Goal: Task Accomplishment & Management: Manage account settings

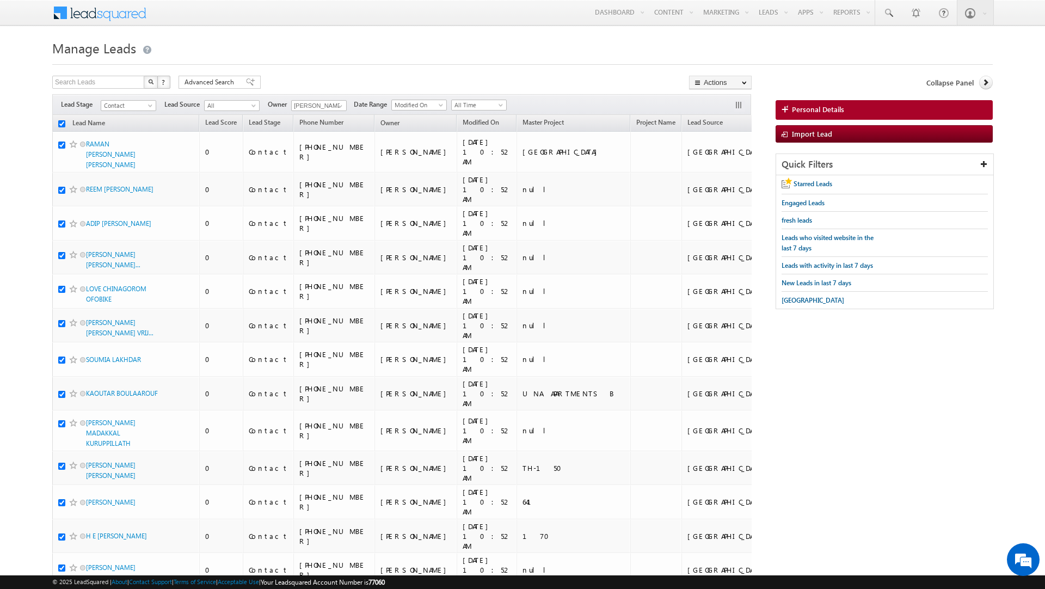
checkbox input "true"
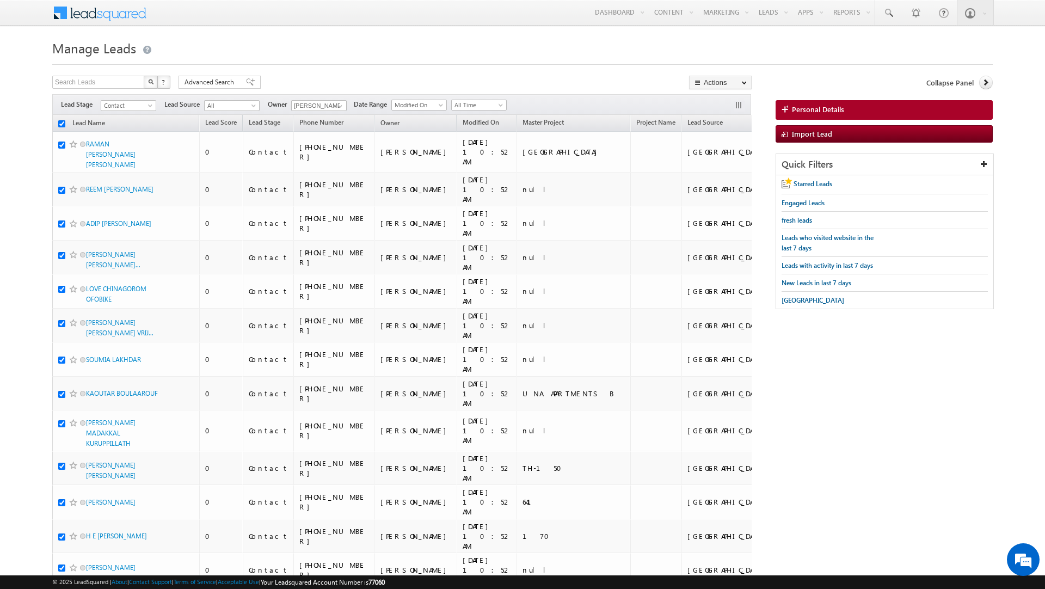
checkbox input "true"
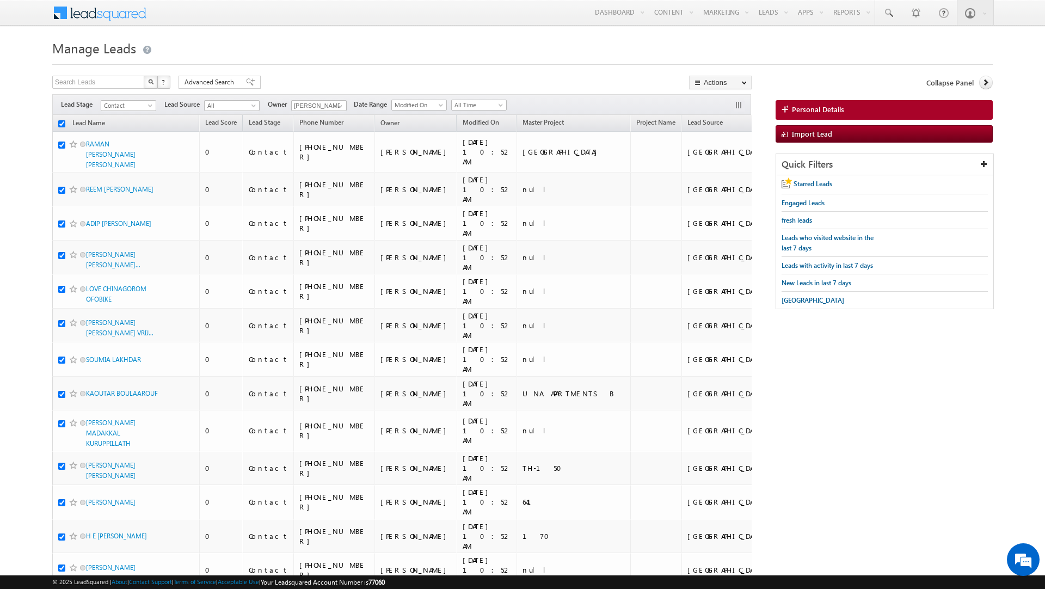
checkbox input "true"
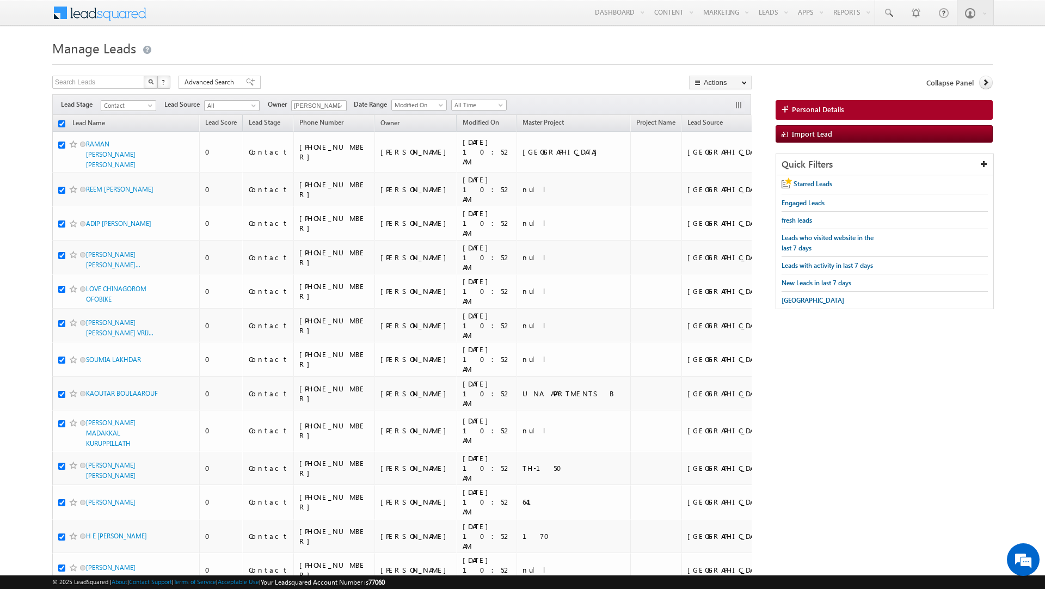
checkbox input "true"
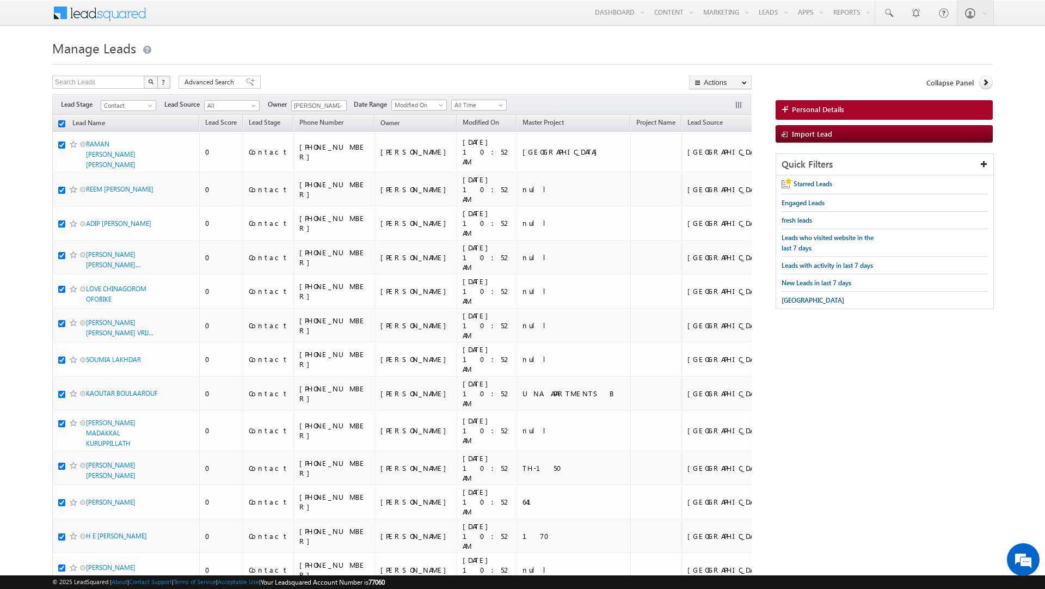
checkbox input "true"
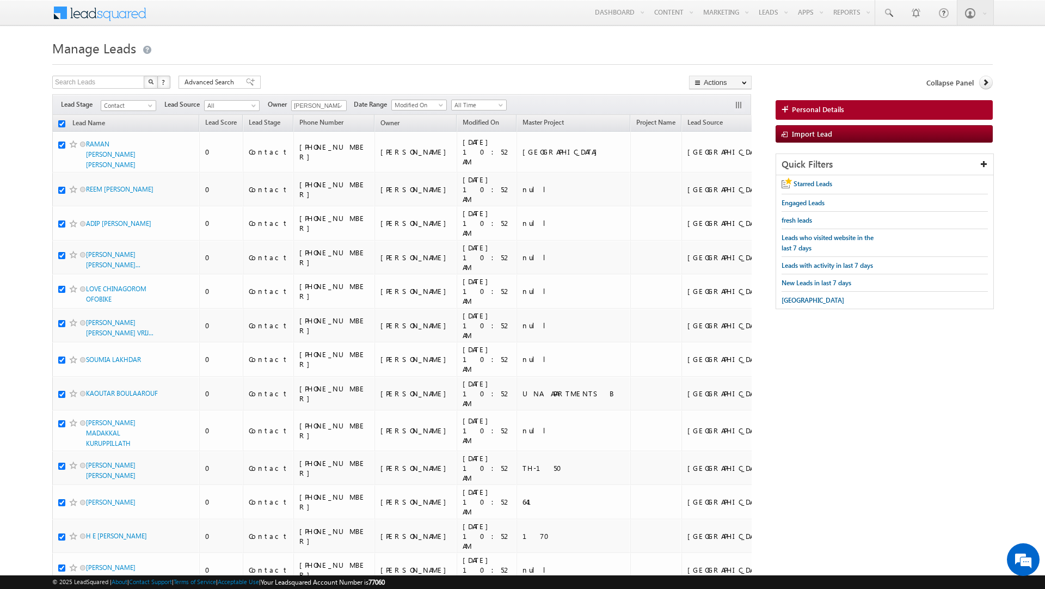
checkbox input "true"
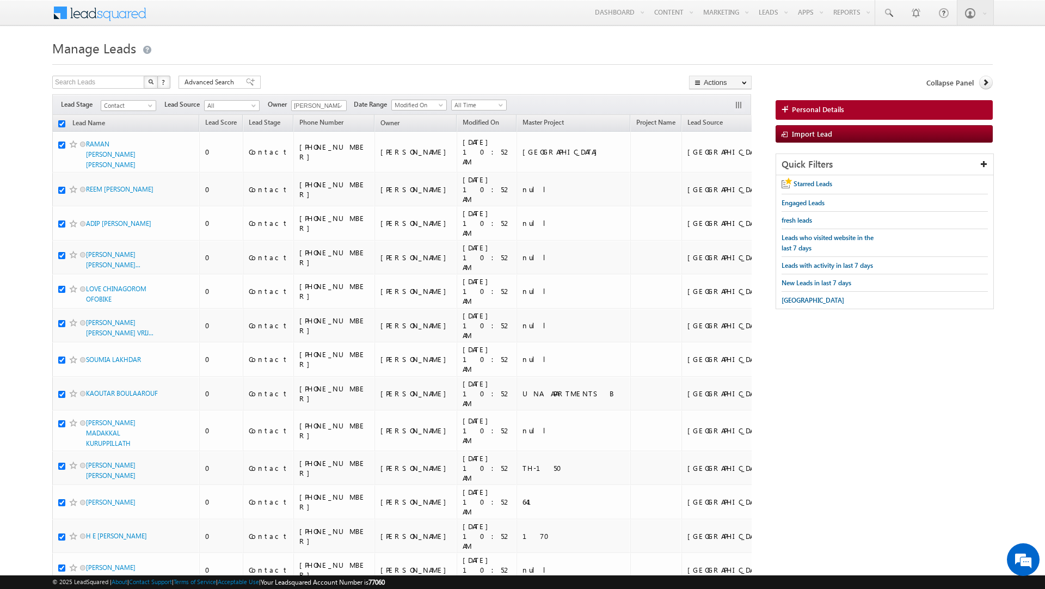
checkbox input "true"
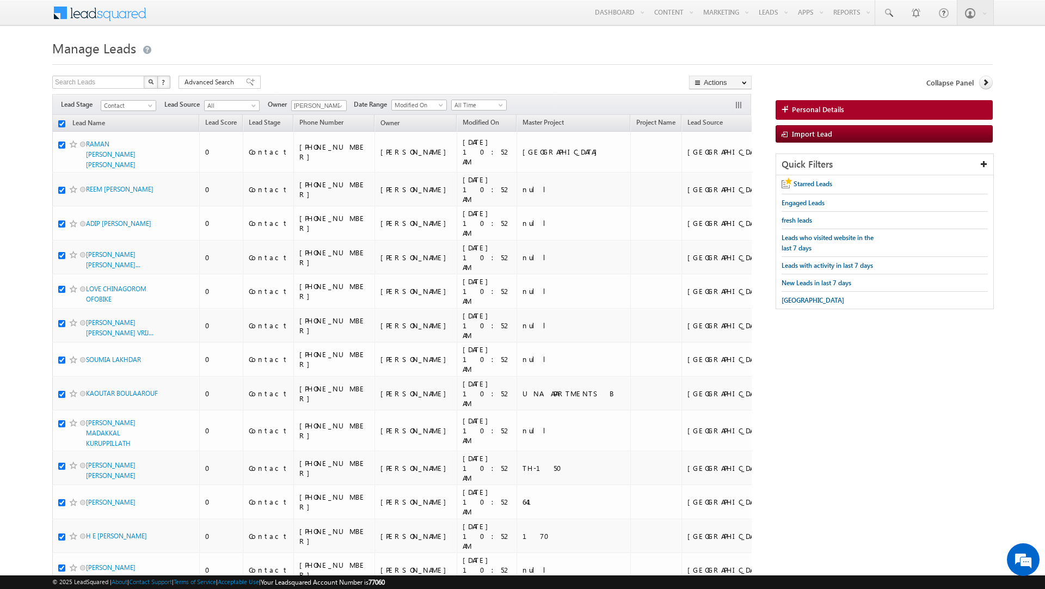
checkbox input "true"
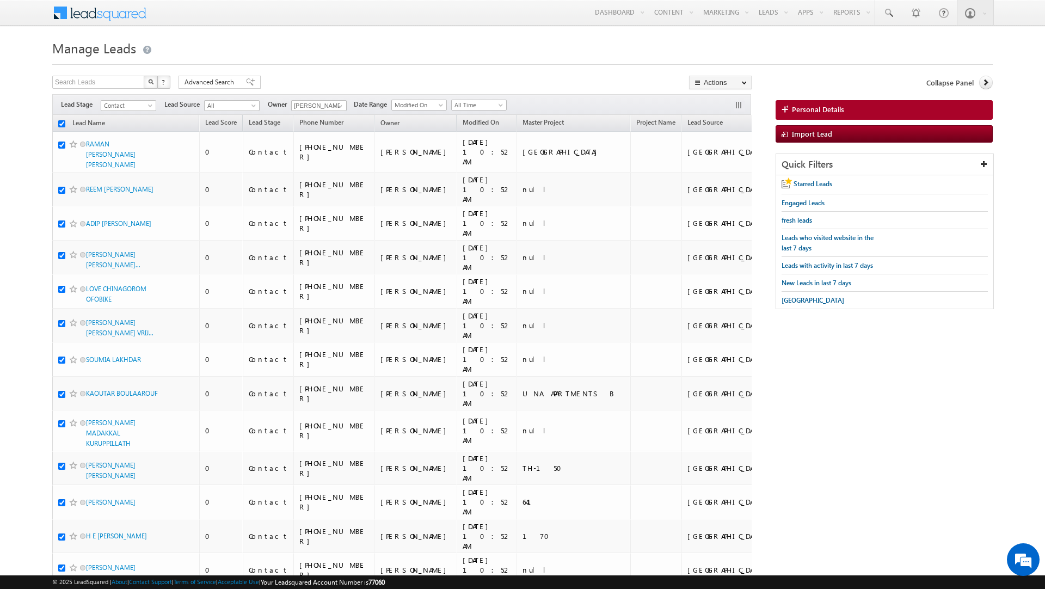
checkbox input "true"
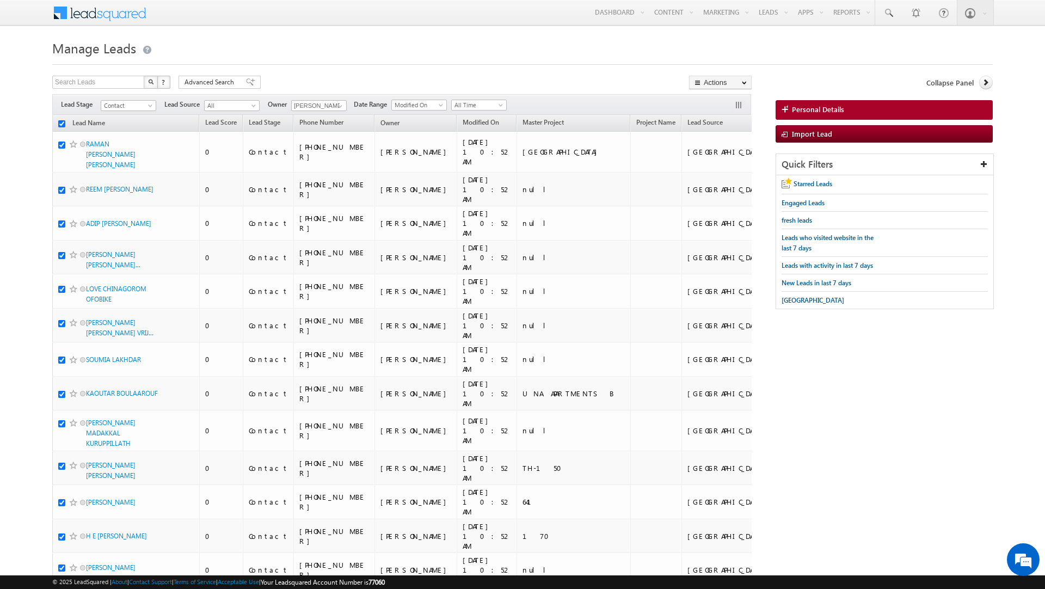
checkbox input "true"
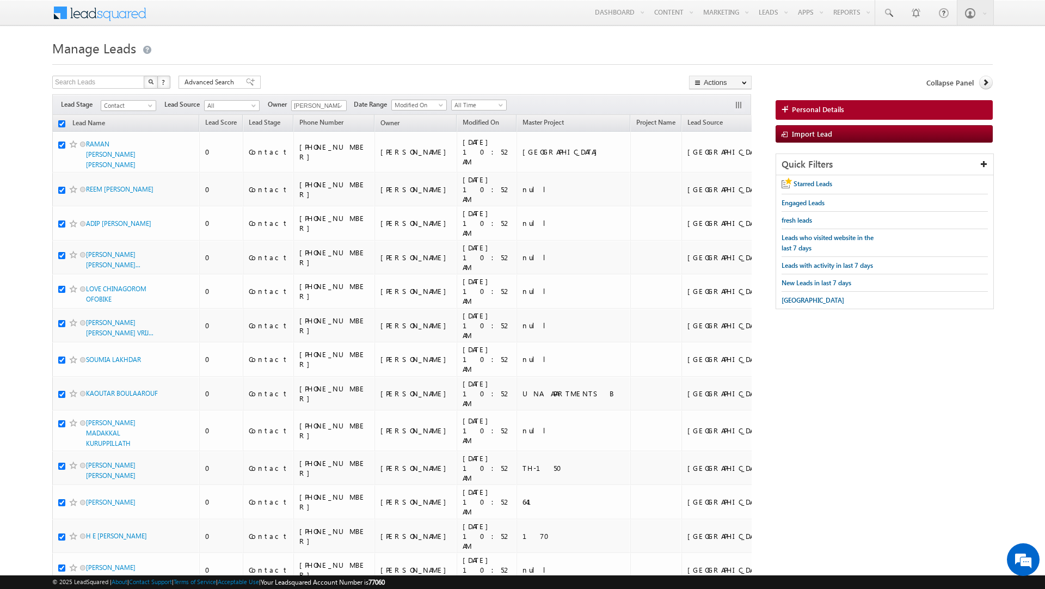
checkbox input "true"
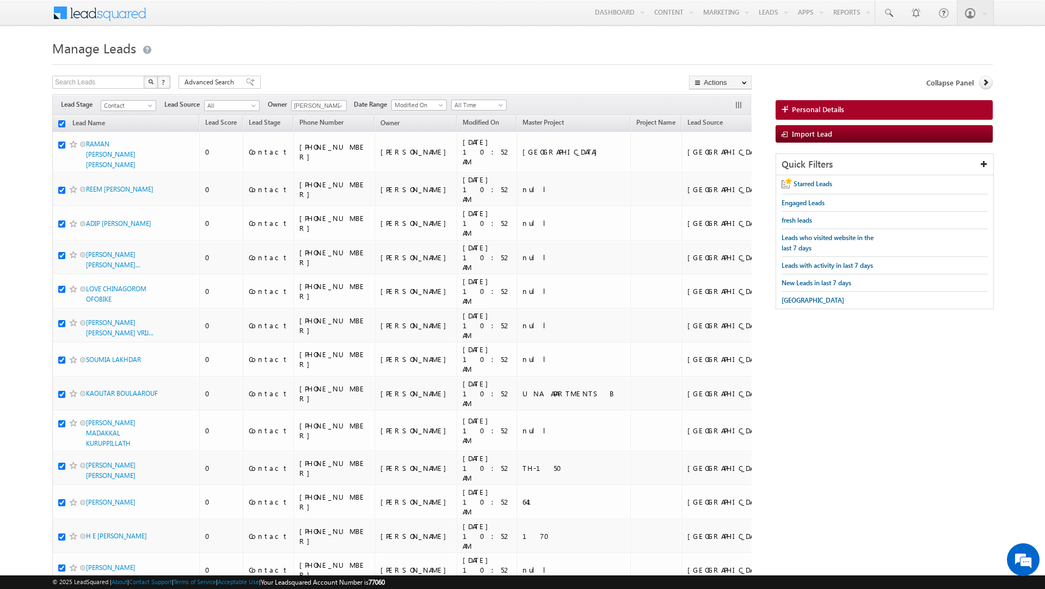
checkbox input "true"
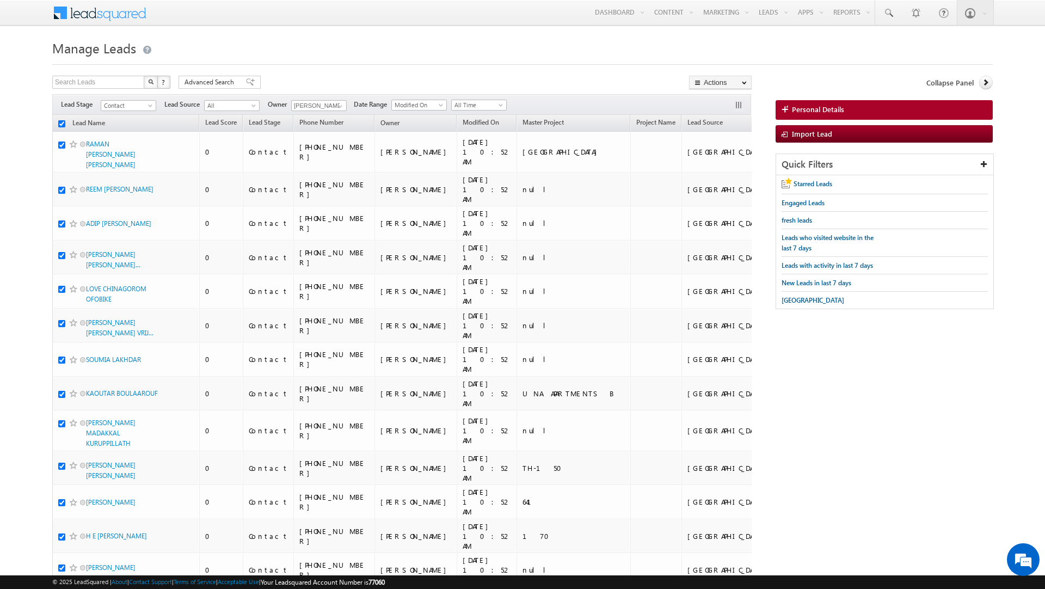
checkbox input "true"
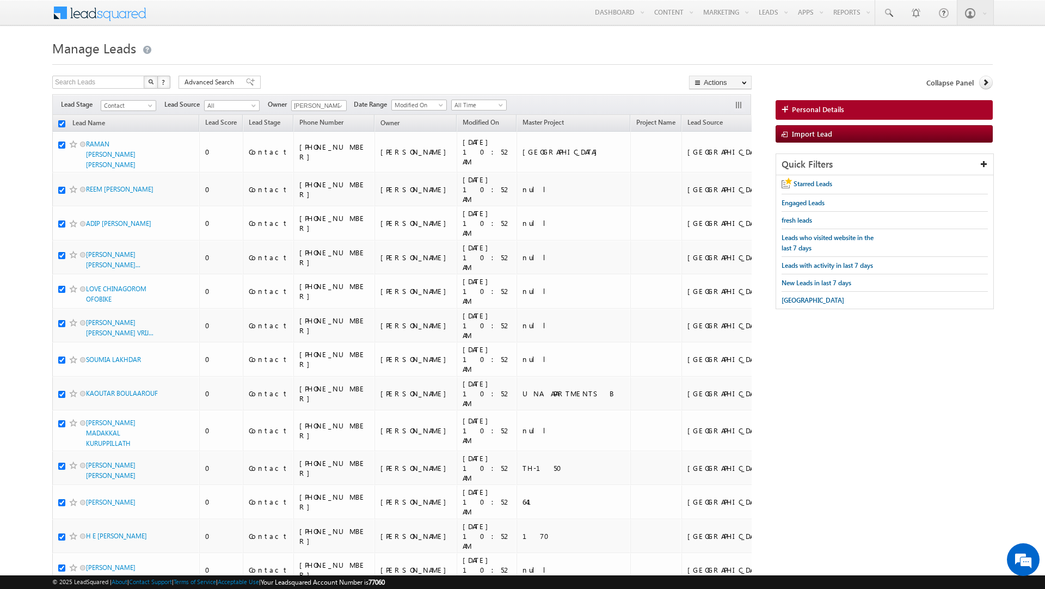
checkbox input "true"
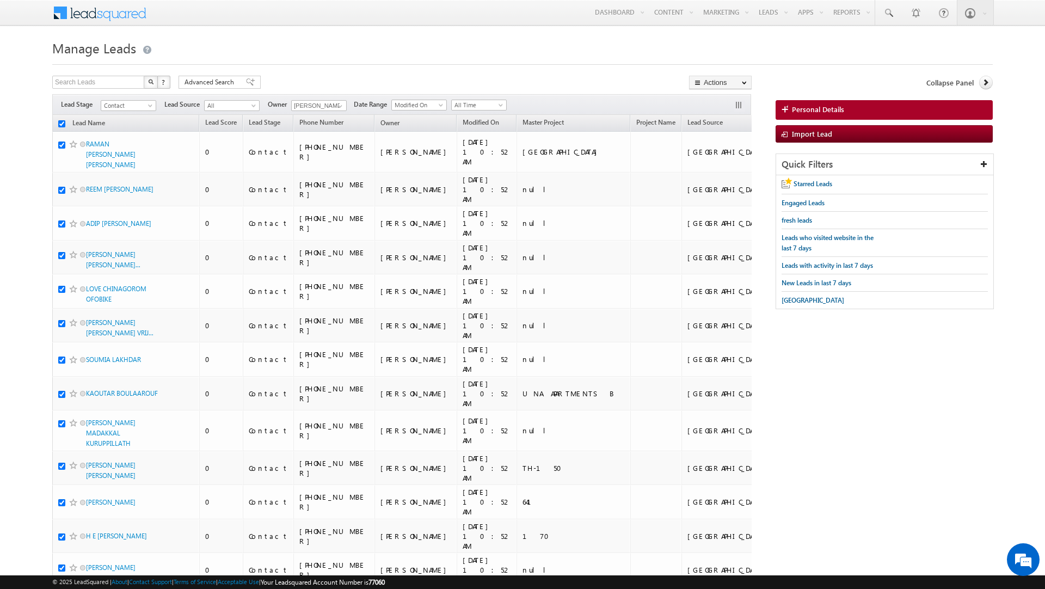
checkbox input "true"
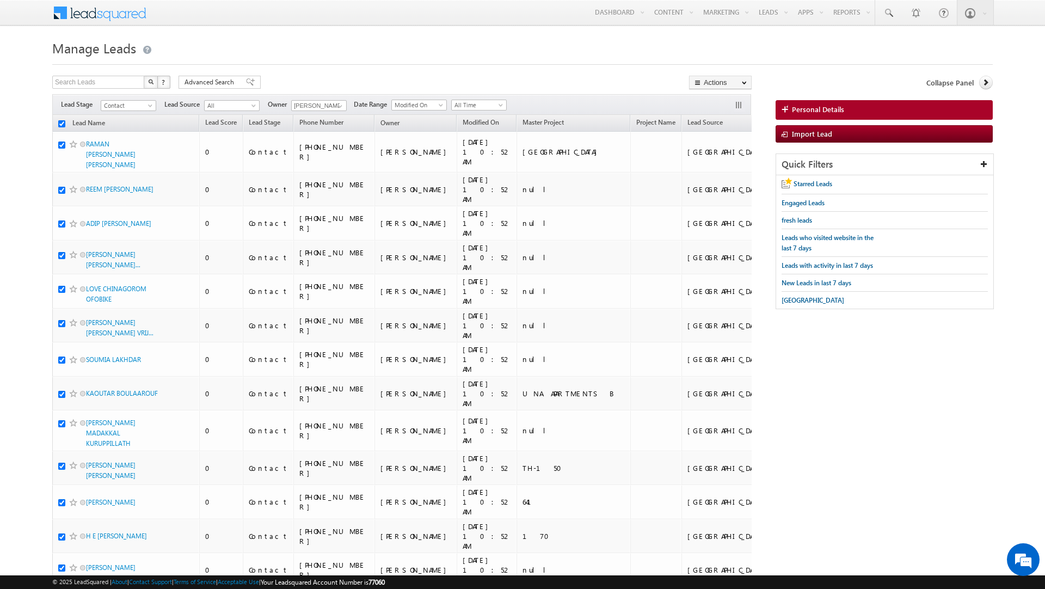
checkbox input "true"
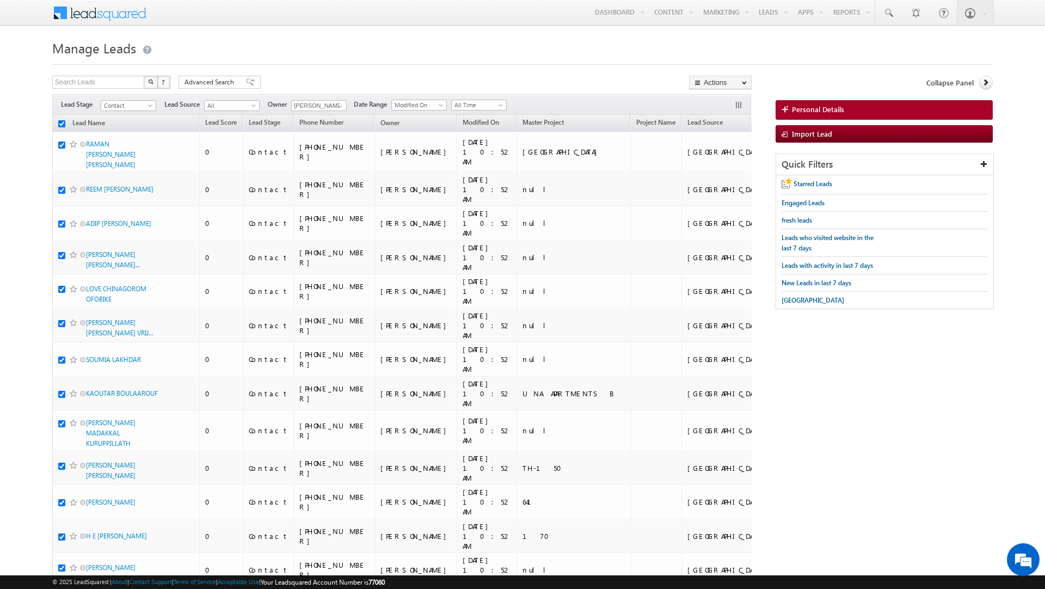
checkbox input "true"
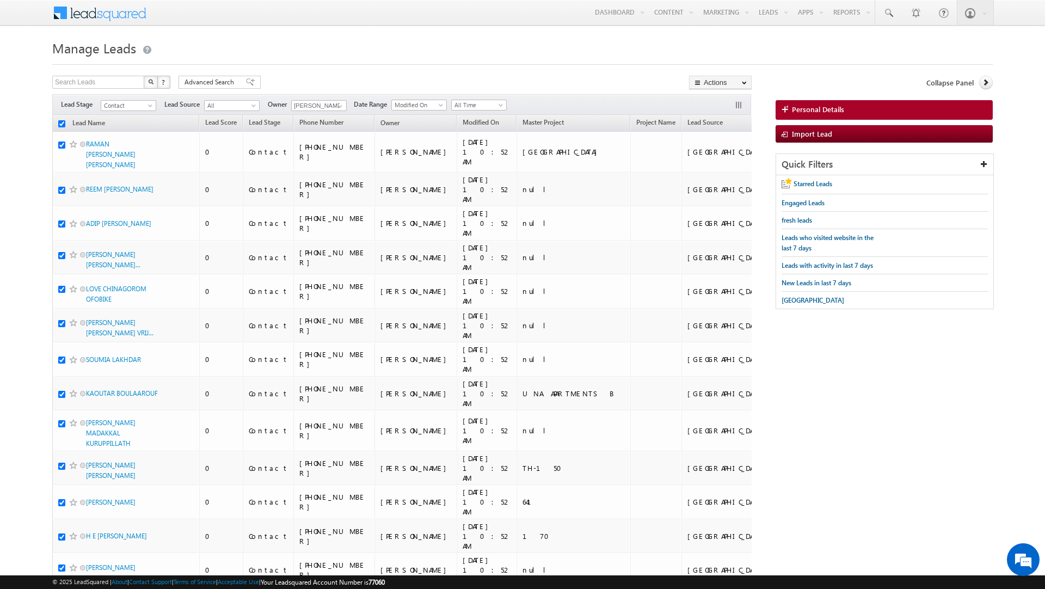
checkbox input "true"
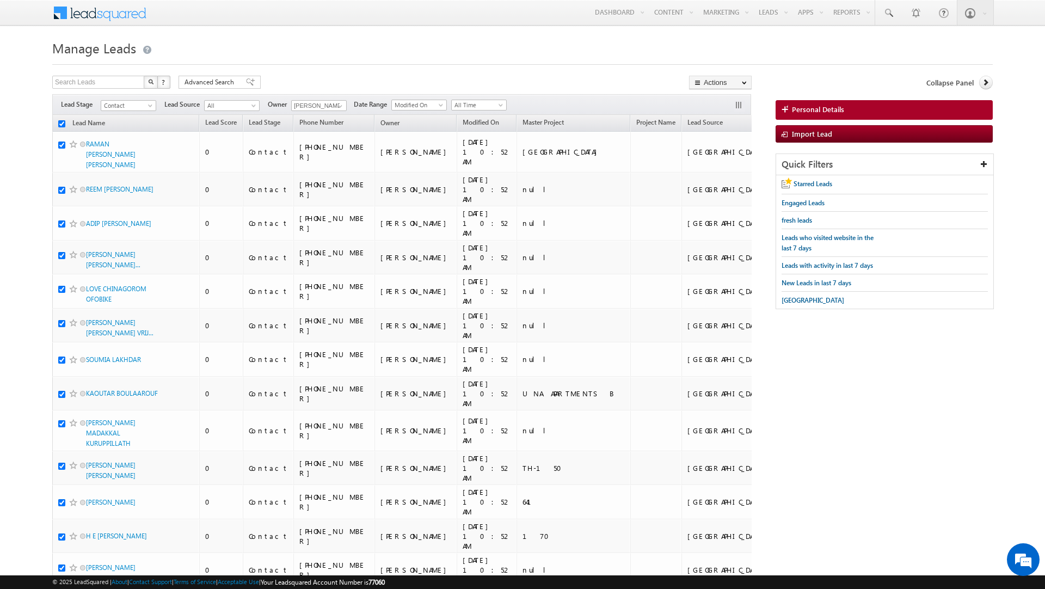
checkbox input "true"
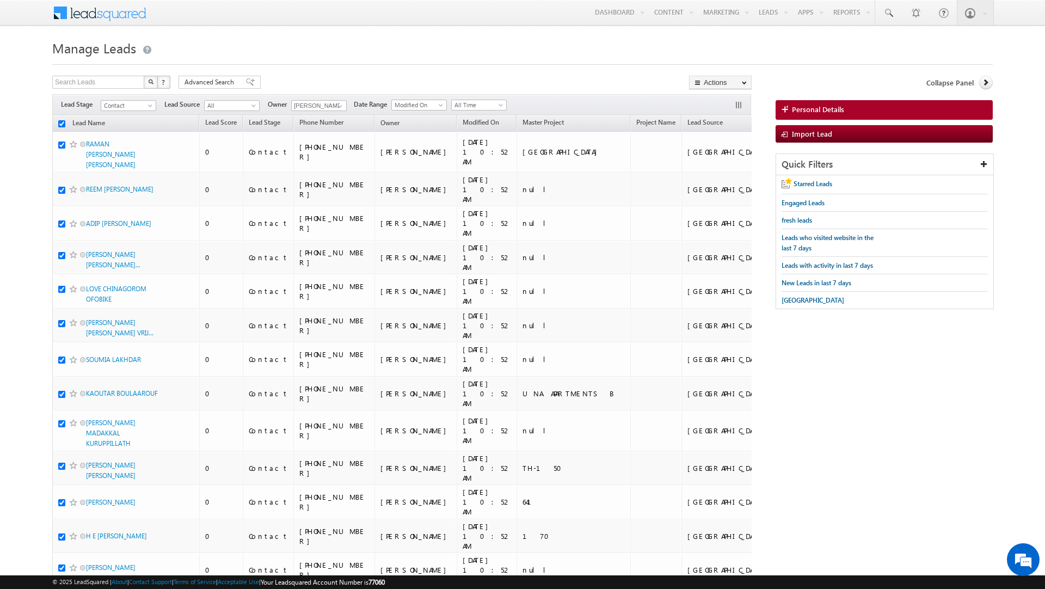
checkbox input "true"
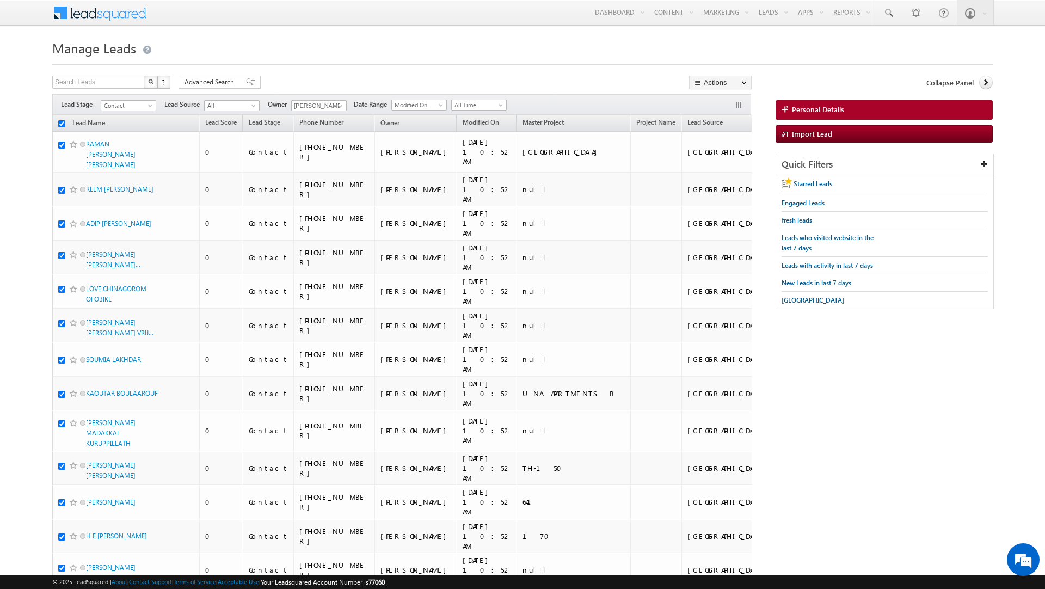
checkbox input "true"
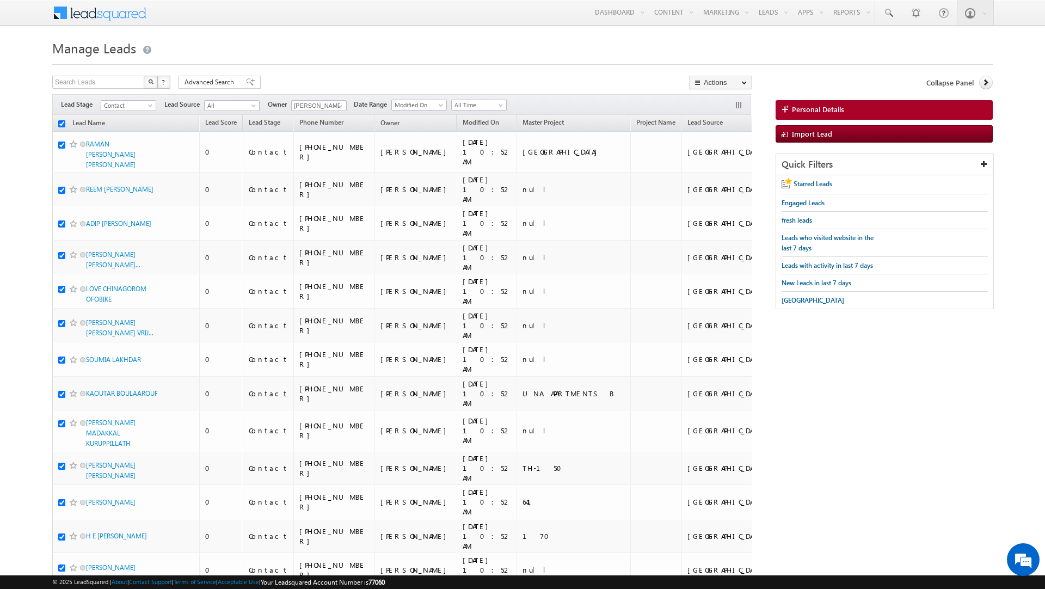
checkbox input "true"
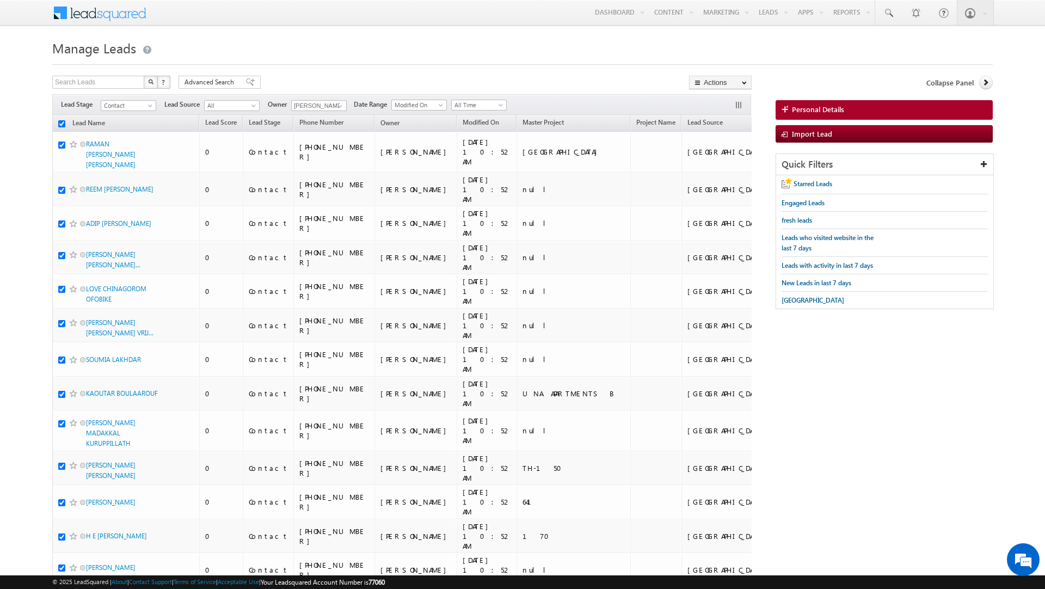
checkbox input "true"
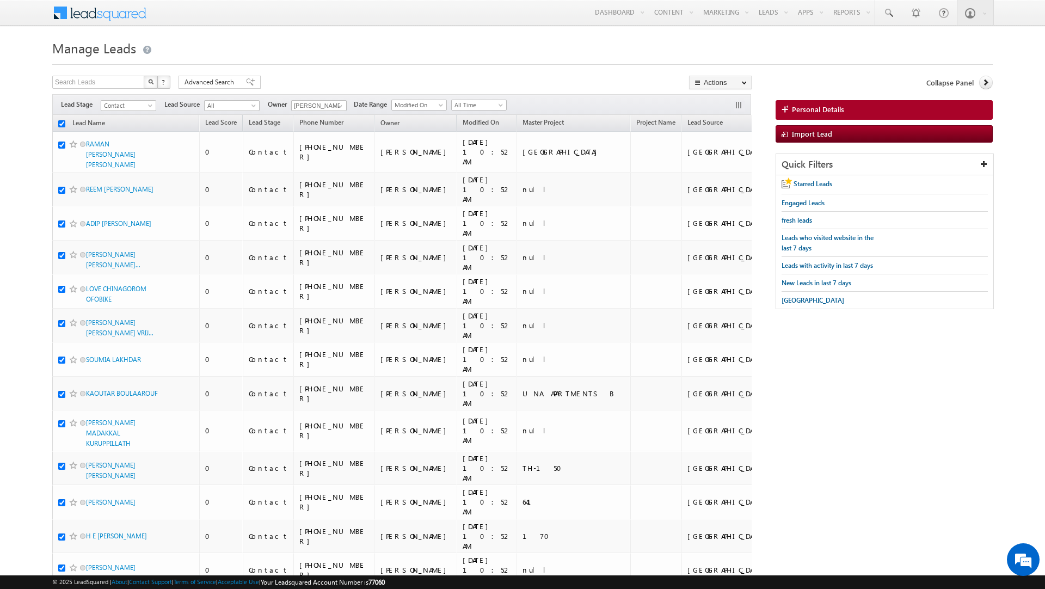
checkbox input "true"
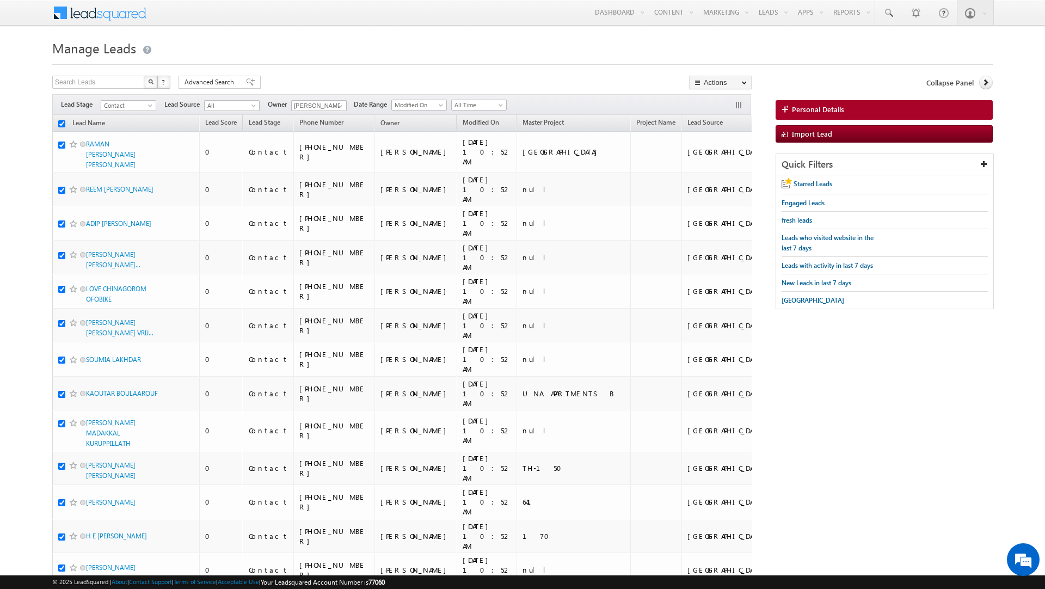
checkbox input "true"
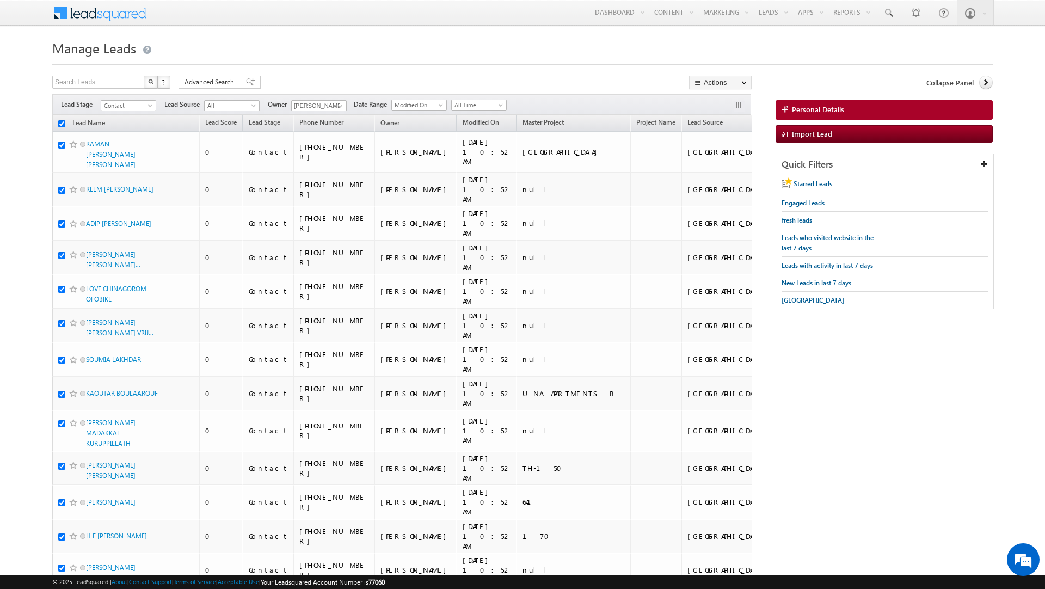
checkbox input "true"
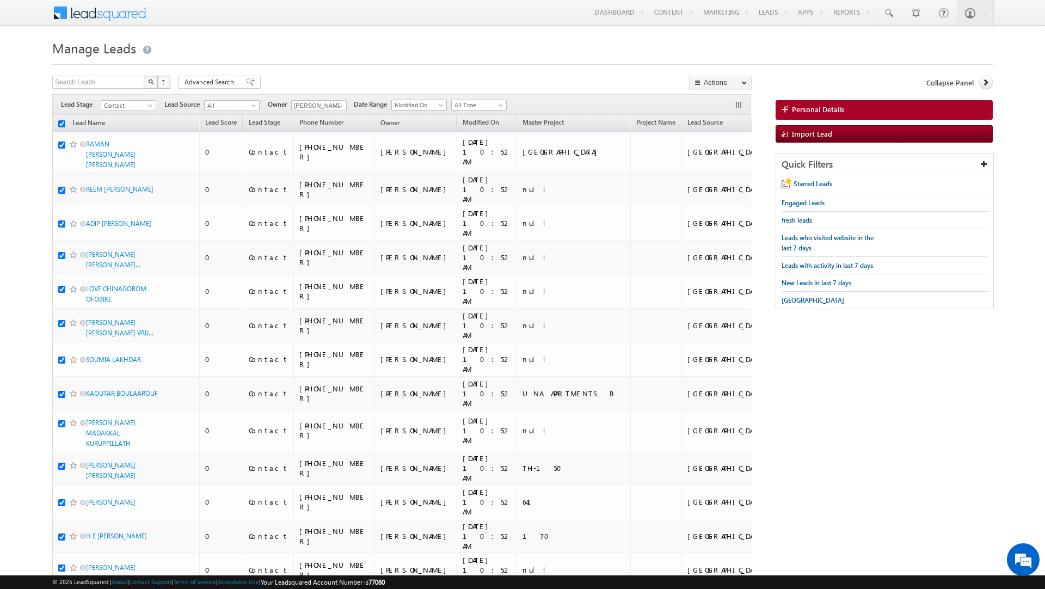
checkbox input "true"
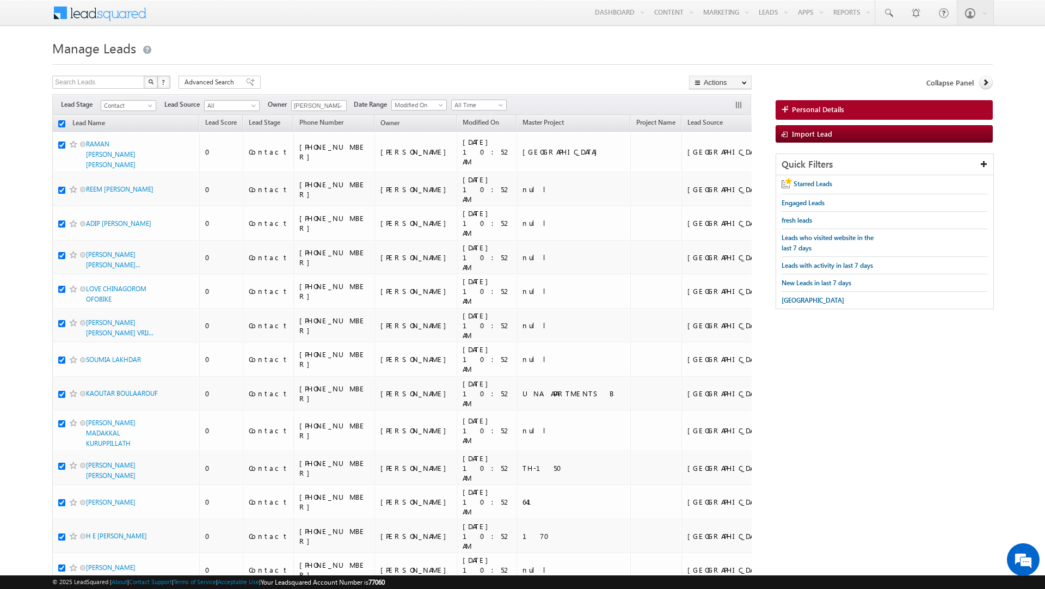
checkbox input "true"
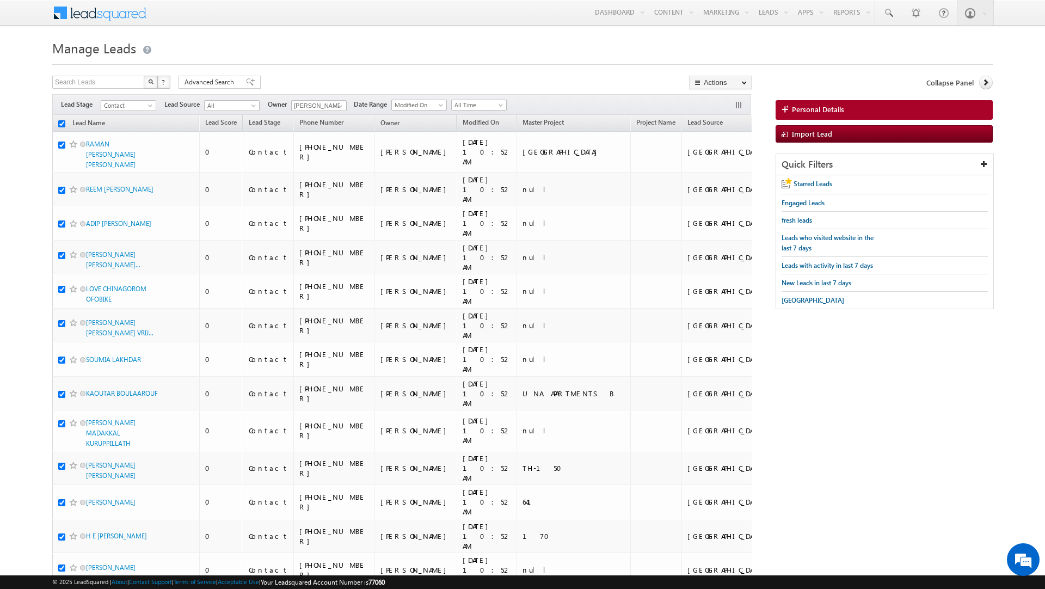
checkbox input "true"
click at [722, 180] on link "Change Owner" at bounding box center [721, 176] width 62 height 13
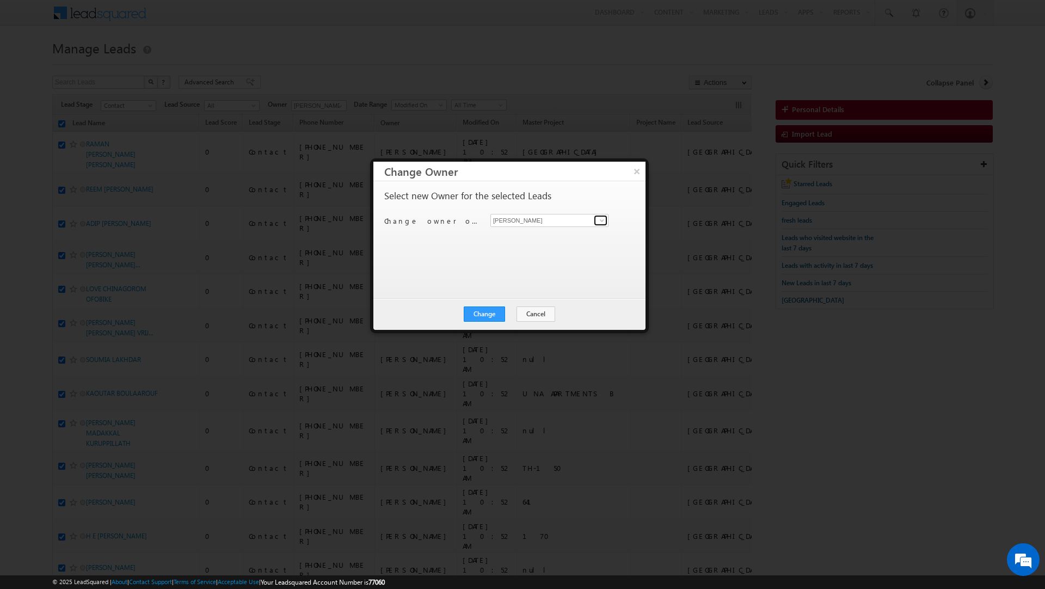
click at [594, 219] on link at bounding box center [601, 220] width 14 height 11
click at [552, 238] on span "[PERSON_NAME][EMAIL_ADDRESS][DOMAIN_NAME]" at bounding box center [544, 242] width 98 height 8
click at [483, 314] on button "Change" at bounding box center [484, 314] width 41 height 15
click at [516, 316] on button "Close" at bounding box center [511, 314] width 35 height 15
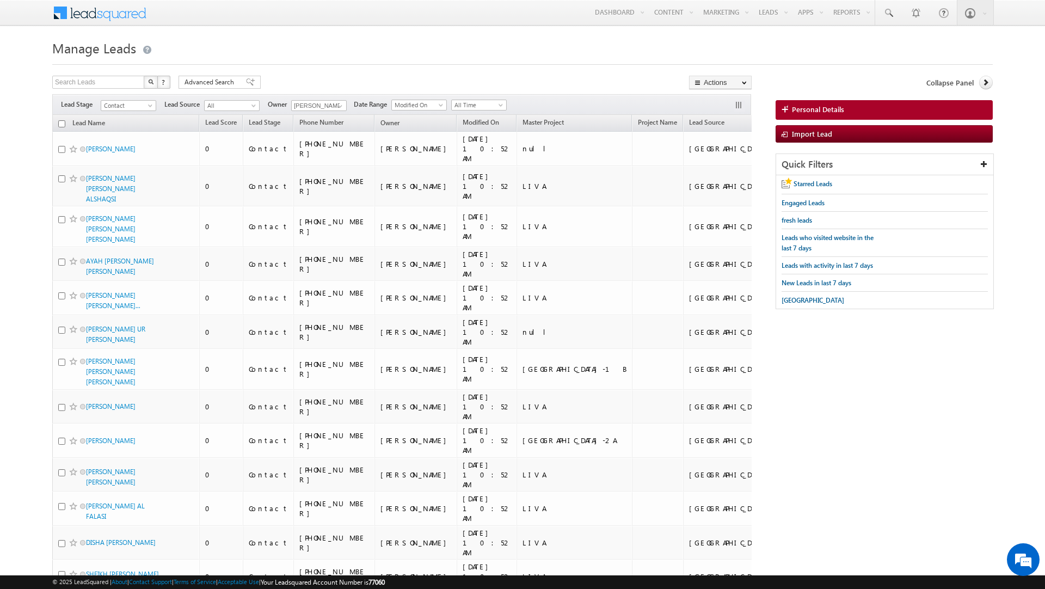
click at [63, 126] on input "checkbox" at bounding box center [61, 123] width 7 height 7
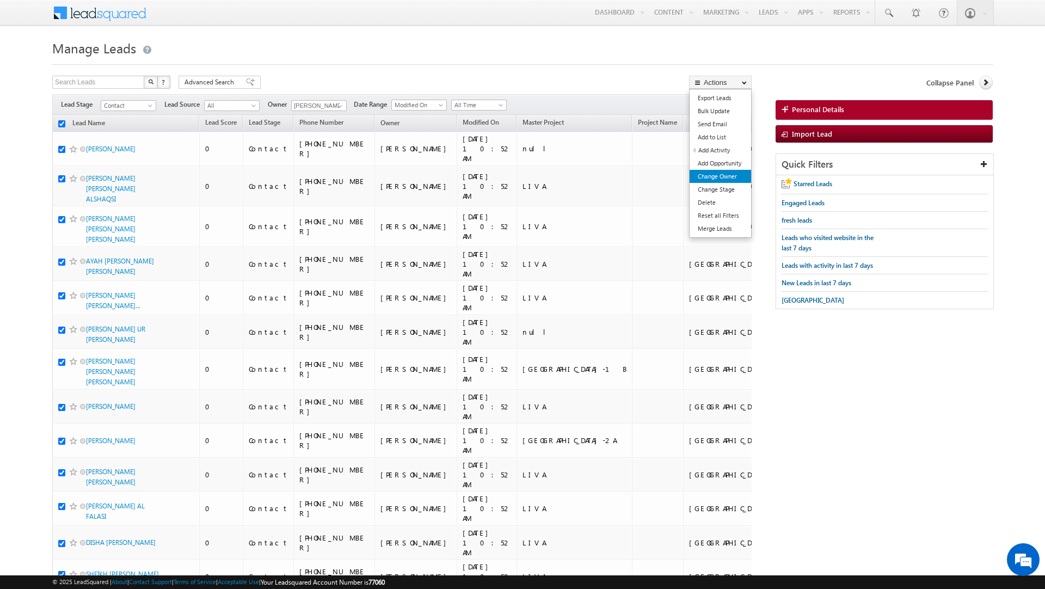
click at [722, 176] on link "Change Owner" at bounding box center [721, 176] width 62 height 13
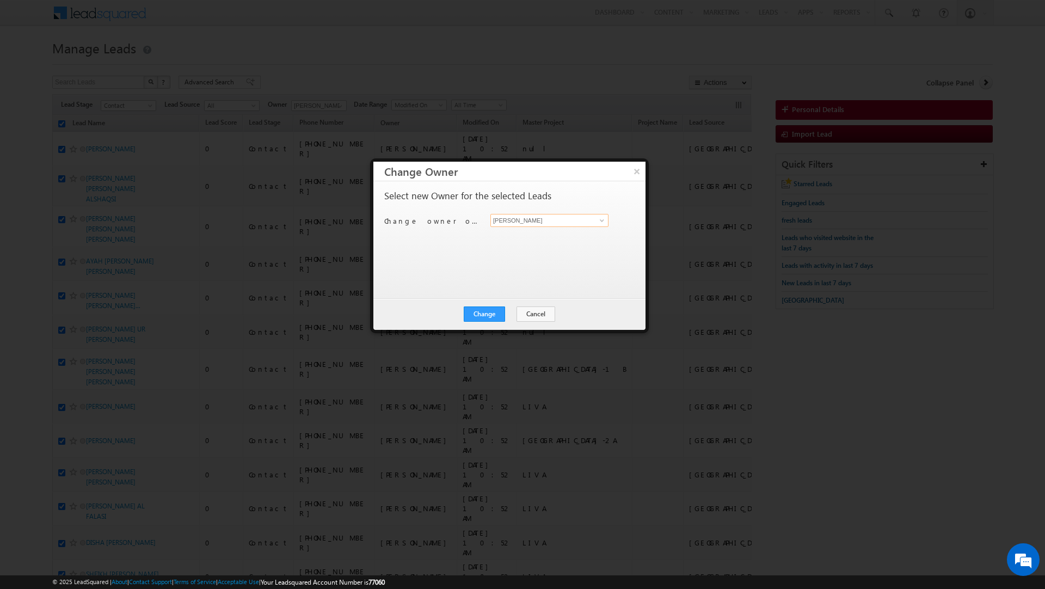
click at [541, 219] on input "[PERSON_NAME]" at bounding box center [550, 220] width 118 height 13
click at [530, 240] on span "[PERSON_NAME][EMAIL_ADDRESS][DOMAIN_NAME]" at bounding box center [544, 242] width 98 height 8
click at [485, 313] on button "Change" at bounding box center [484, 314] width 41 height 15
click at [513, 314] on button "Close" at bounding box center [511, 314] width 35 height 15
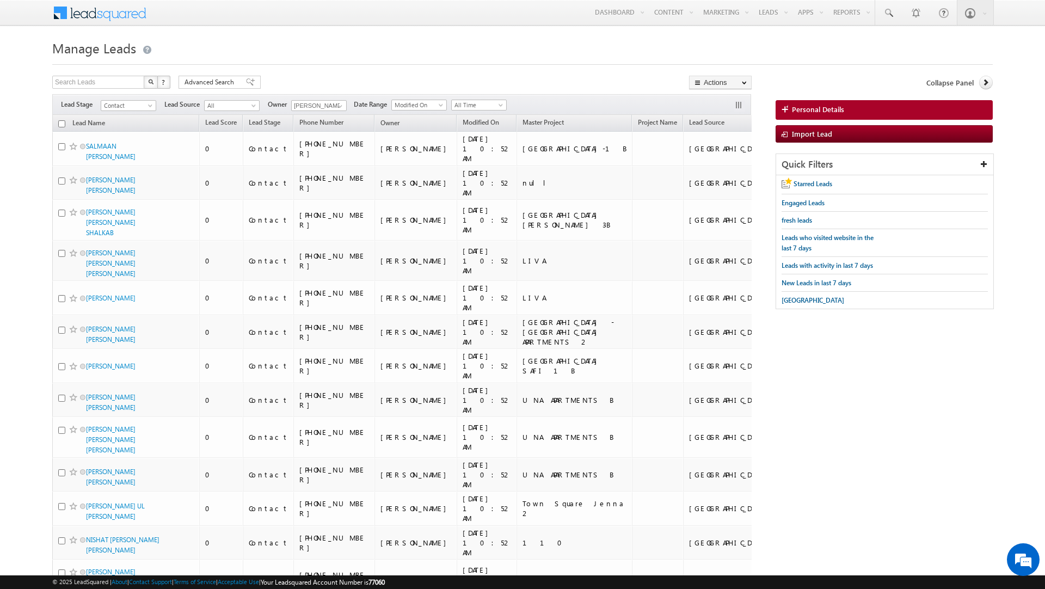
click at [62, 125] on input "checkbox" at bounding box center [61, 123] width 7 height 7
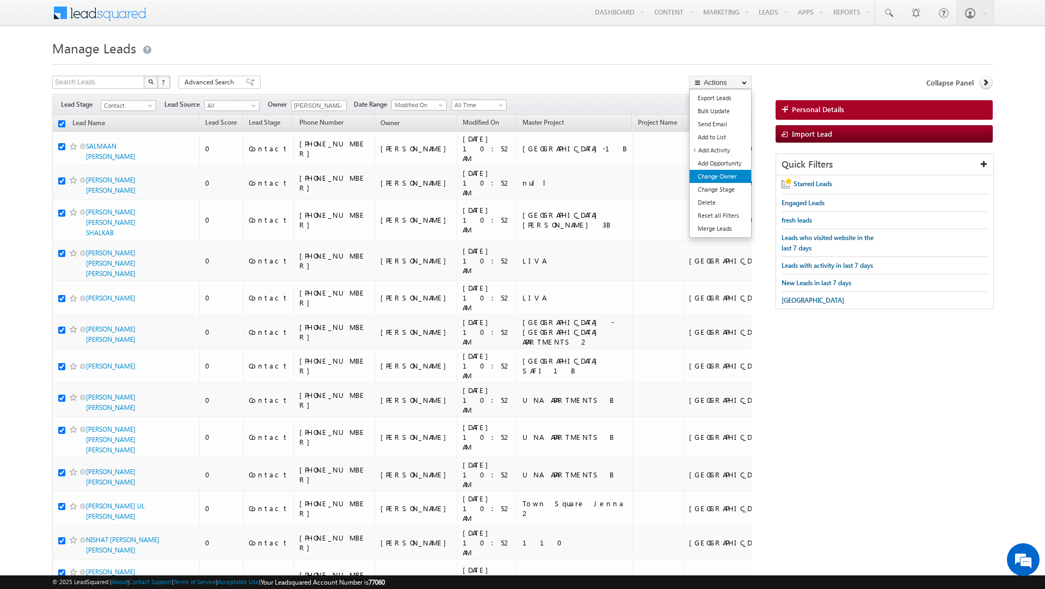
click at [732, 176] on link "Change Owner" at bounding box center [721, 176] width 62 height 13
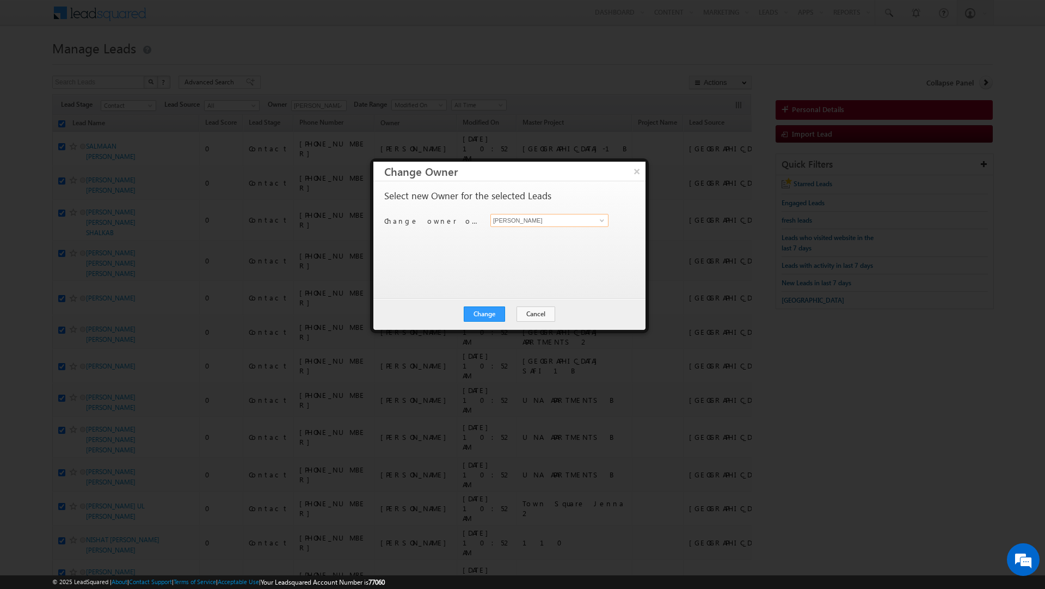
click at [525, 224] on input "[PERSON_NAME]" at bounding box center [550, 220] width 118 height 13
click at [519, 236] on link "[PERSON_NAME] [PERSON_NAME][EMAIL_ADDRESS][DOMAIN_NAME]" at bounding box center [550, 238] width 118 height 21
click at [486, 310] on button "Change" at bounding box center [484, 314] width 41 height 15
click at [513, 313] on button "Close" at bounding box center [511, 314] width 35 height 15
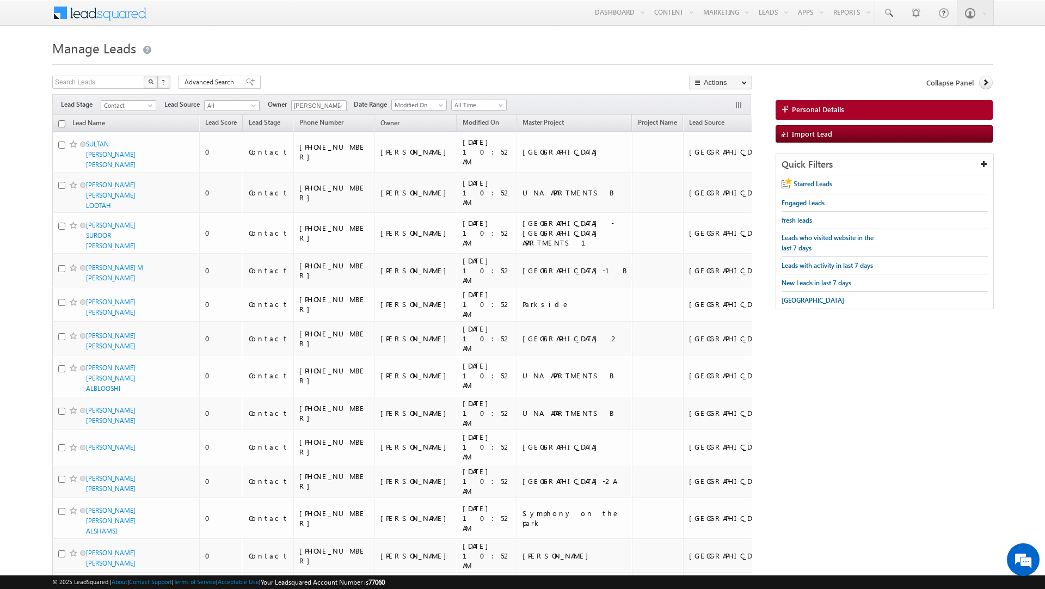
click at [60, 126] on input "checkbox" at bounding box center [61, 123] width 7 height 7
click at [729, 179] on link "Change Owner" at bounding box center [721, 176] width 62 height 13
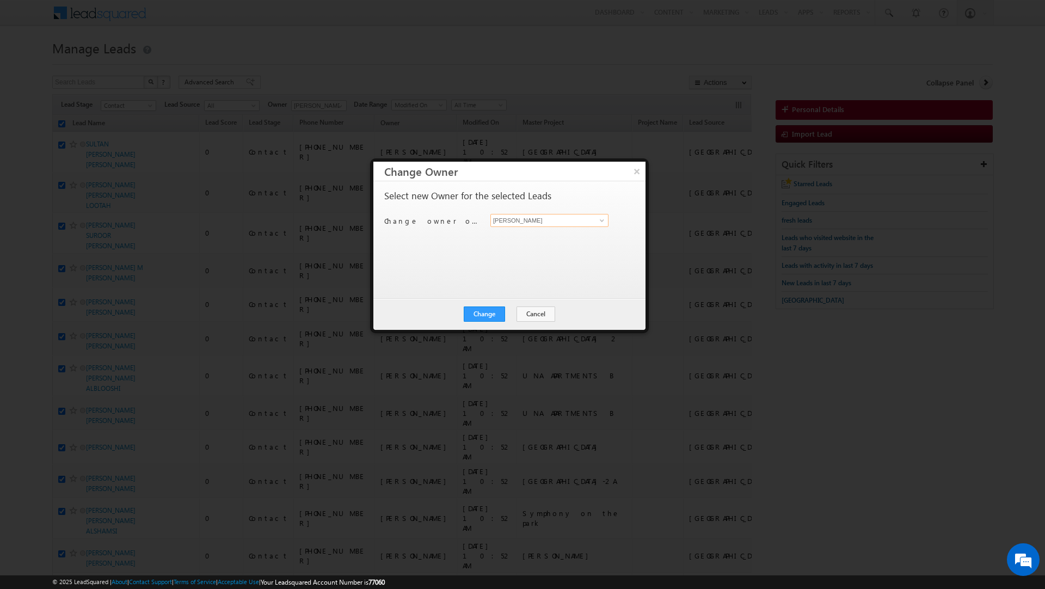
click at [531, 219] on input "[PERSON_NAME]" at bounding box center [550, 220] width 118 height 13
click at [522, 239] on span "[PERSON_NAME][EMAIL_ADDRESS][DOMAIN_NAME]" at bounding box center [544, 242] width 98 height 8
click at [486, 316] on button "Change" at bounding box center [484, 314] width 41 height 15
click at [519, 314] on button "Close" at bounding box center [511, 314] width 35 height 15
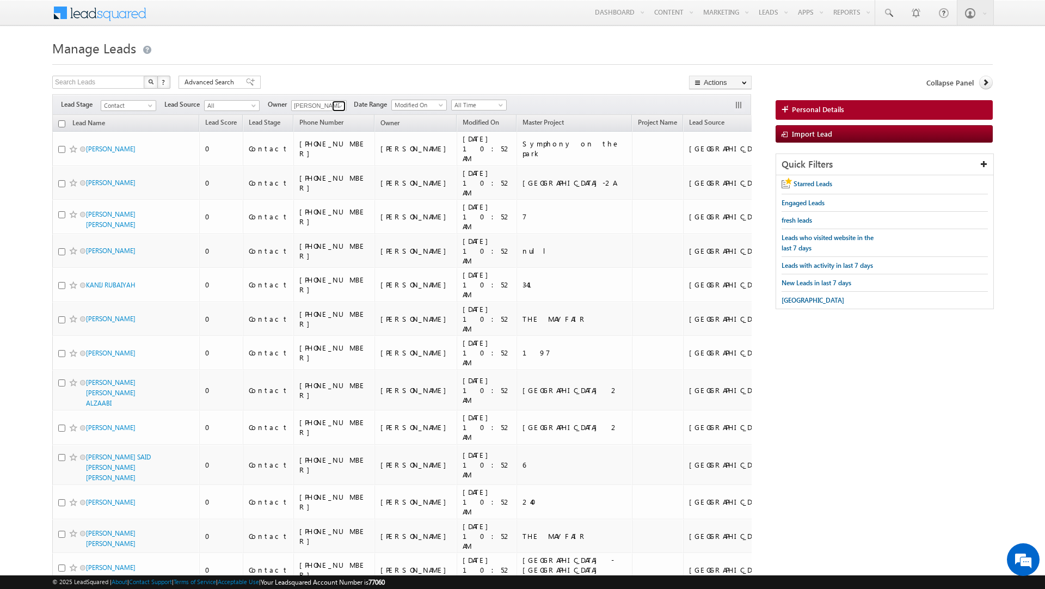
click at [340, 105] on span at bounding box center [340, 106] width 9 height 9
click at [319, 148] on span "[PERSON_NAME][EMAIL_ADDRESS][DOMAIN_NAME]" at bounding box center [345, 149] width 98 height 8
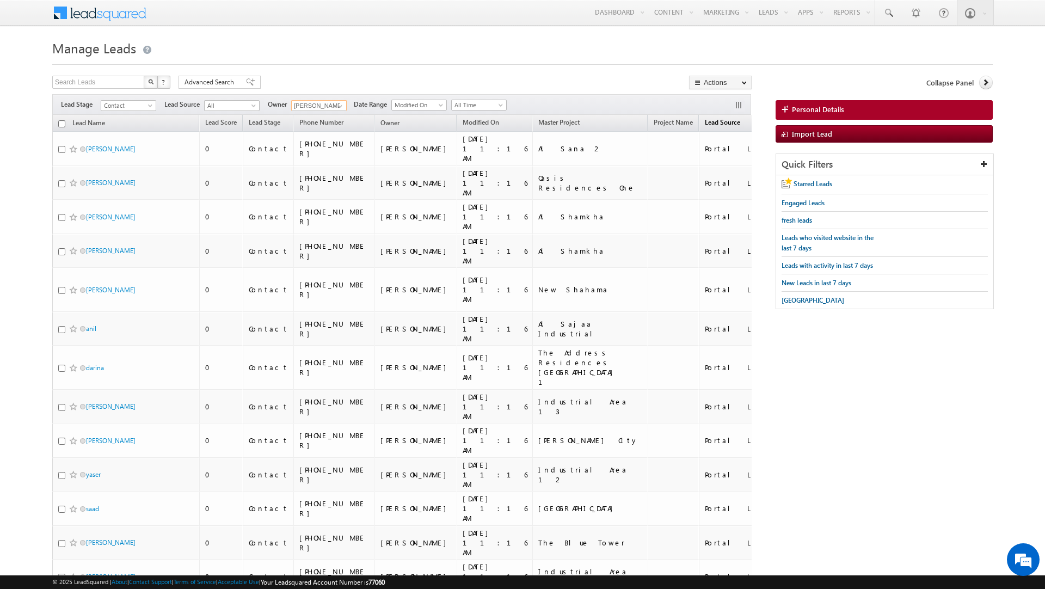
click at [705, 126] on span "Lead Source" at bounding box center [722, 122] width 35 height 8
click at [64, 127] on input "checkbox" at bounding box center [61, 123] width 7 height 7
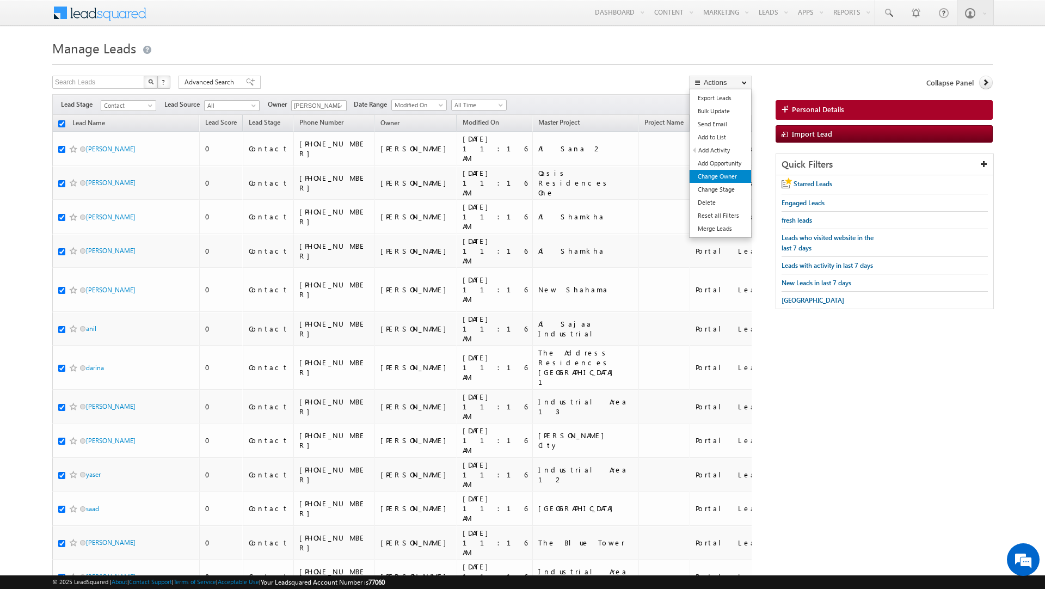
click at [723, 178] on link "Change Owner" at bounding box center [721, 176] width 62 height 13
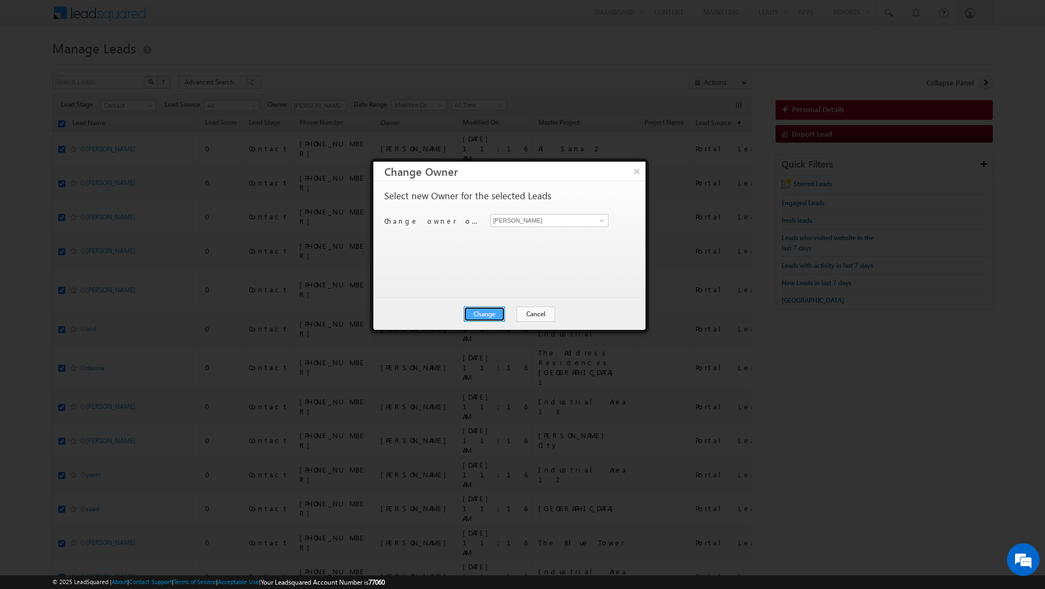
click at [490, 315] on button "Change" at bounding box center [484, 314] width 41 height 15
click at [509, 313] on button "Close" at bounding box center [511, 314] width 35 height 15
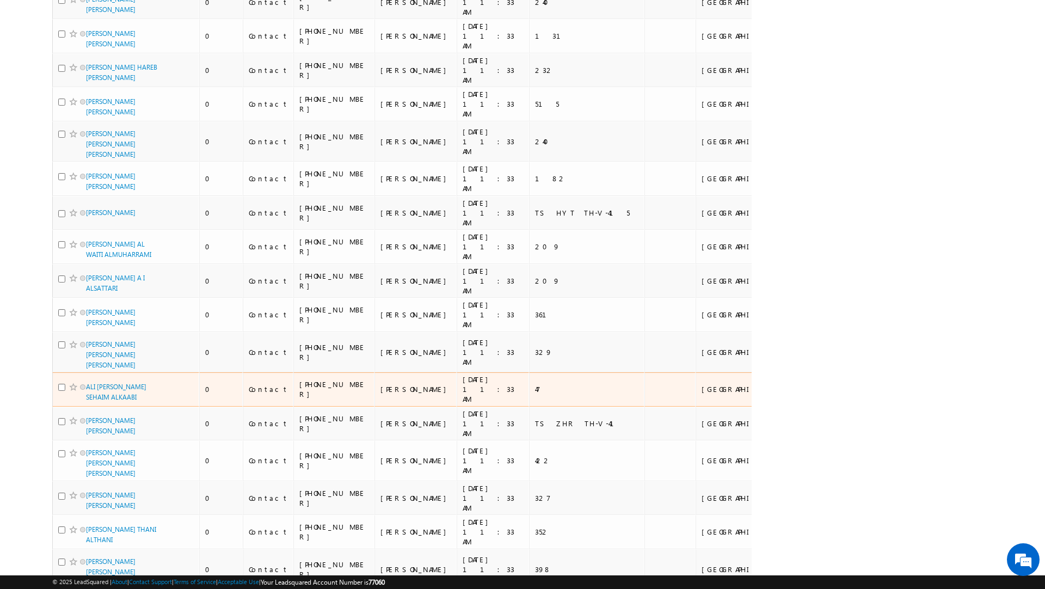
scroll to position [6521, 0]
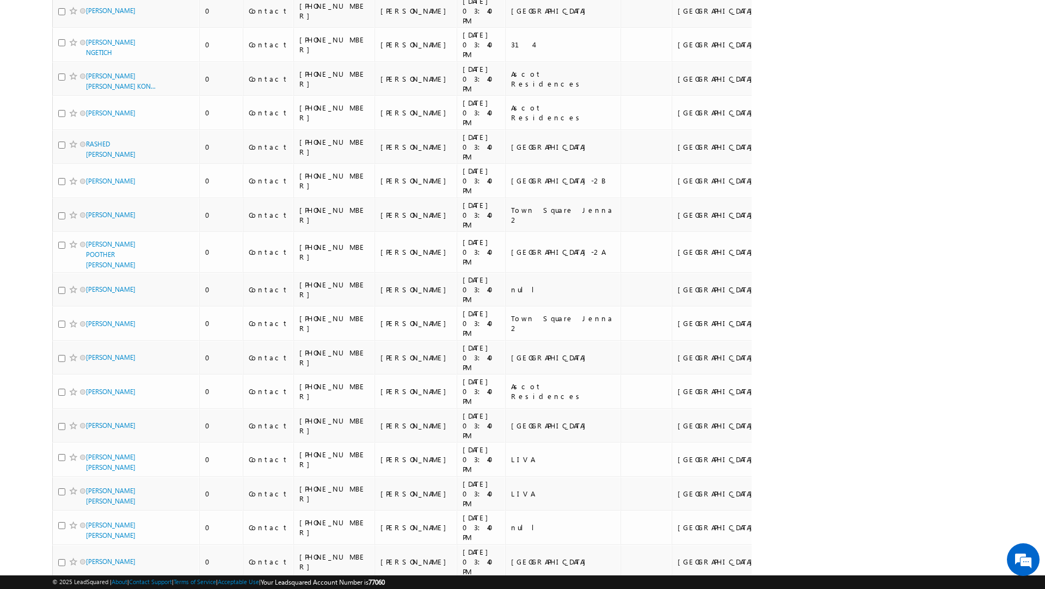
scroll to position [6287, 0]
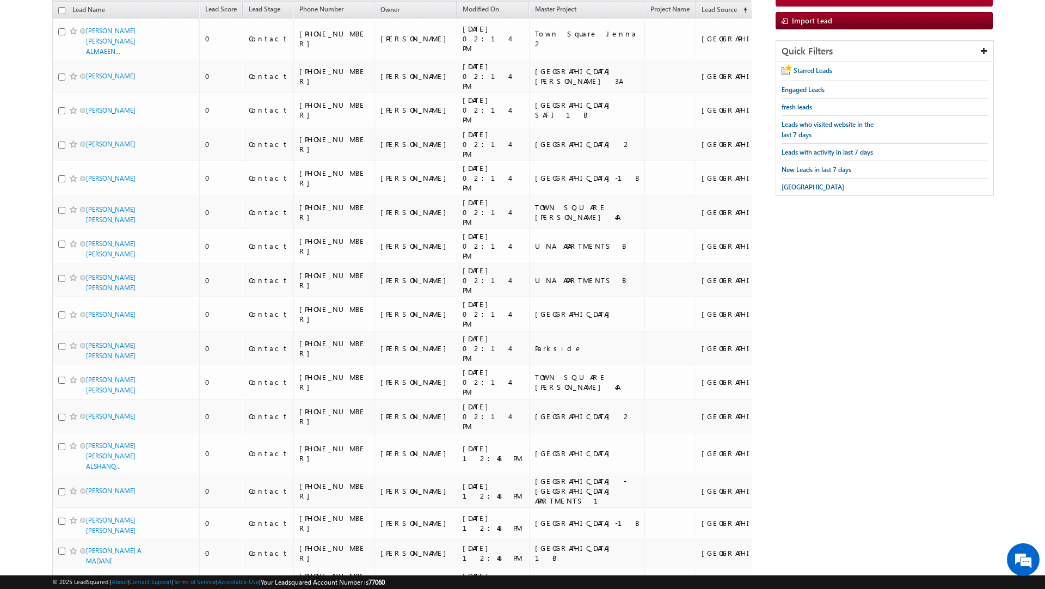
scroll to position [0, 0]
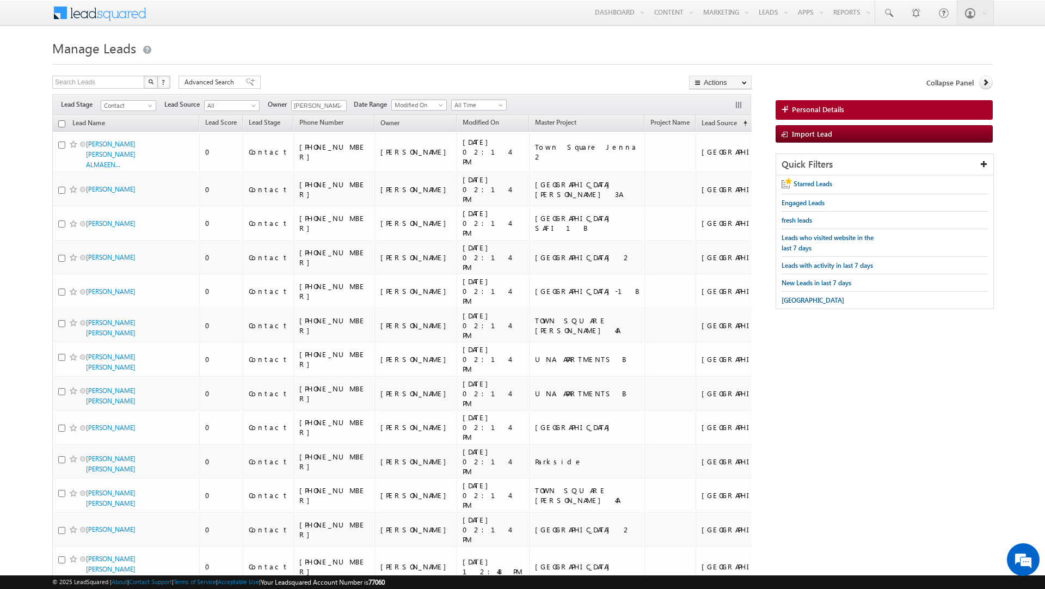
click at [59, 124] on input "checkbox" at bounding box center [61, 123] width 7 height 7
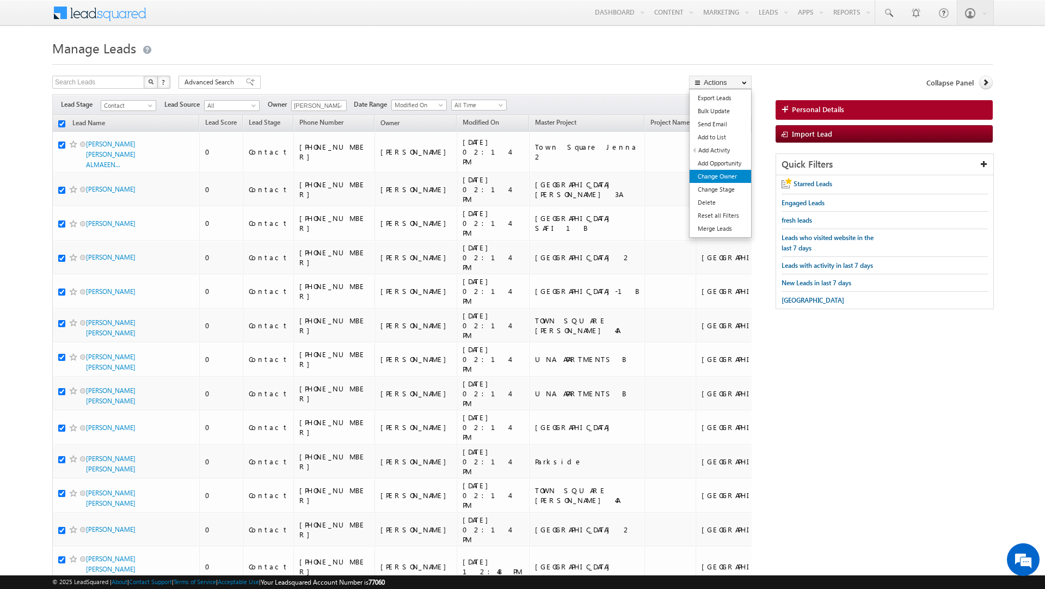
click at [731, 181] on link "Change Owner" at bounding box center [721, 176] width 62 height 13
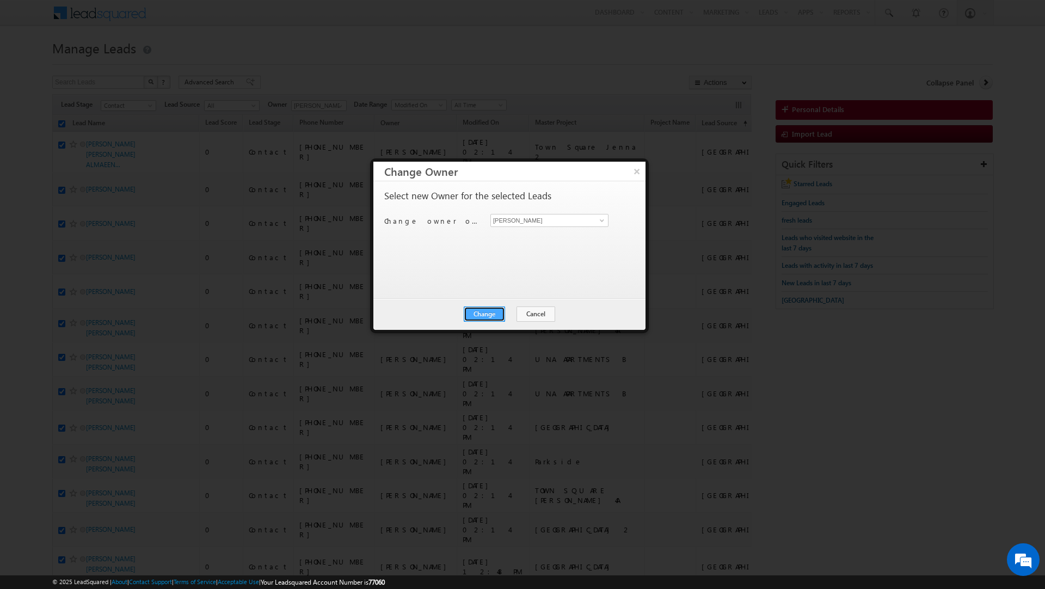
click at [484, 309] on button "Change" at bounding box center [484, 314] width 41 height 15
click at [507, 310] on button "Close" at bounding box center [511, 314] width 35 height 15
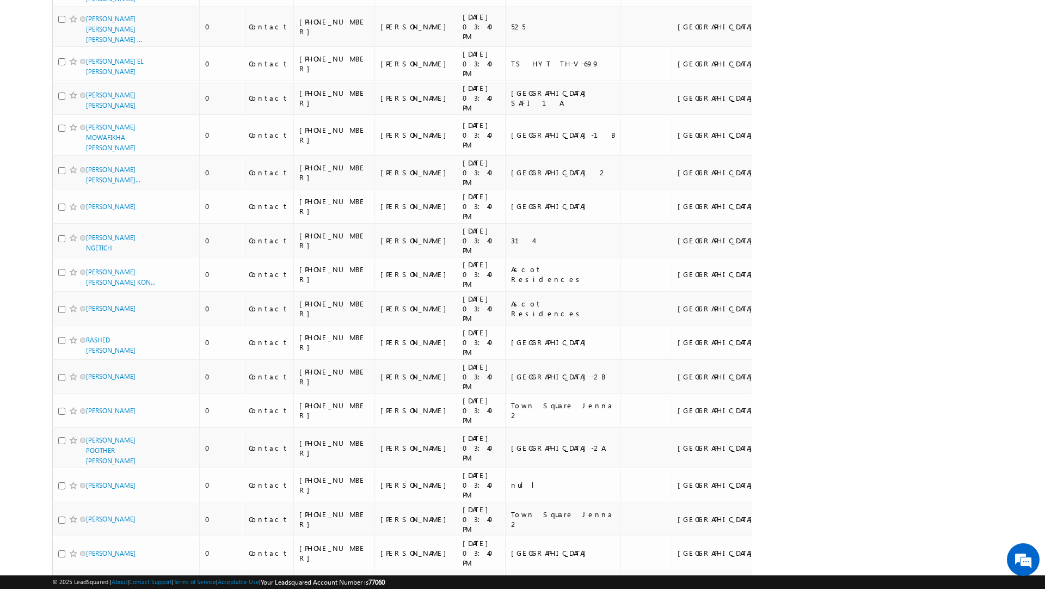
scroll to position [6308, 0]
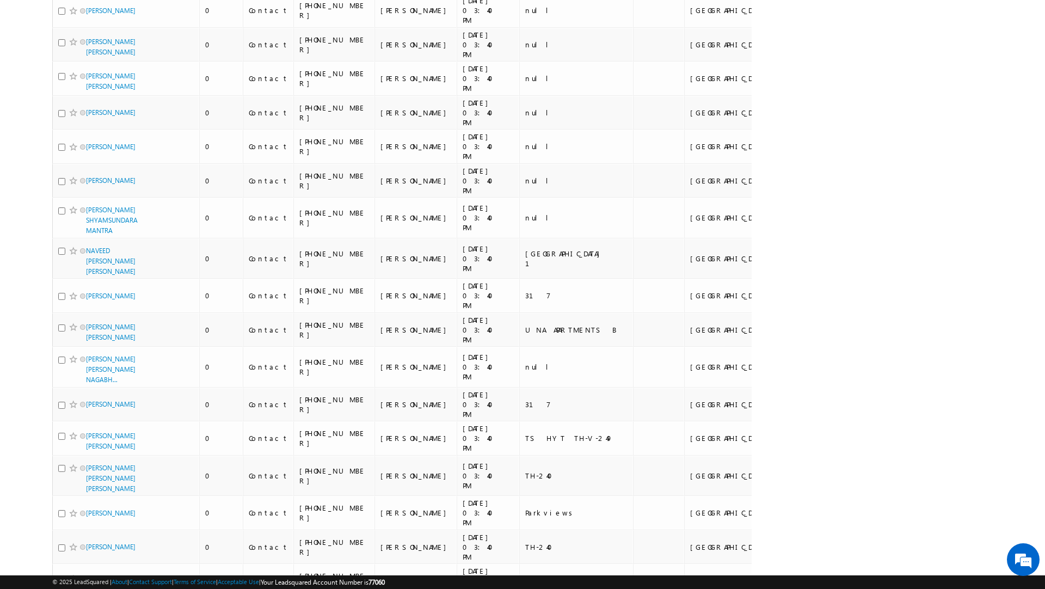
scroll to position [0, 0]
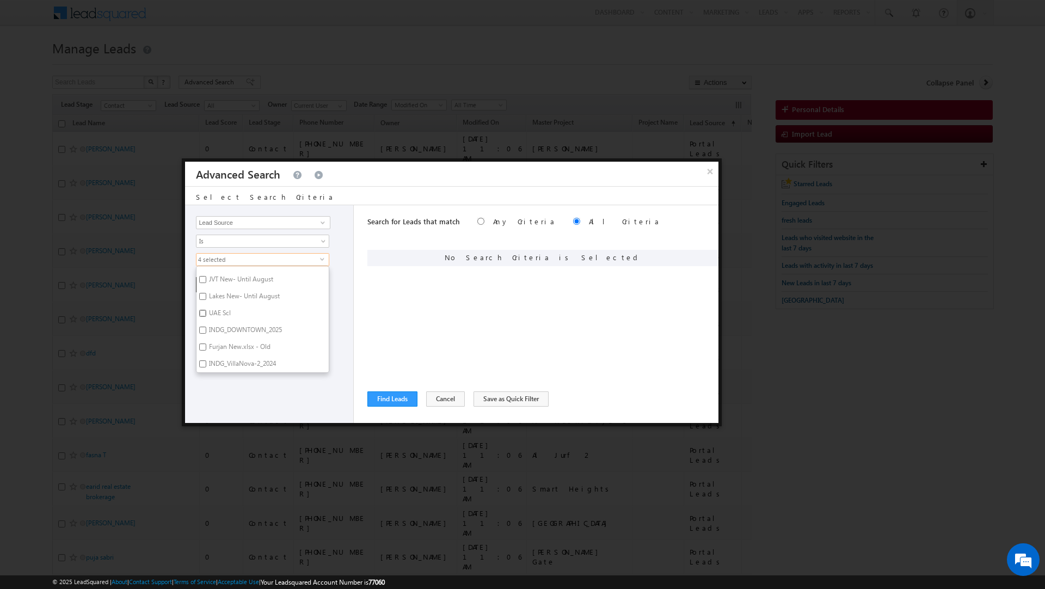
click at [205, 310] on input "UAE Scl" at bounding box center [202, 313] width 7 height 7
checkbox input "true"
click at [204, 316] on input "Sharjah School" at bounding box center [202, 319] width 7 height 7
checkbox input "true"
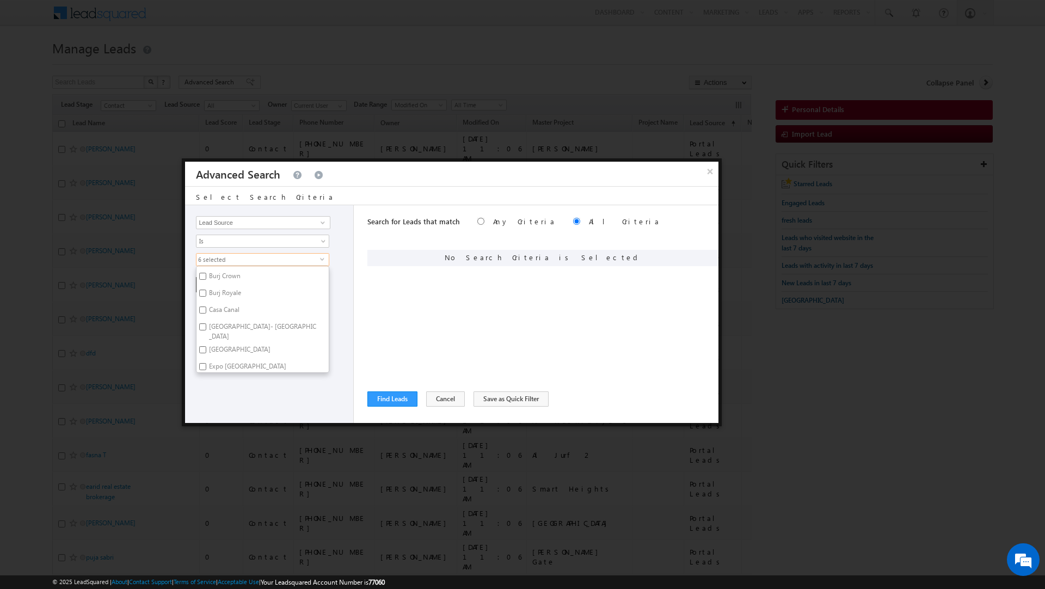
scroll to position [1235, 0]
click at [205, 320] on input "Deira Island- Bay Villas" at bounding box center [202, 323] width 7 height 7
checkbox input "true"
click at [204, 343] on input "Deira Island" at bounding box center [202, 346] width 7 height 7
checkbox input "true"
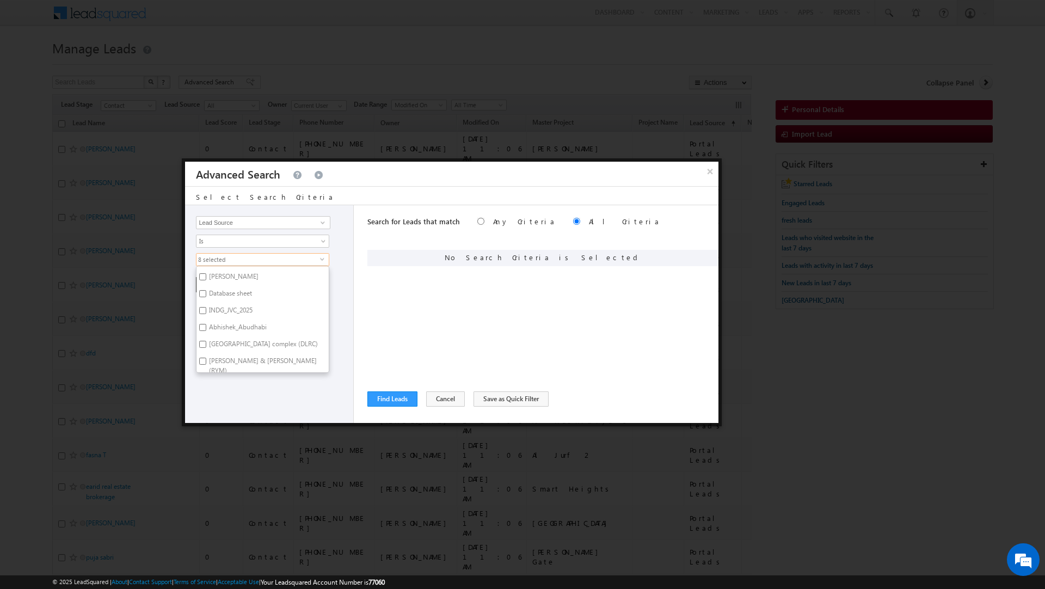
scroll to position [1625, 0]
click at [336, 347] on div "Opportunity Type Lead Activity Task Sales Group Prospect Id Address 1 Address 2…" at bounding box center [269, 314] width 169 height 218
click at [225, 295] on div "Opportunity Type Lead Activity Task Sales Group Prospect Id Address 1 Address 2…" at bounding box center [269, 314] width 169 height 218
click at [209, 285] on button "+ Add" at bounding box center [215, 284] width 38 height 15
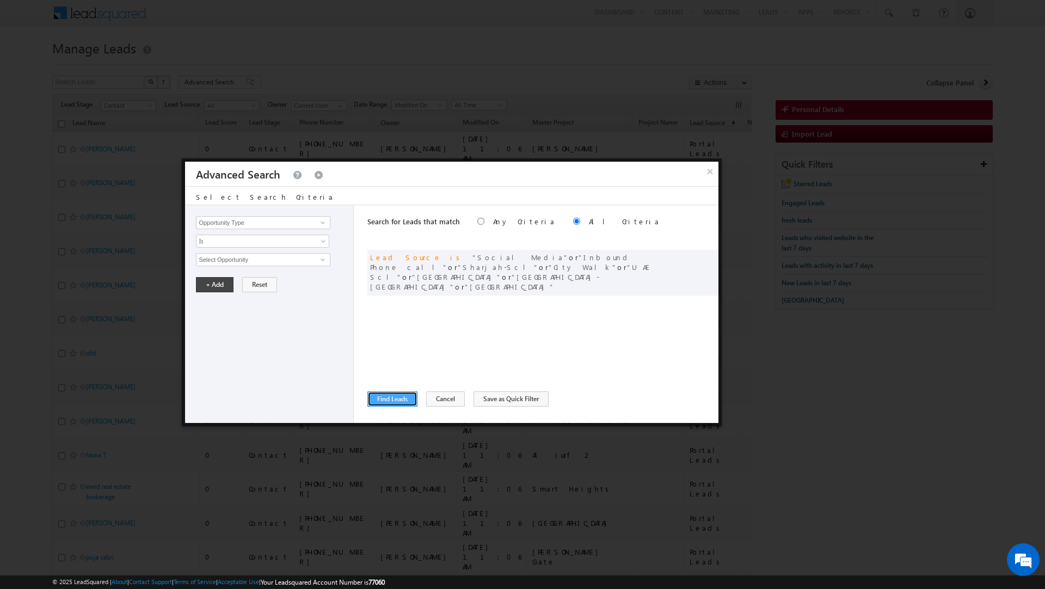
click at [398, 401] on button "Find Leads" at bounding box center [393, 398] width 50 height 15
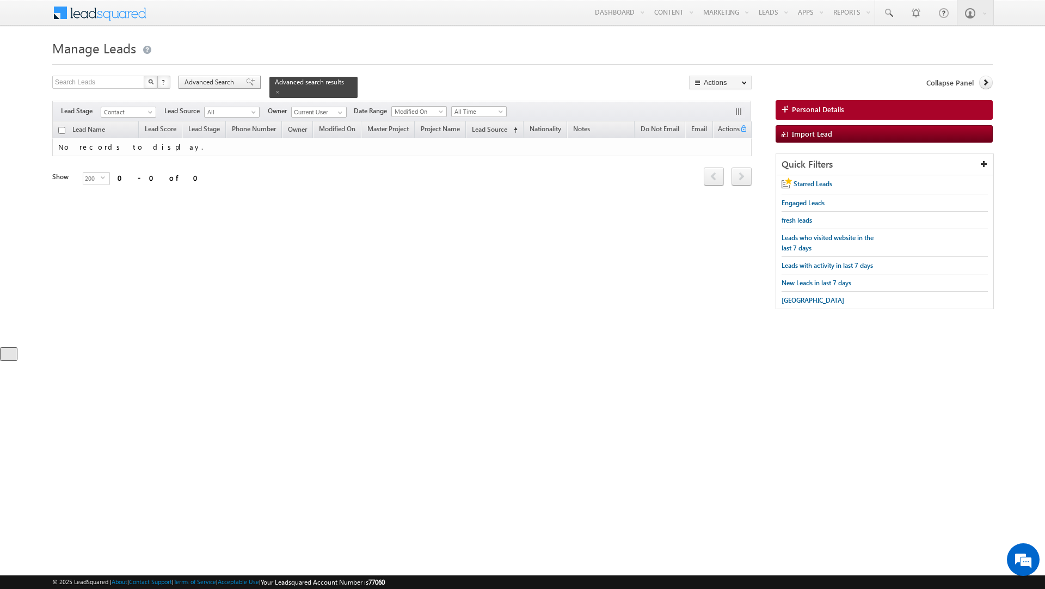
click at [211, 85] on span "Advanced Search" at bounding box center [211, 82] width 53 height 10
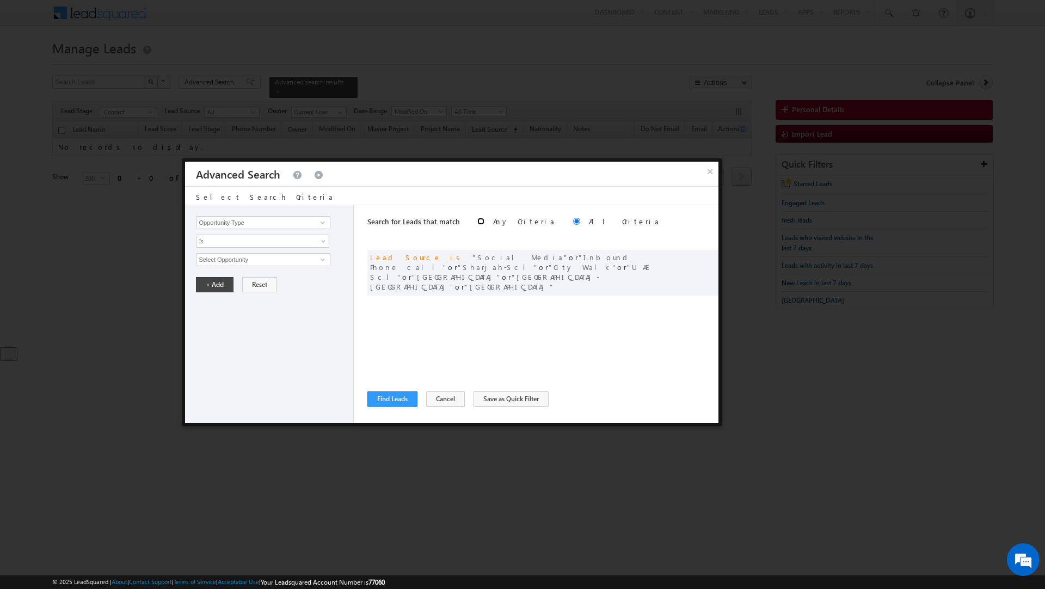
click at [478, 223] on input "radio" at bounding box center [481, 221] width 7 height 7
radio input "true"
click at [399, 405] on button "Find Leads" at bounding box center [393, 398] width 50 height 15
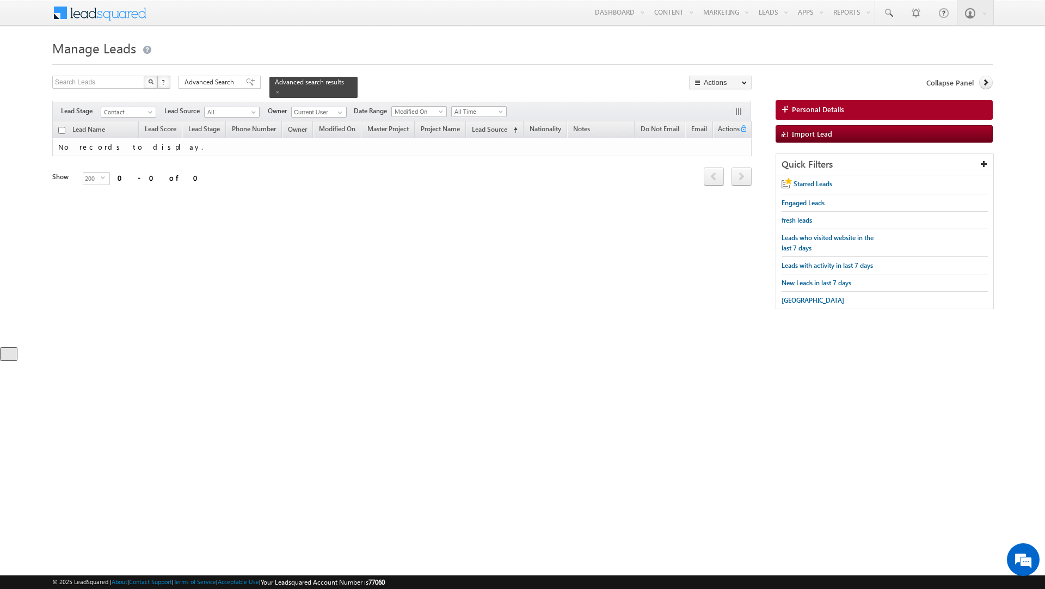
click at [234, 75] on form "Manage Leads Search Leads X ? 0 results found Advanced Search Advanced Search" at bounding box center [522, 178] width 941 height 284
click at [231, 81] on span "Advanced Search" at bounding box center [211, 82] width 53 height 10
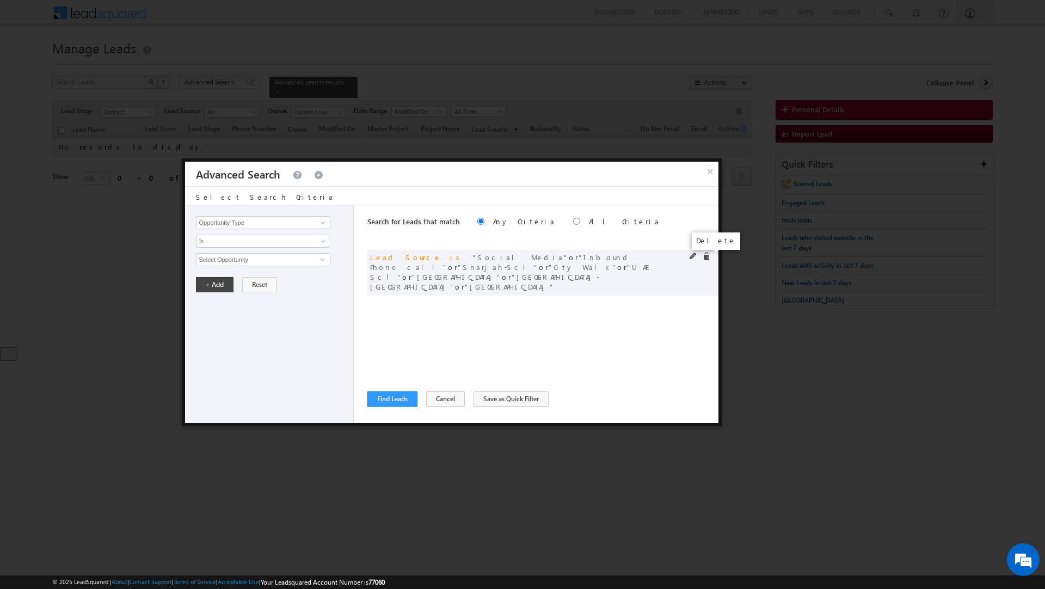
click at [708, 257] on span at bounding box center [707, 257] width 8 height 8
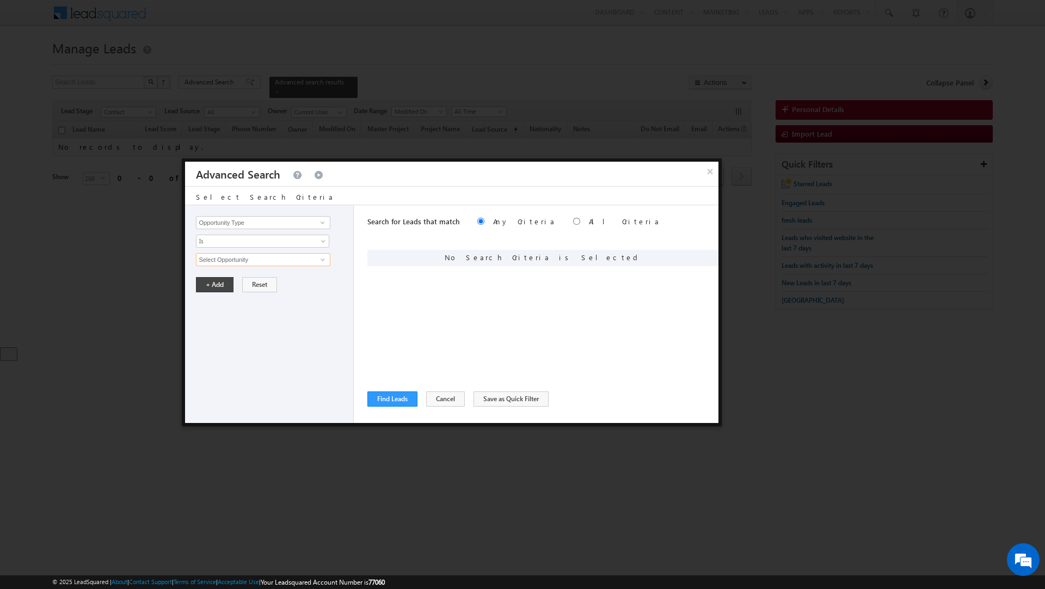
click at [271, 263] on input "Select Opportunity" at bounding box center [263, 259] width 134 height 13
type input "s"
click at [267, 235] on div "Opportunity Type Lead Activity Task Sales Group Prospect Id Address 1 Address 2…" at bounding box center [269, 314] width 169 height 218
click at [272, 225] on input "Opportunity Type" at bounding box center [263, 222] width 134 height 13
click at [246, 256] on link "Lead Source" at bounding box center [263, 257] width 134 height 13
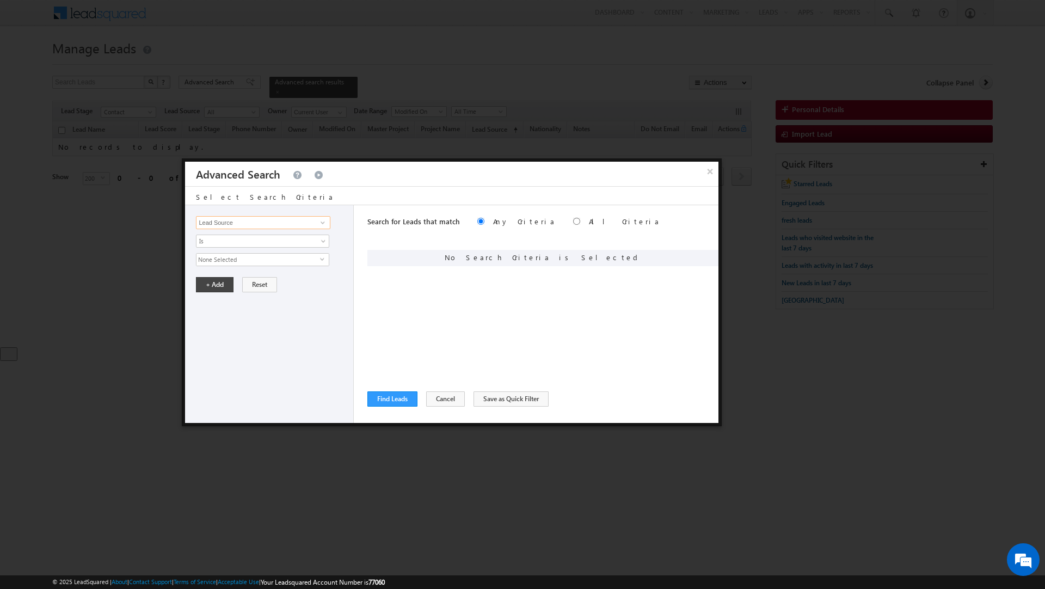
type input "Lead Source"
click at [246, 262] on span "None Selected" at bounding box center [259, 260] width 124 height 12
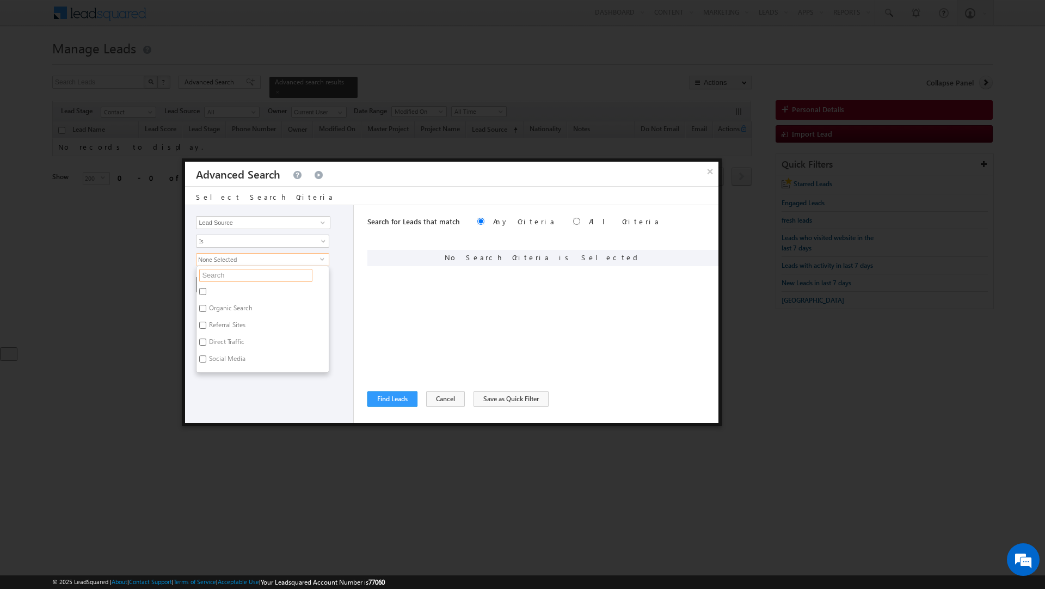
click at [238, 280] on input "text" at bounding box center [255, 275] width 113 height 13
type input "s"
type input "sha"
click at [203, 312] on input "Sharjah School" at bounding box center [202, 308] width 7 height 7
checkbox input "true"
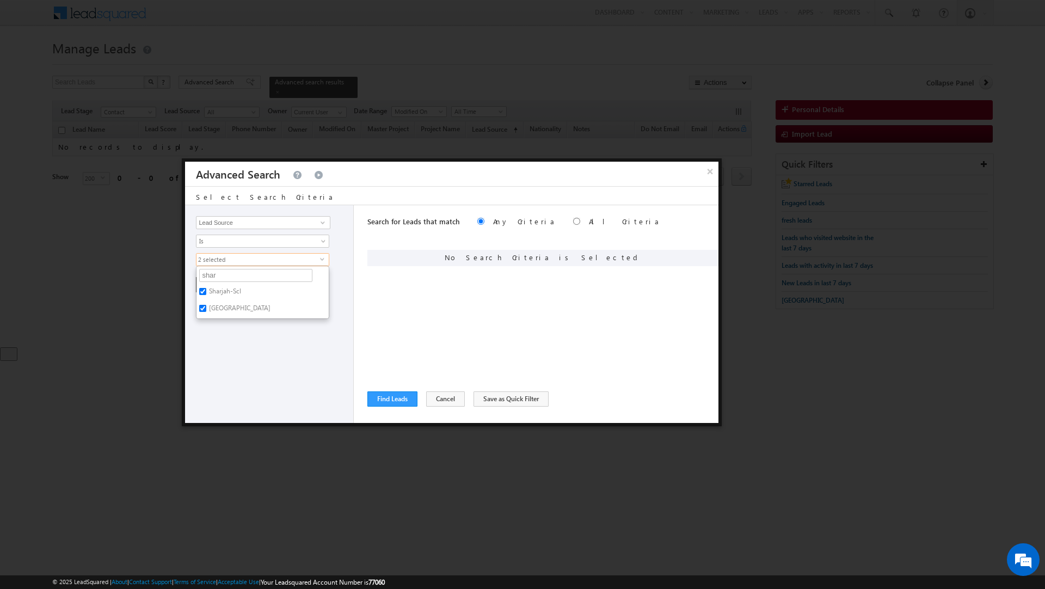
click at [217, 334] on div "Opportunity Type Lead Activity Task Sales Group Prospect Id Address 1 Address 2…" at bounding box center [269, 314] width 169 height 218
click at [222, 286] on button "+ Add" at bounding box center [215, 284] width 38 height 15
click at [410, 400] on button "Find Leads" at bounding box center [393, 398] width 50 height 15
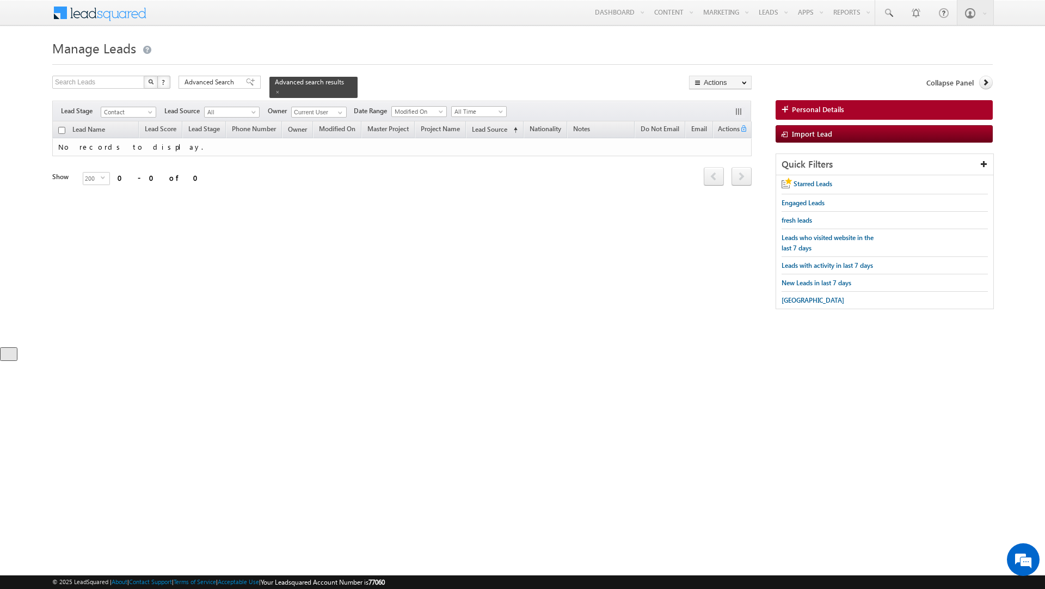
click at [200, 74] on form "Manage Leads Search Leads X ? 0 results found Advanced Search Advanced Search" at bounding box center [522, 178] width 941 height 284
click at [204, 83] on span "Advanced Search" at bounding box center [211, 82] width 53 height 10
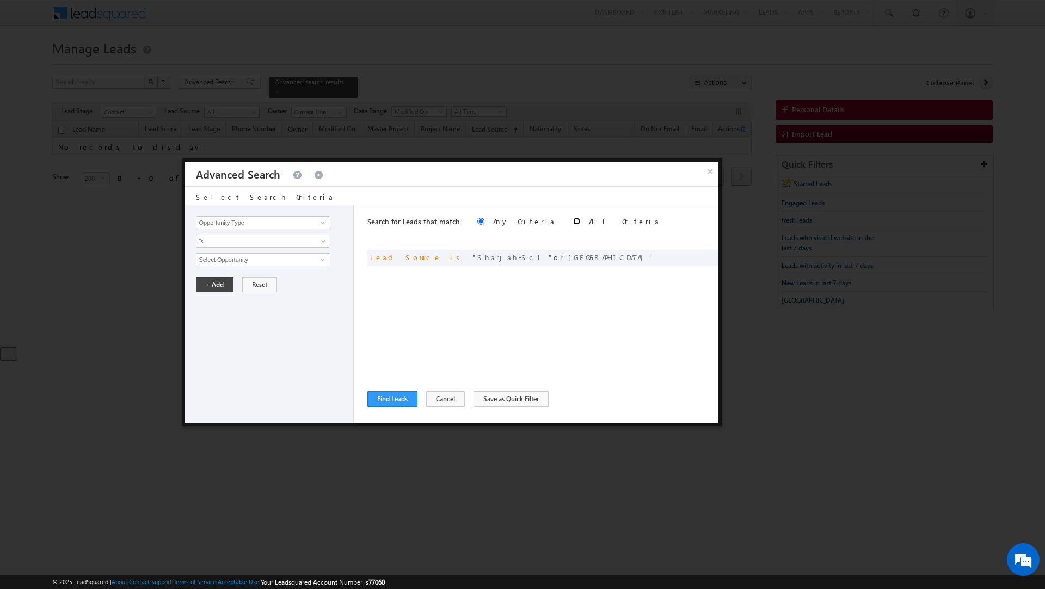
click at [573, 223] on input "radio" at bounding box center [576, 221] width 7 height 7
radio input "true"
click at [394, 399] on button "Find Leads" at bounding box center [393, 398] width 50 height 15
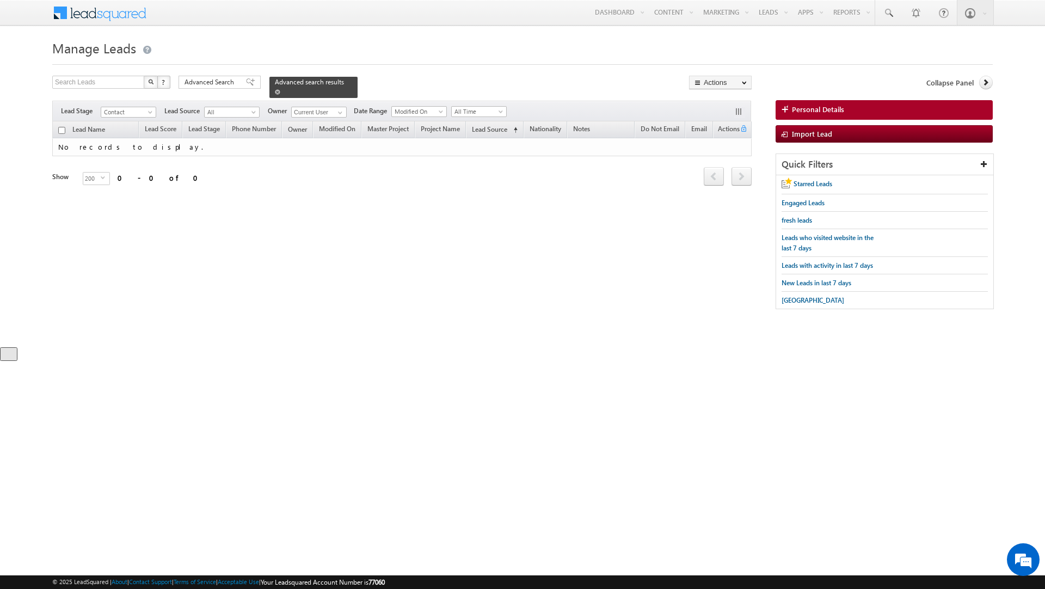
click at [280, 89] on span at bounding box center [277, 91] width 5 height 5
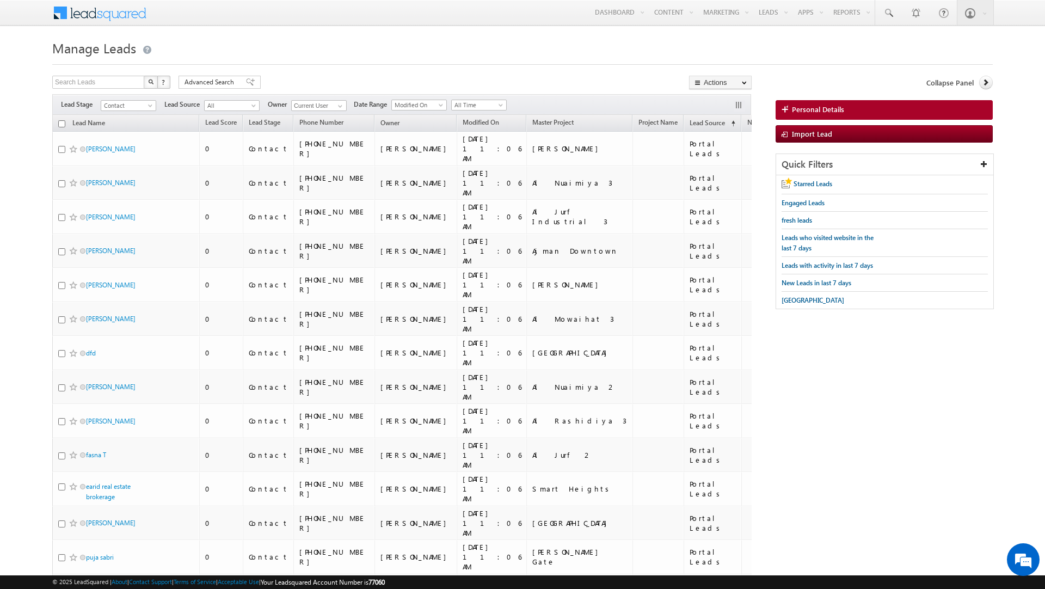
click at [337, 62] on div at bounding box center [522, 61] width 941 height 7
click at [221, 85] on span "Advanced Search" at bounding box center [211, 82] width 53 height 10
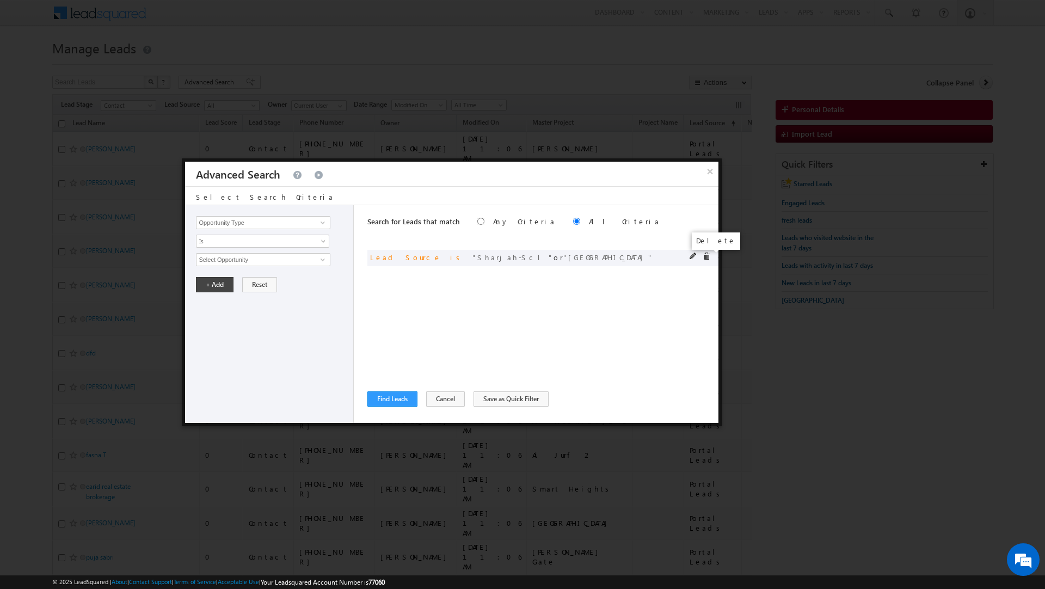
click at [705, 258] on span at bounding box center [707, 257] width 8 height 8
click at [713, 179] on button "×" at bounding box center [710, 171] width 18 height 19
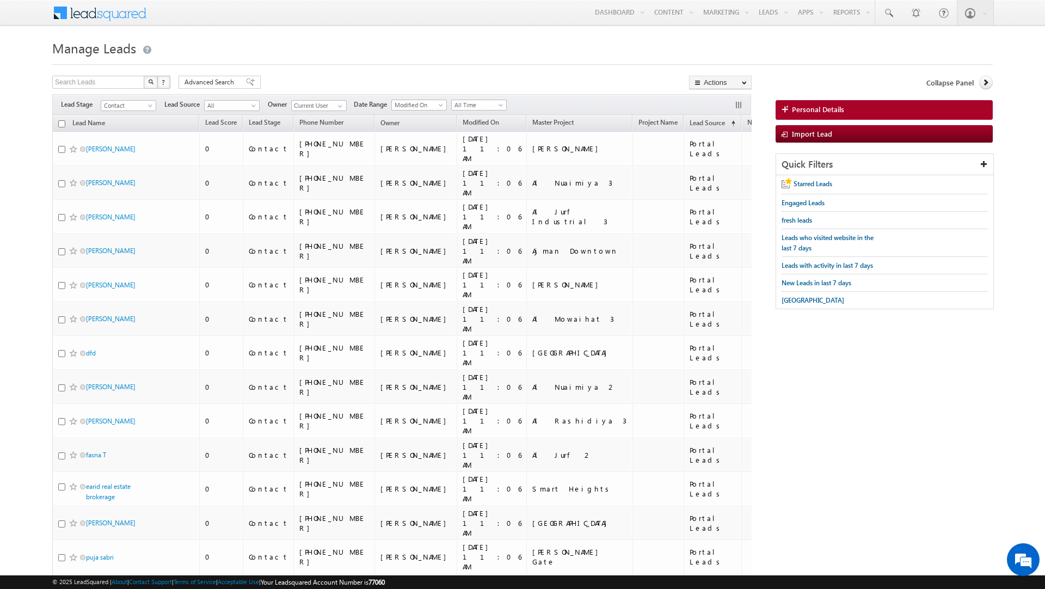
click at [483, 49] on h1 "Manage Leads" at bounding box center [522, 46] width 941 height 21
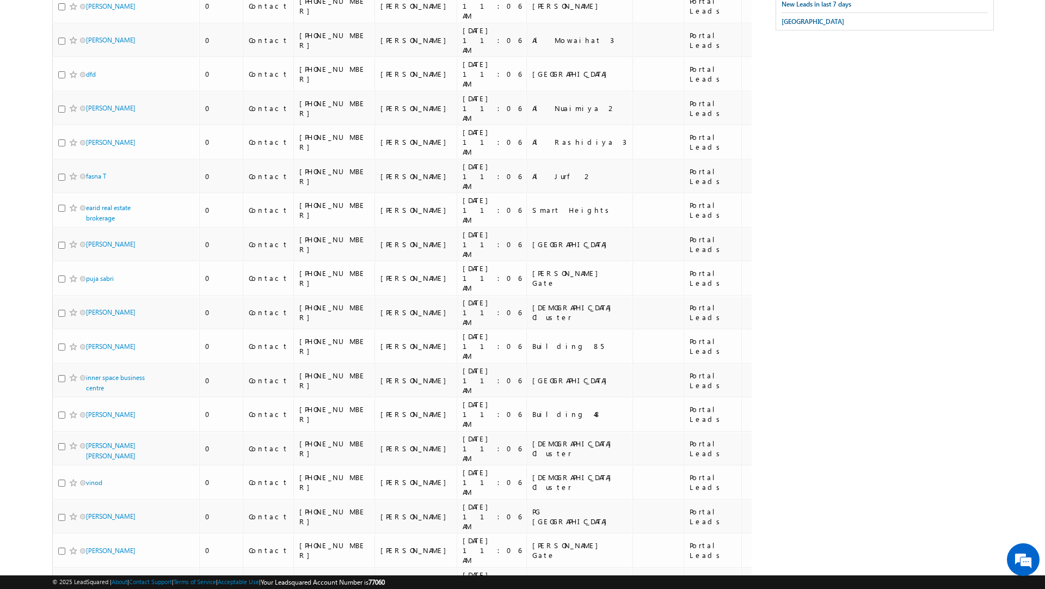
scroll to position [0, 0]
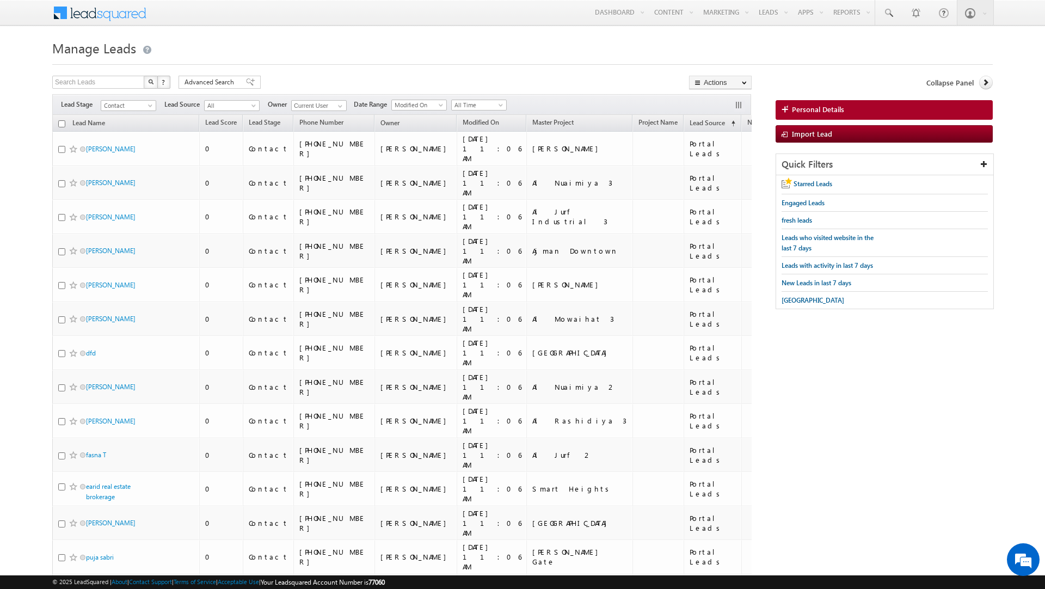
click at [478, 80] on div "Search Leads X ? 5985 results found Advanced Search Advanced Search Advanced se…" at bounding box center [402, 84] width 700 height 16
click at [205, 85] on span "Advanced Search" at bounding box center [211, 82] width 53 height 10
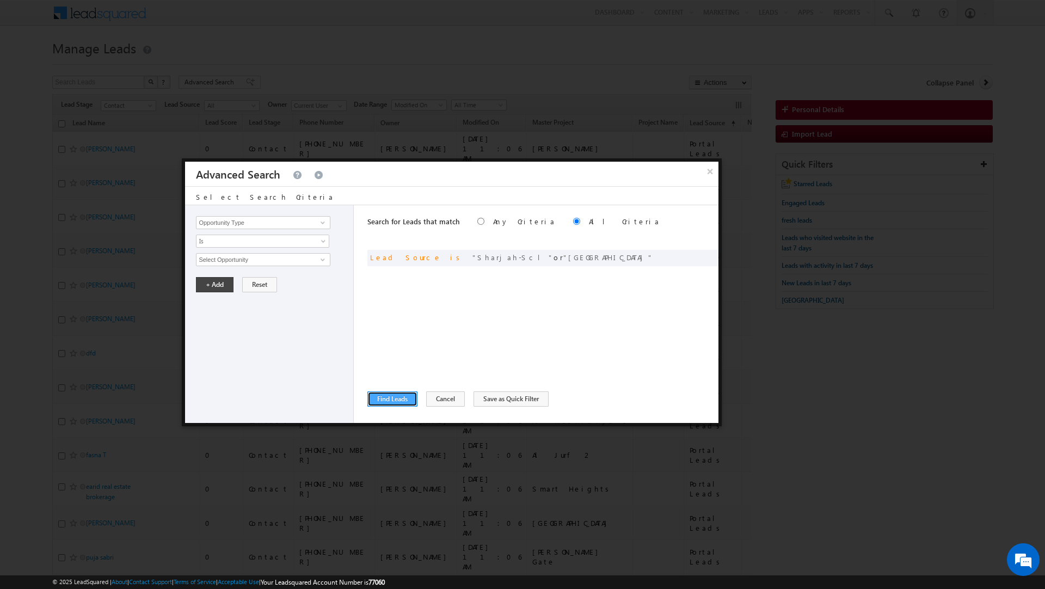
click at [394, 399] on button "Find Leads" at bounding box center [393, 398] width 50 height 15
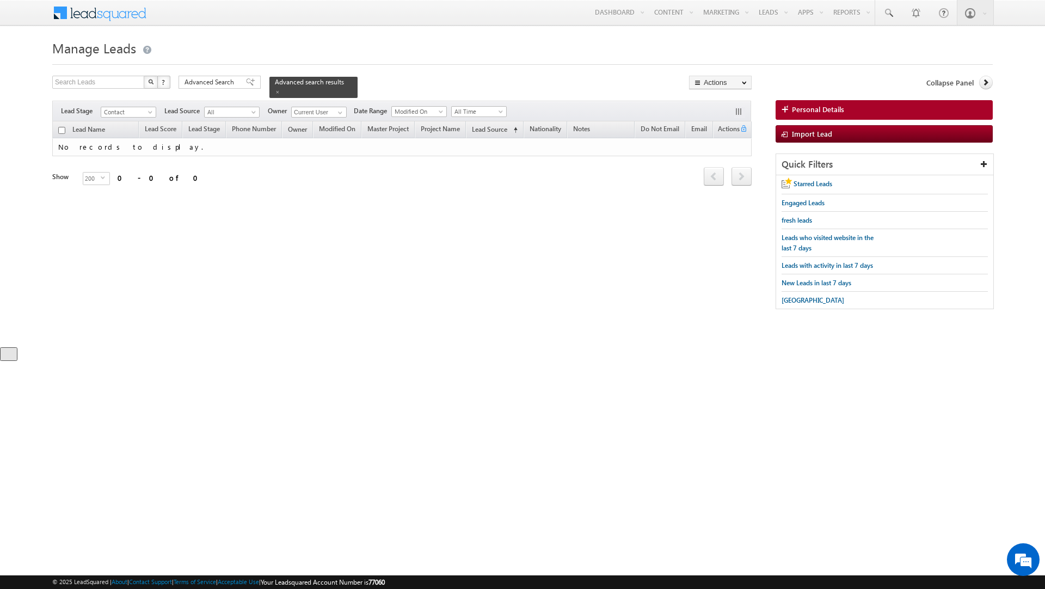
click at [340, 106] on span "Current User __mx_current_user__ Any Current User Dheeraj Soni dheeraj.soni@ind…" at bounding box center [318, 111] width 54 height 11
click at [340, 108] on span at bounding box center [340, 112] width 9 height 9
click at [322, 118] on link "Any" at bounding box center [345, 124] width 109 height 13
type input "Any"
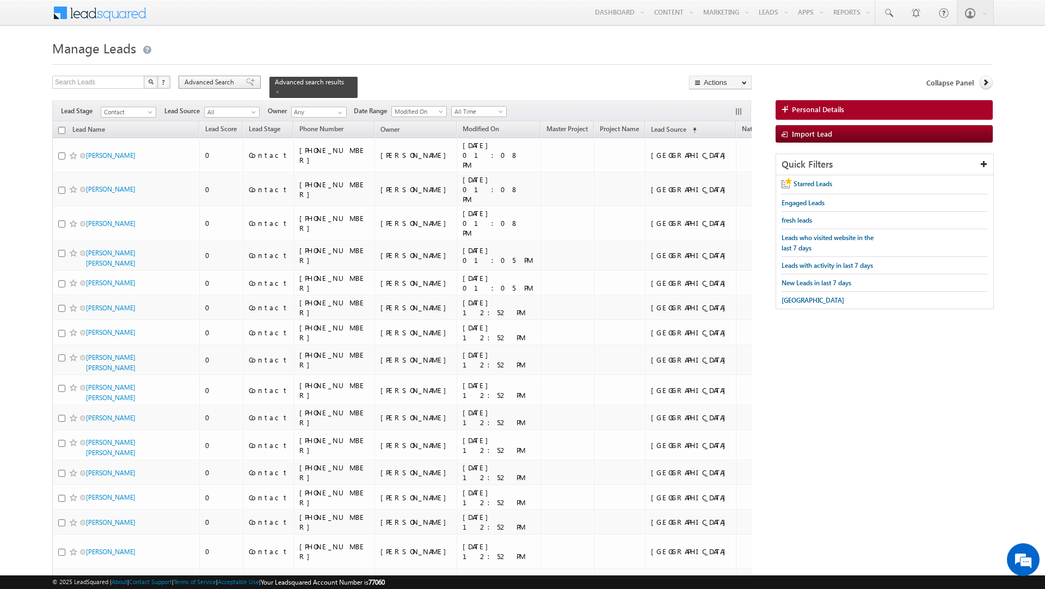
click at [223, 81] on span "Advanced Search" at bounding box center [211, 82] width 53 height 10
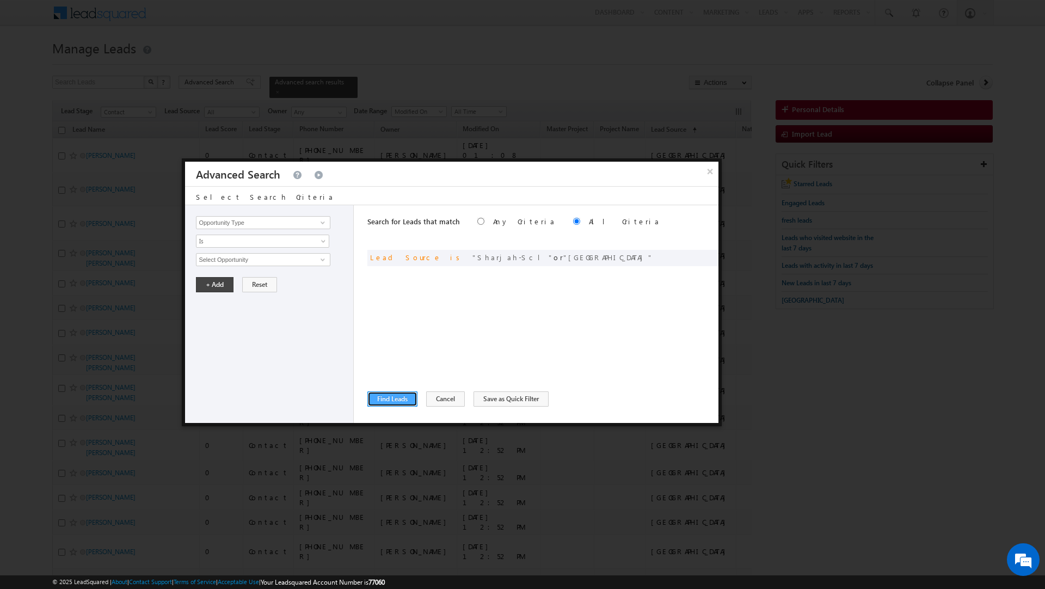
click at [387, 404] on button "Find Leads" at bounding box center [393, 398] width 50 height 15
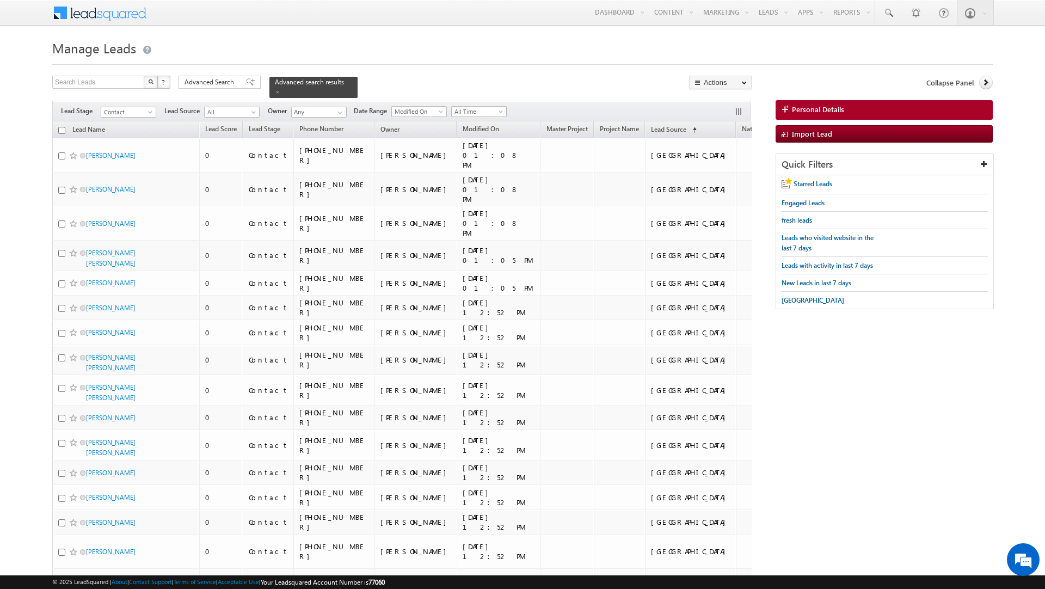
click at [60, 127] on input "checkbox" at bounding box center [61, 130] width 7 height 7
checkbox input "true"
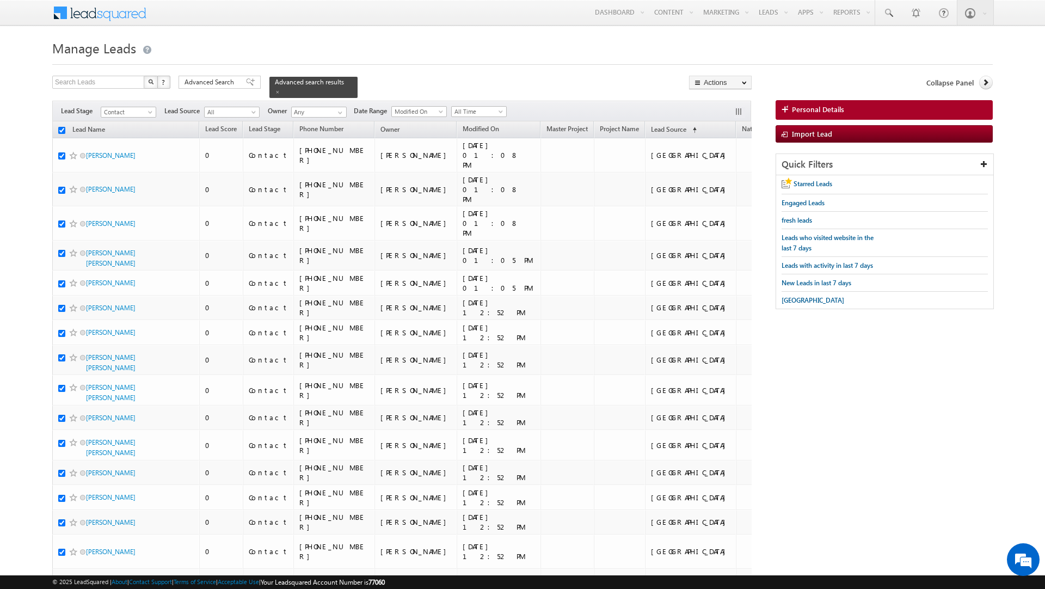
checkbox input "true"
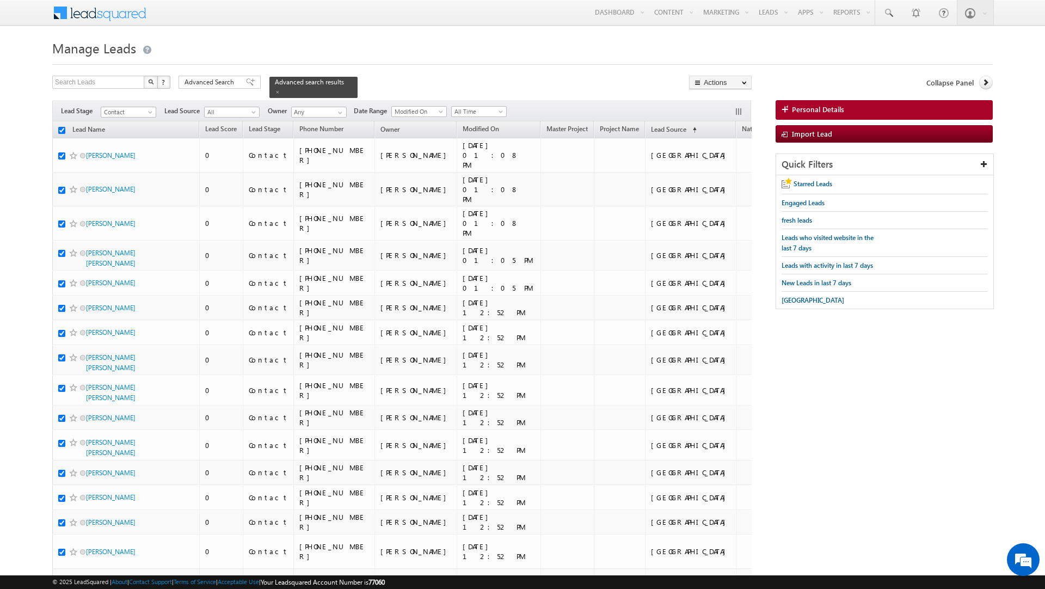
checkbox input "true"
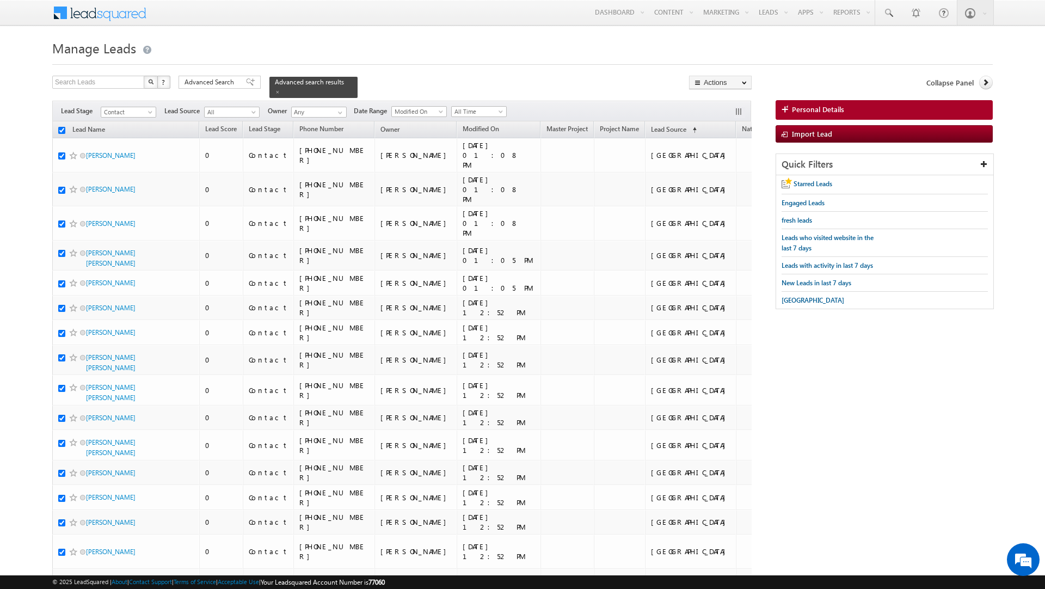
checkbox input "true"
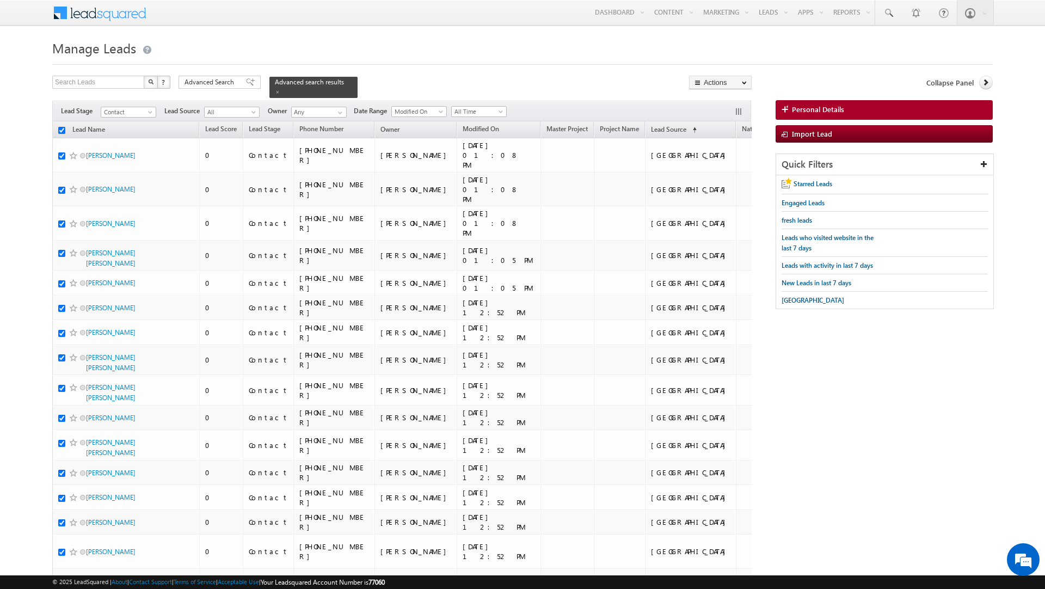
checkbox input "true"
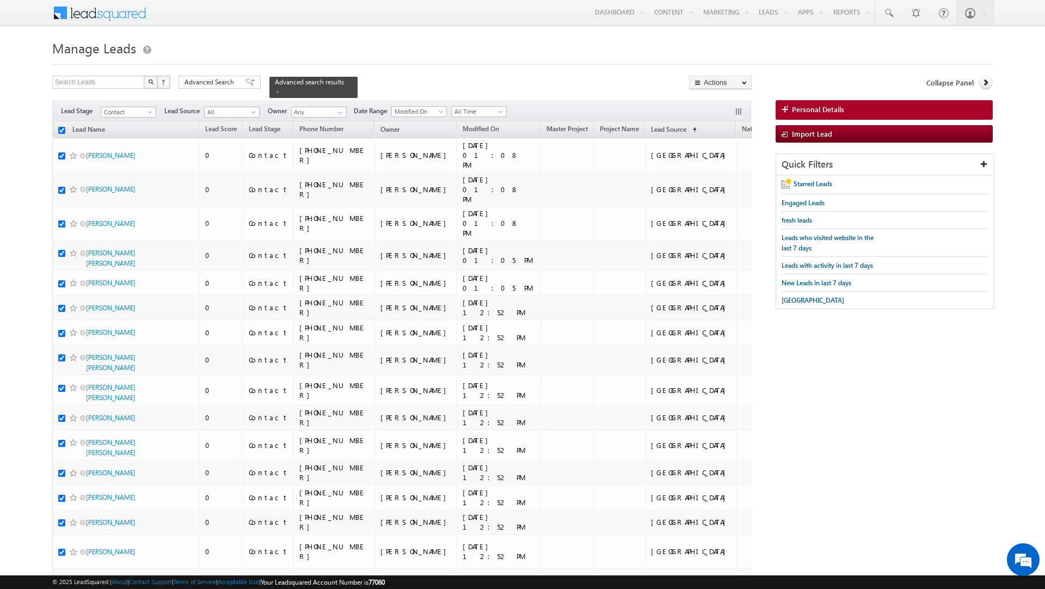
checkbox input "true"
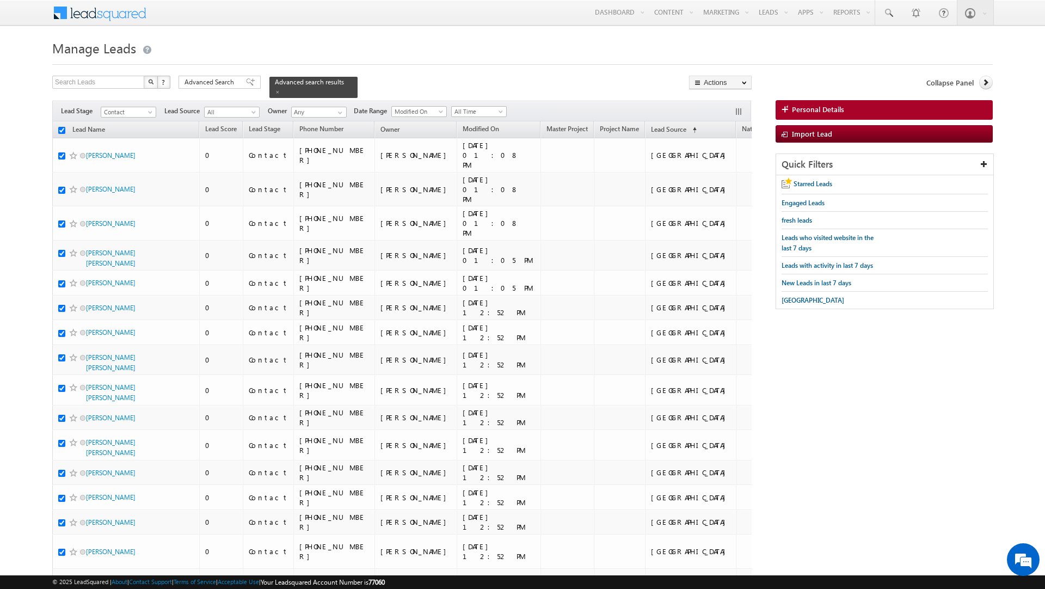
checkbox input "true"
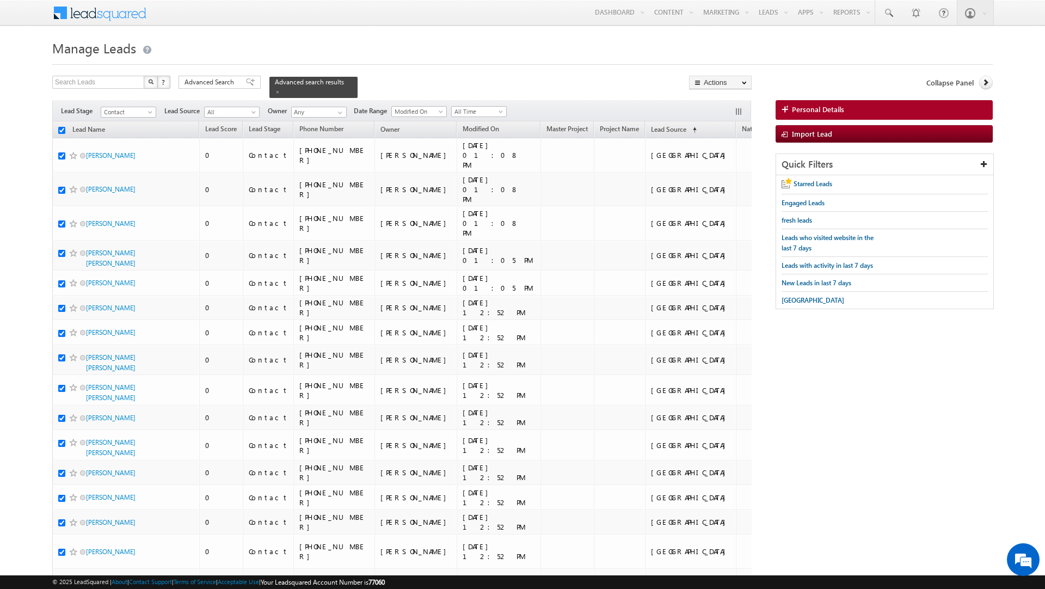
checkbox input "true"
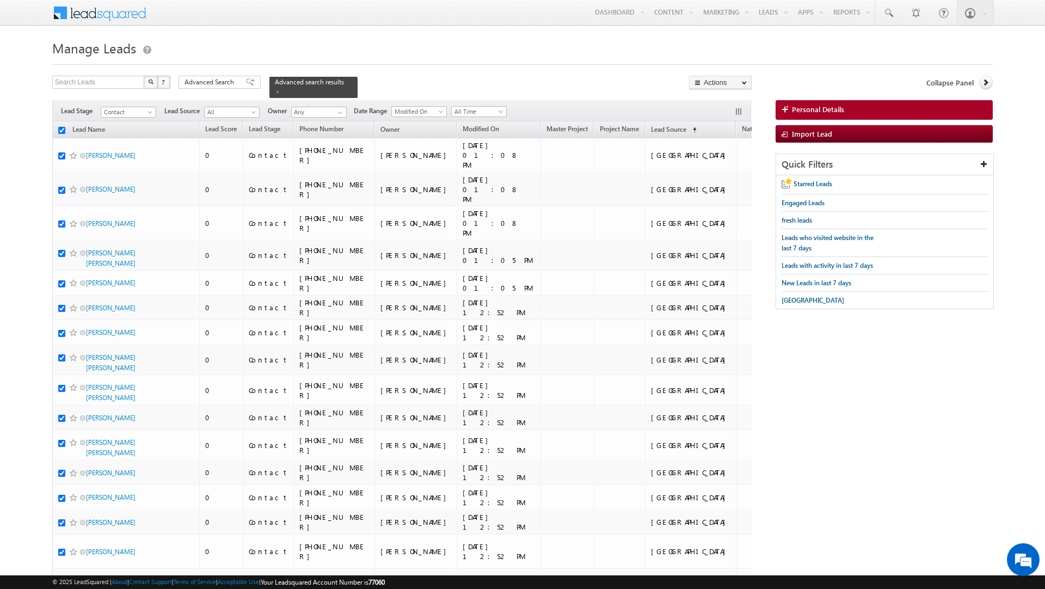
checkbox input "true"
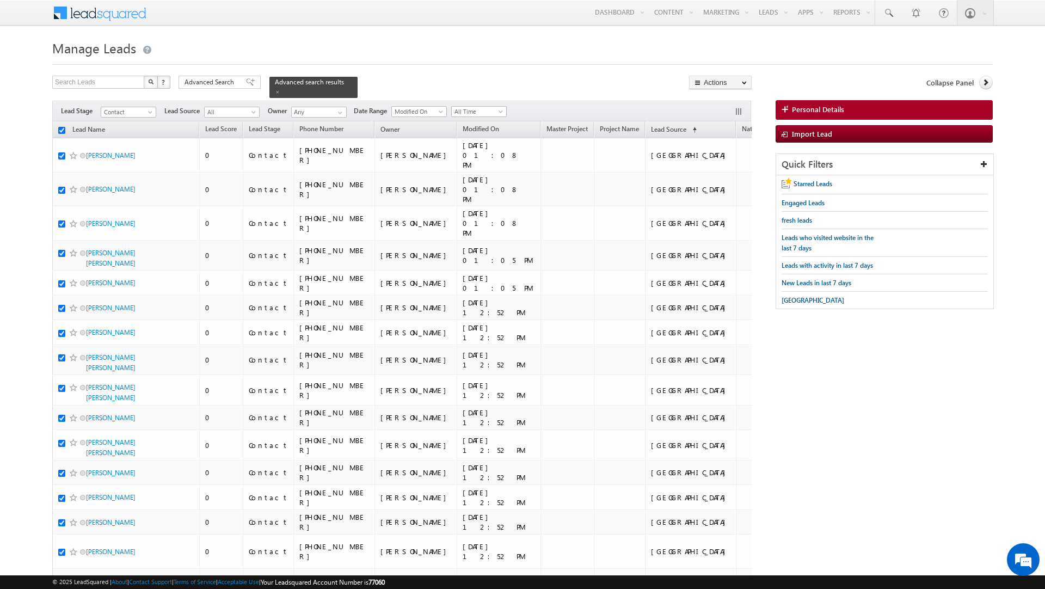
checkbox input "true"
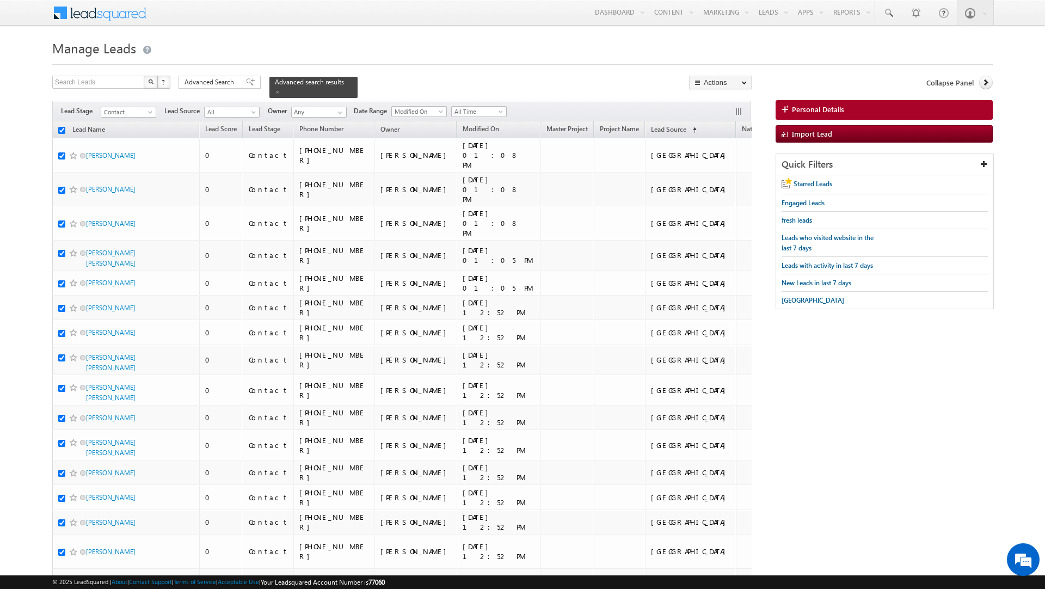
checkbox input "true"
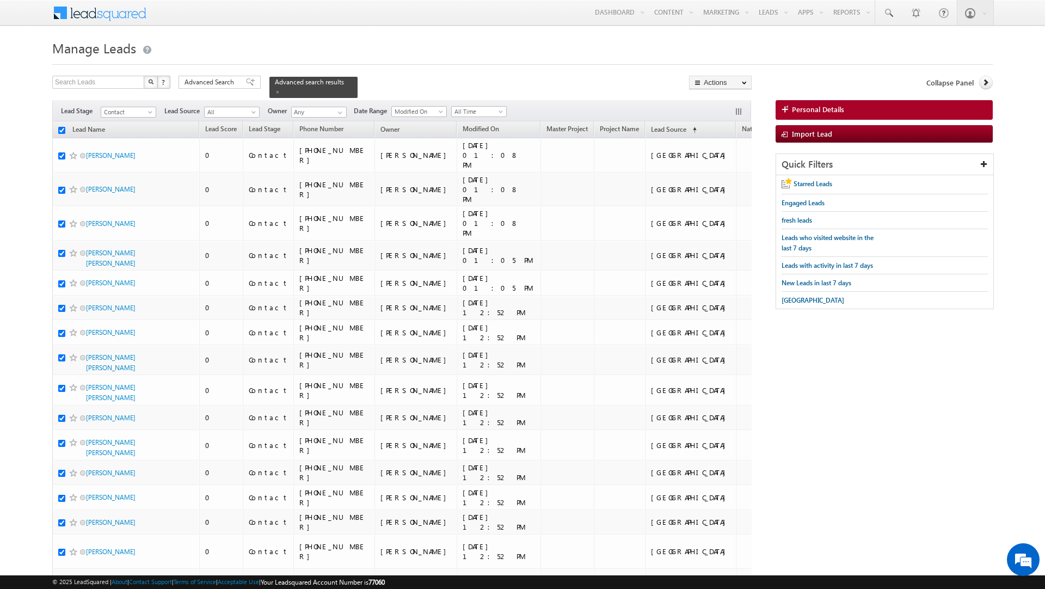
checkbox input "true"
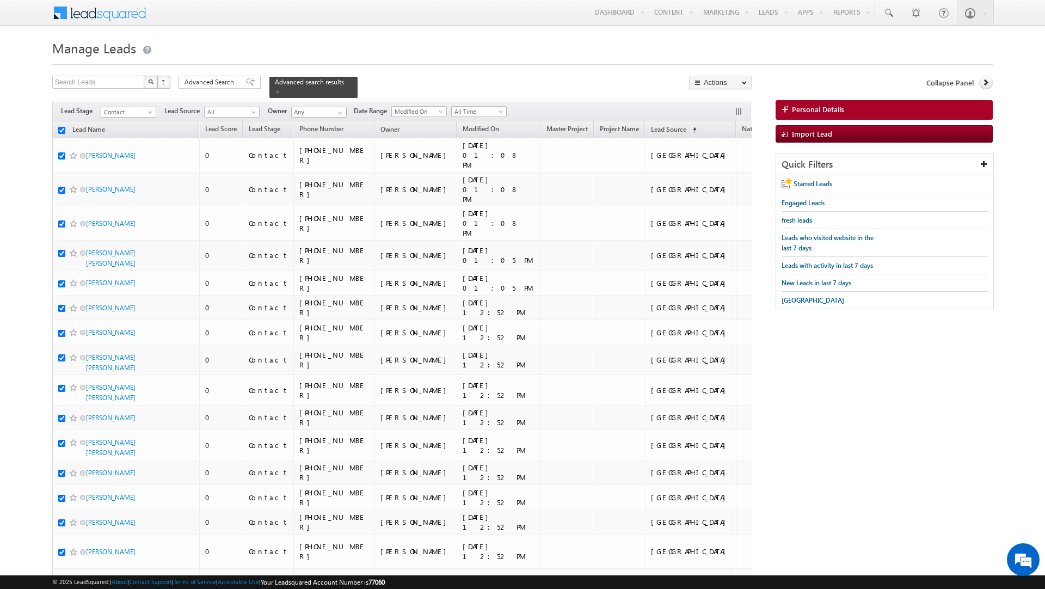
checkbox input "true"
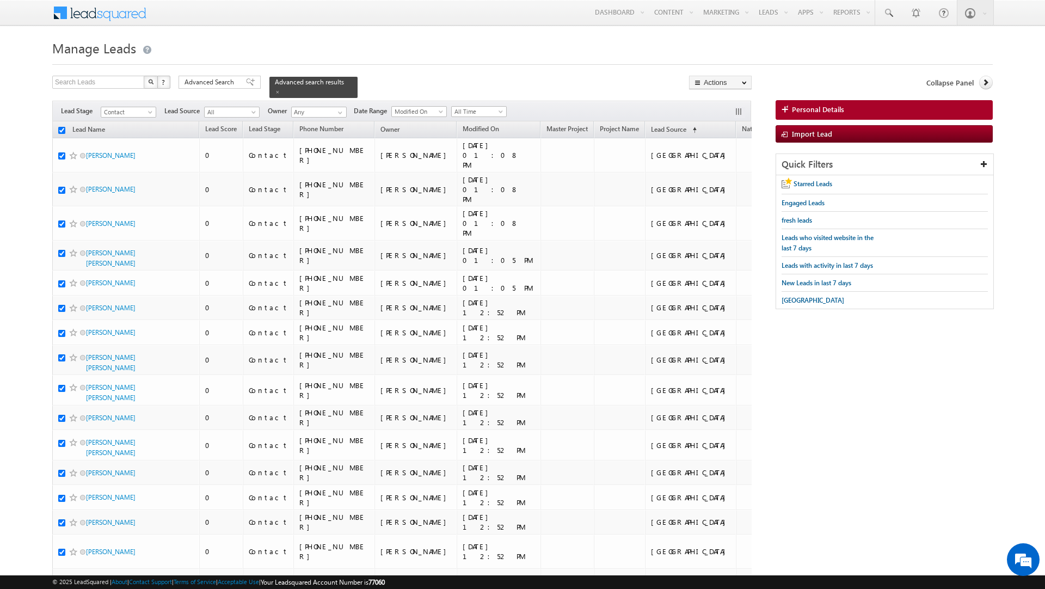
checkbox input "true"
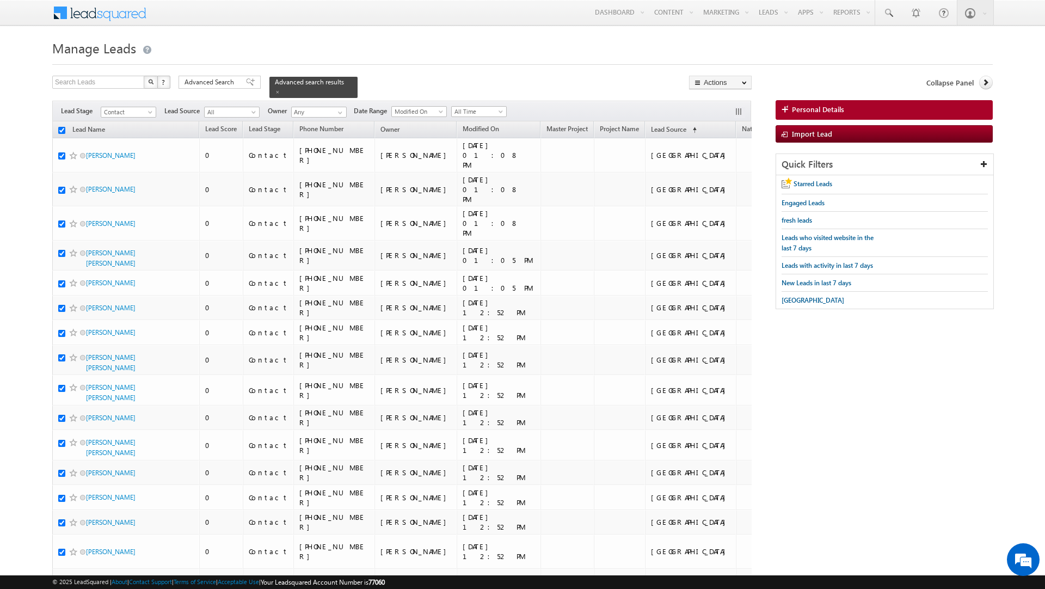
checkbox input "true"
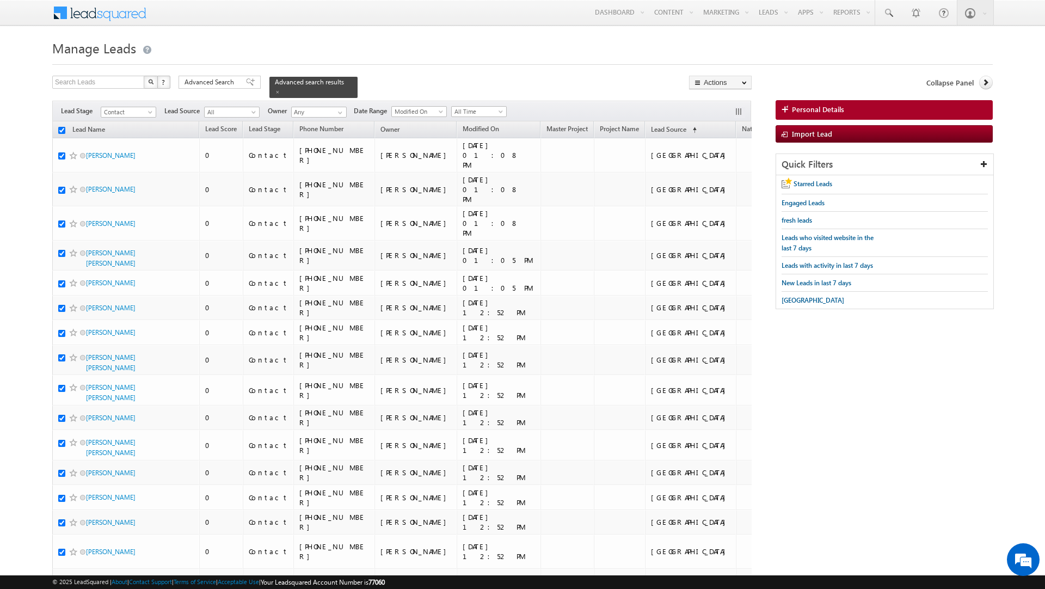
checkbox input "true"
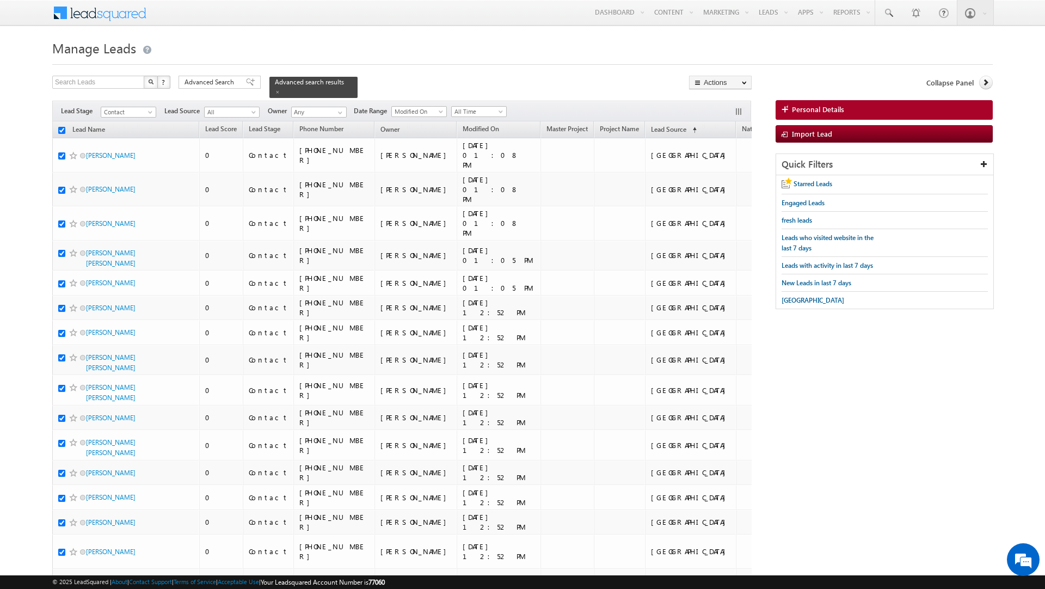
checkbox input "true"
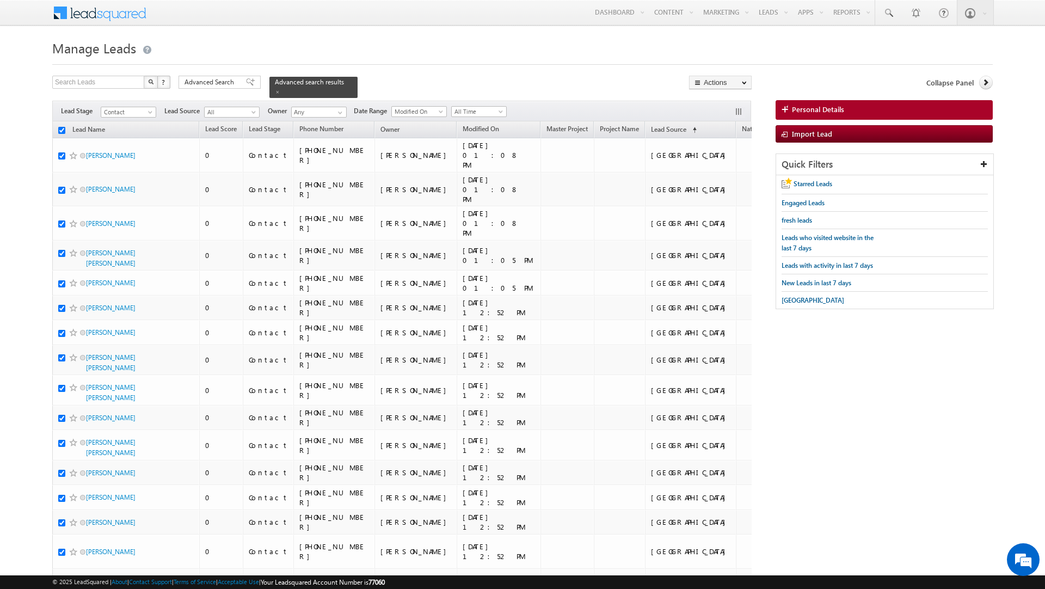
checkbox input "true"
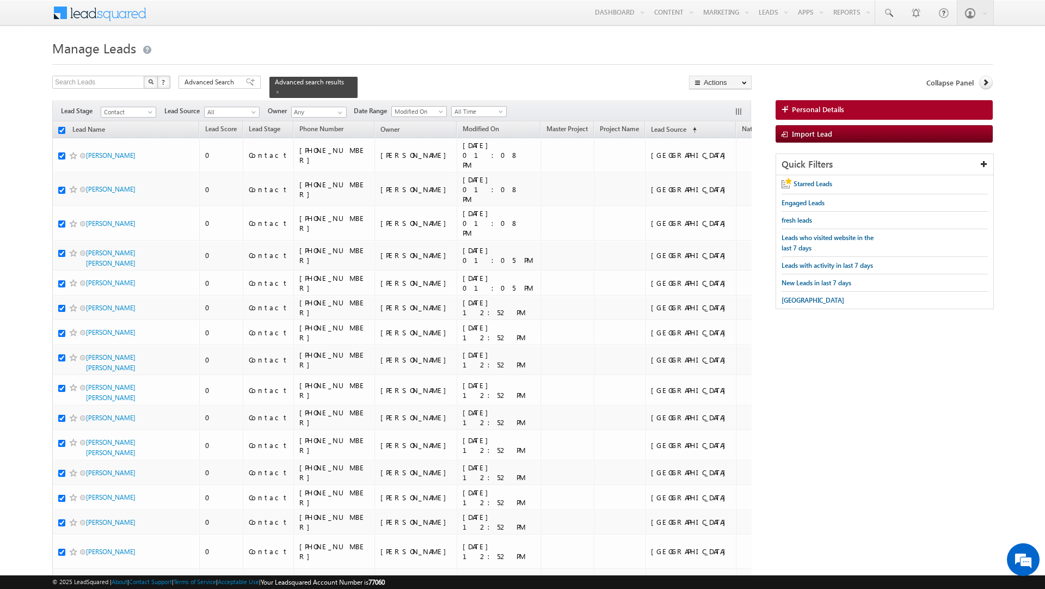
checkbox input "true"
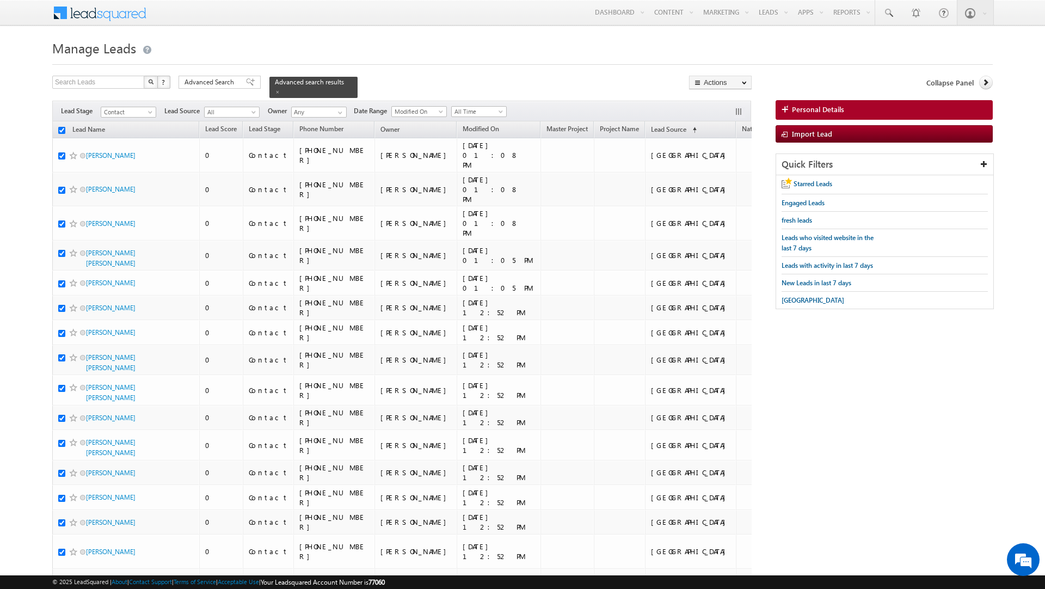
checkbox input "true"
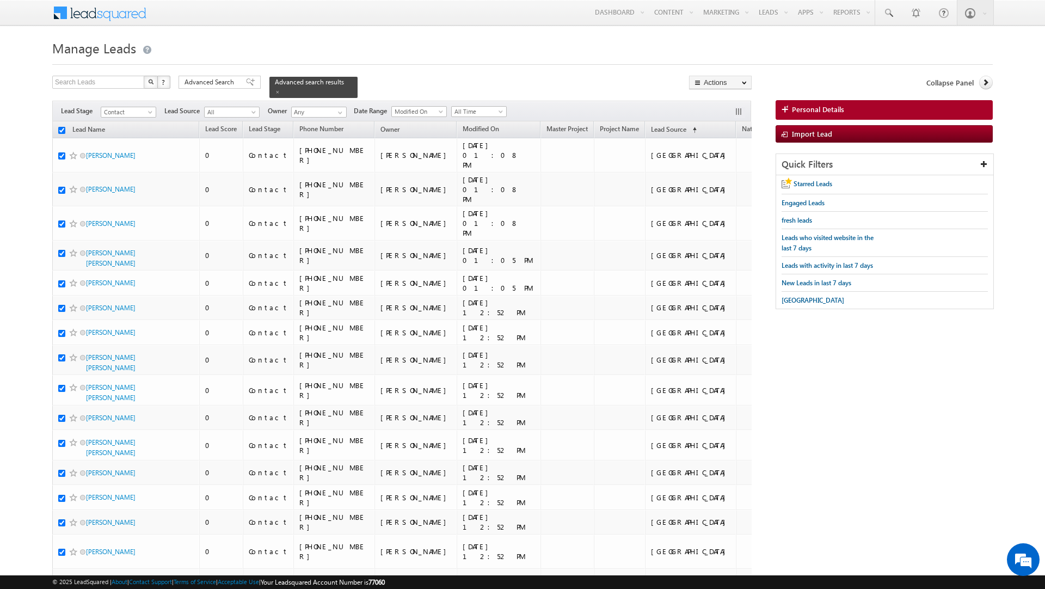
checkbox input "true"
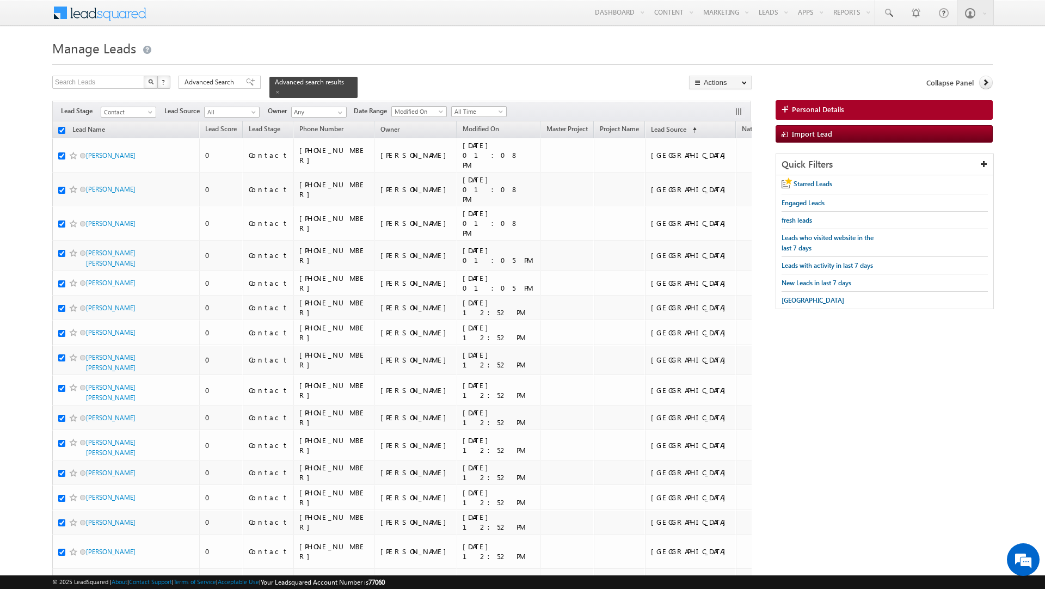
checkbox input "true"
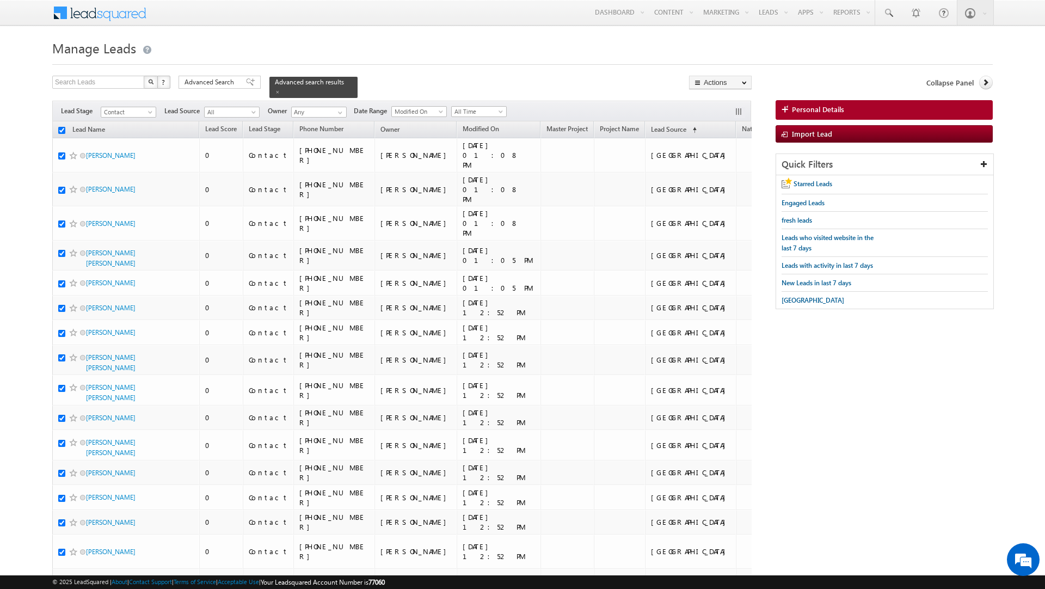
checkbox input "true"
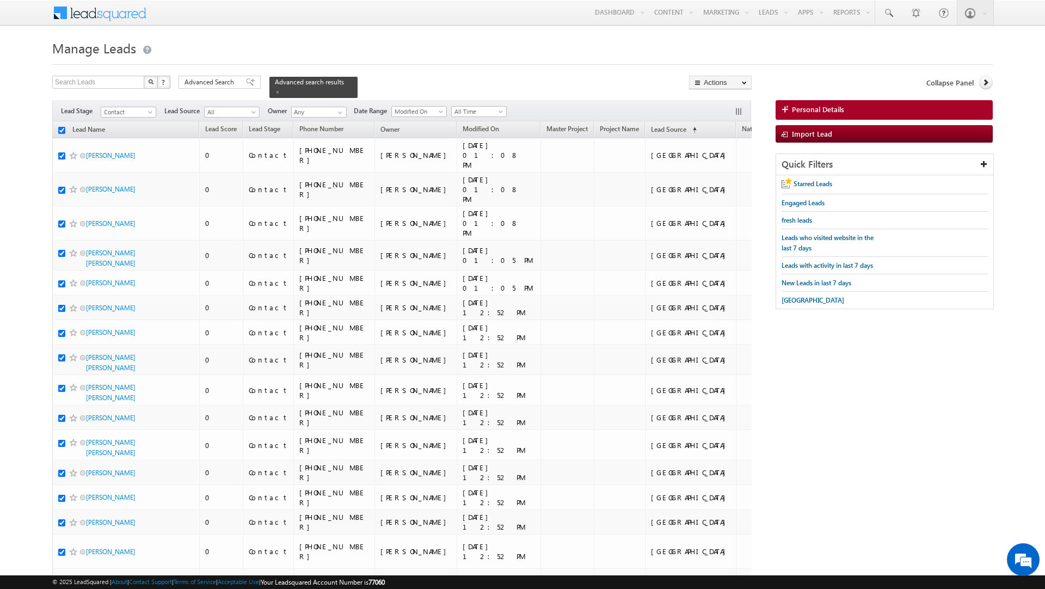
checkbox input "true"
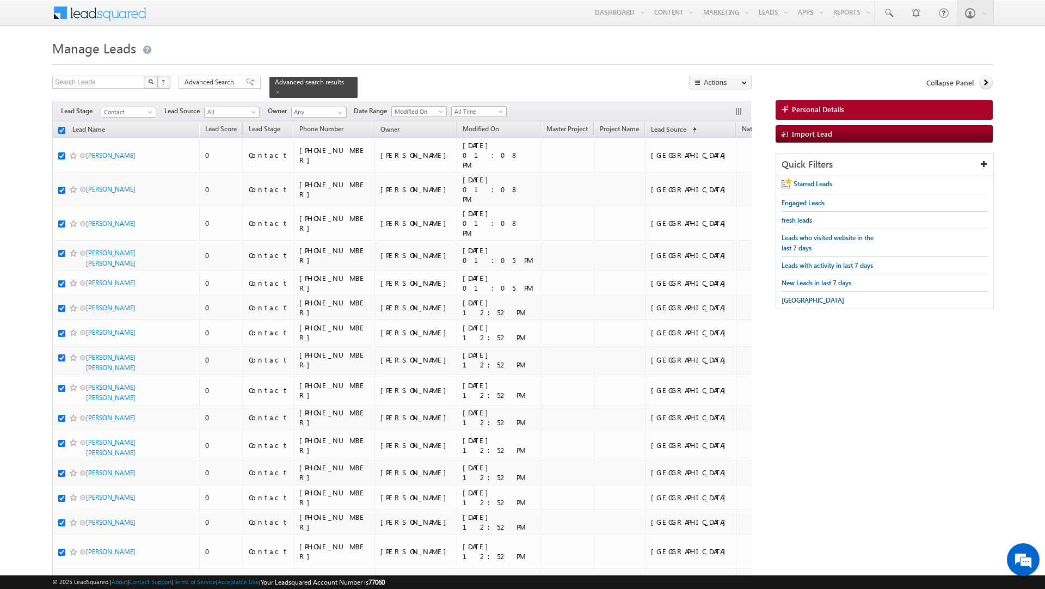
checkbox input "true"
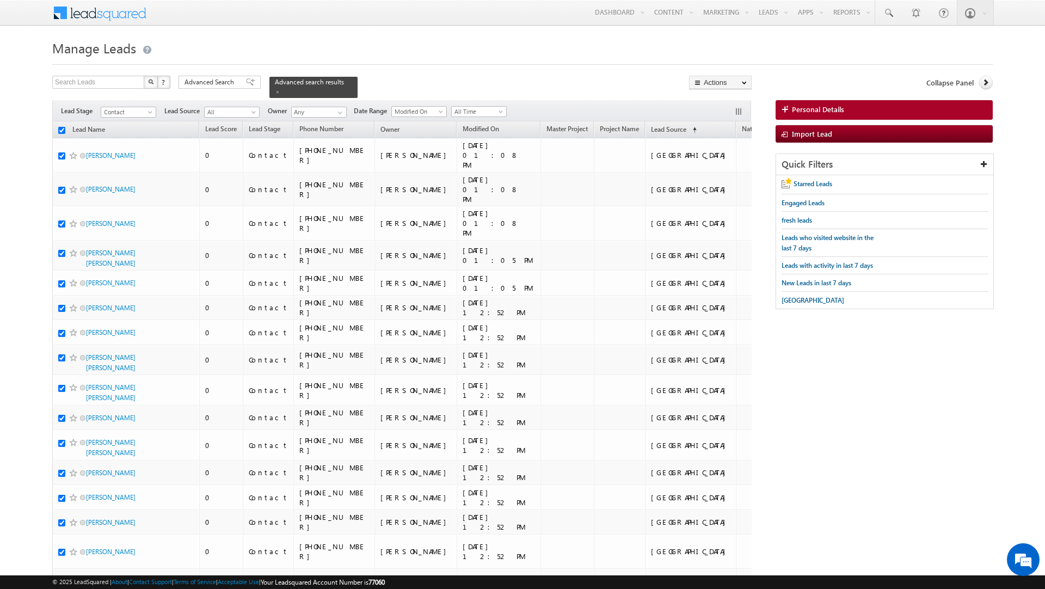
checkbox input "true"
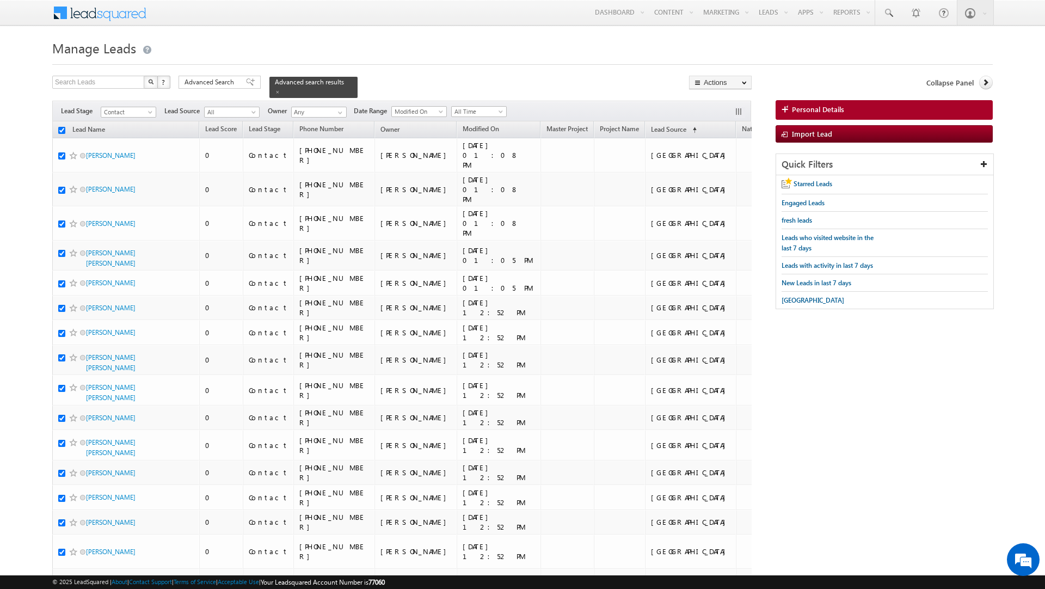
checkbox input "true"
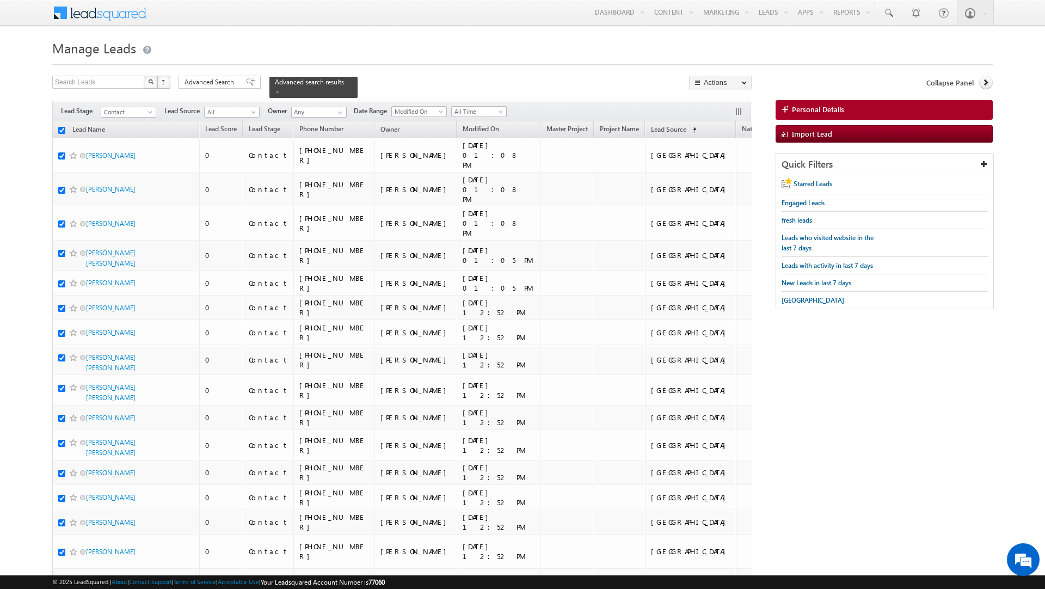
checkbox input "true"
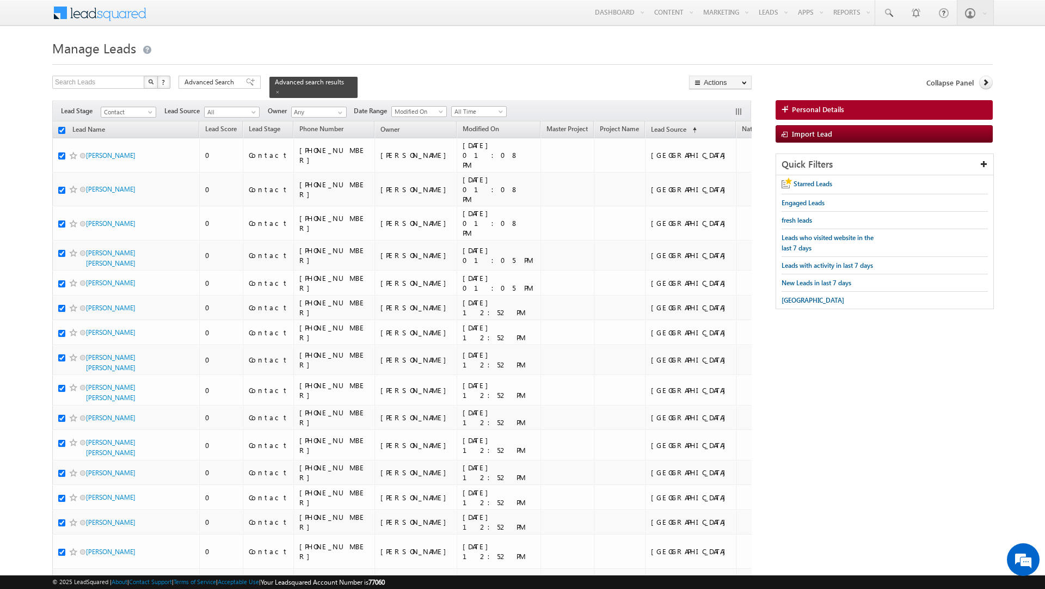
checkbox input "true"
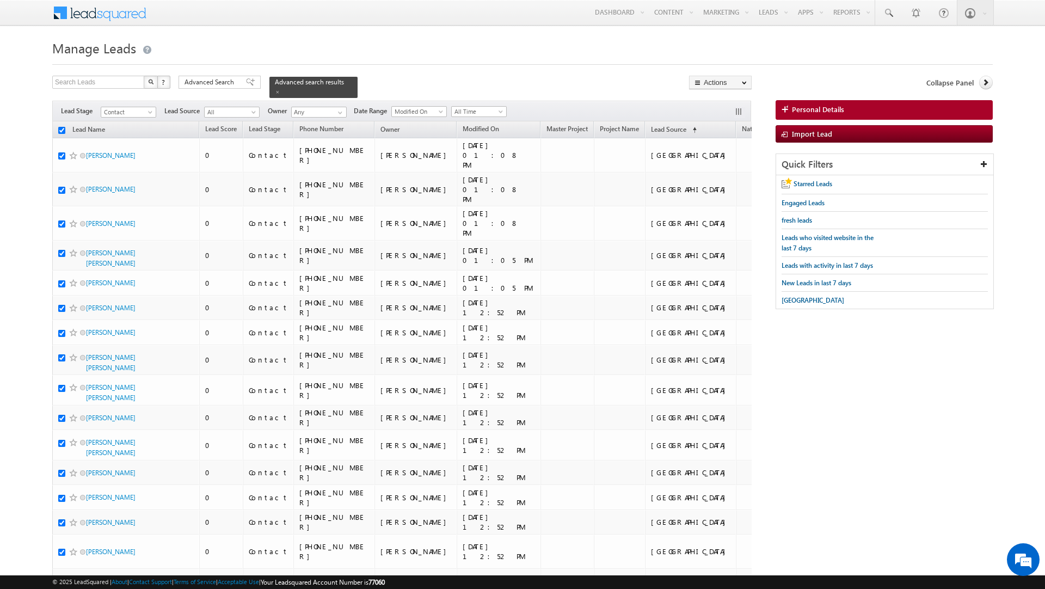
checkbox input "true"
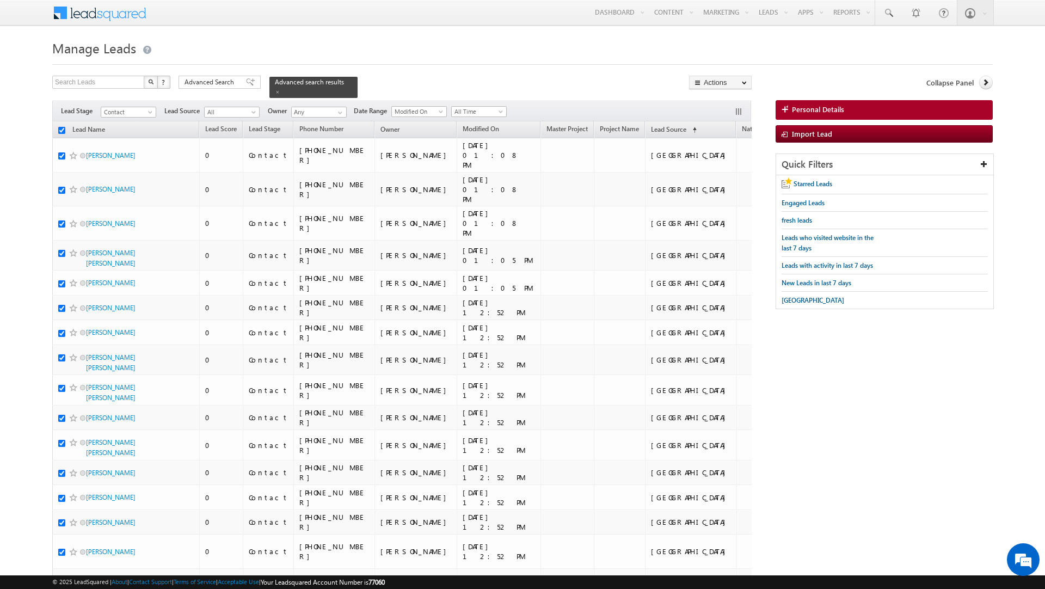
checkbox input "true"
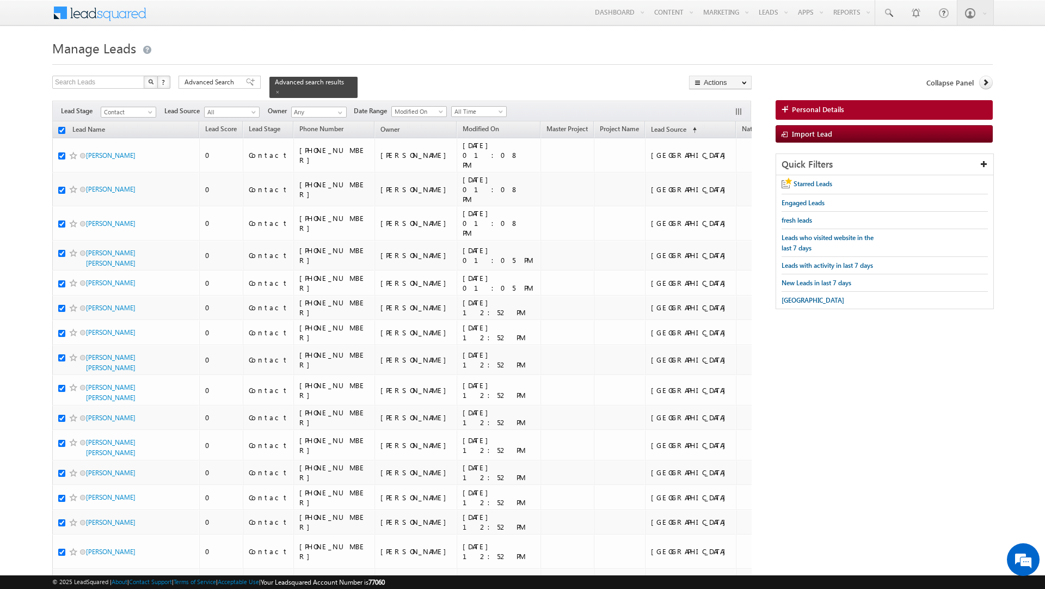
checkbox input "true"
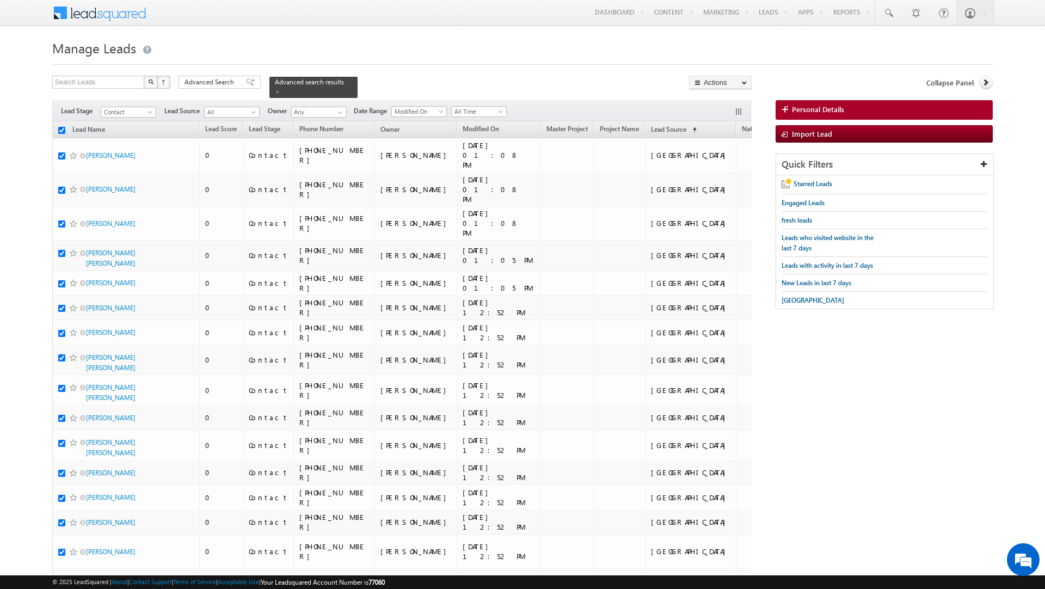
checkbox input "true"
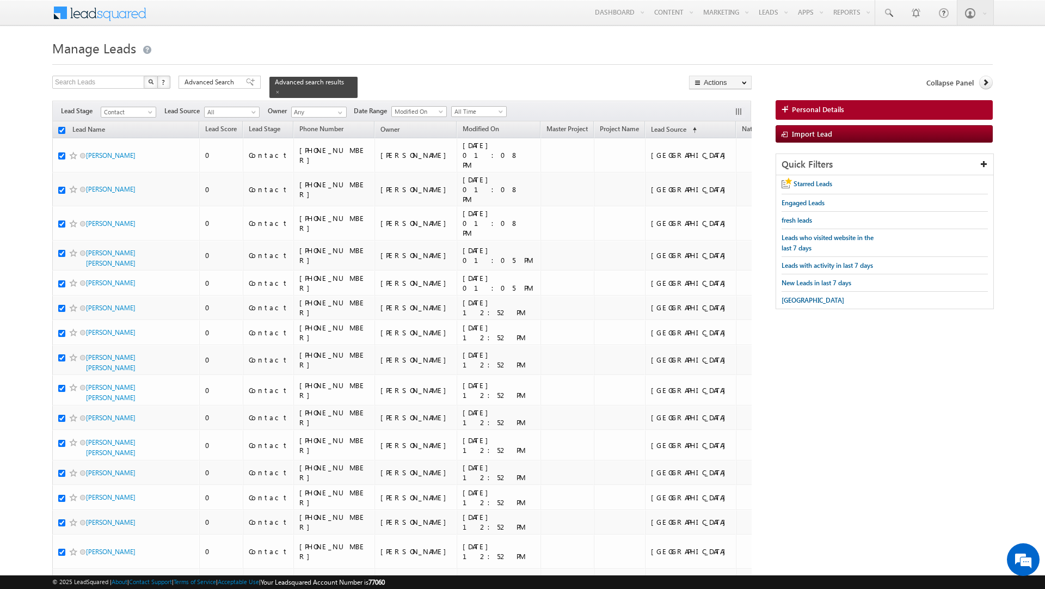
checkbox input "true"
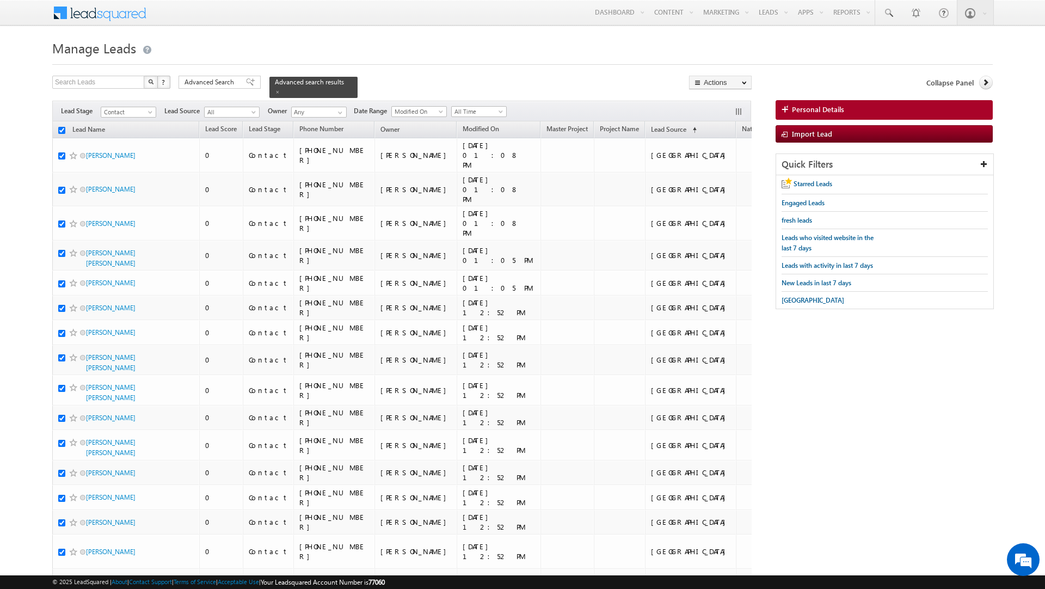
checkbox input "true"
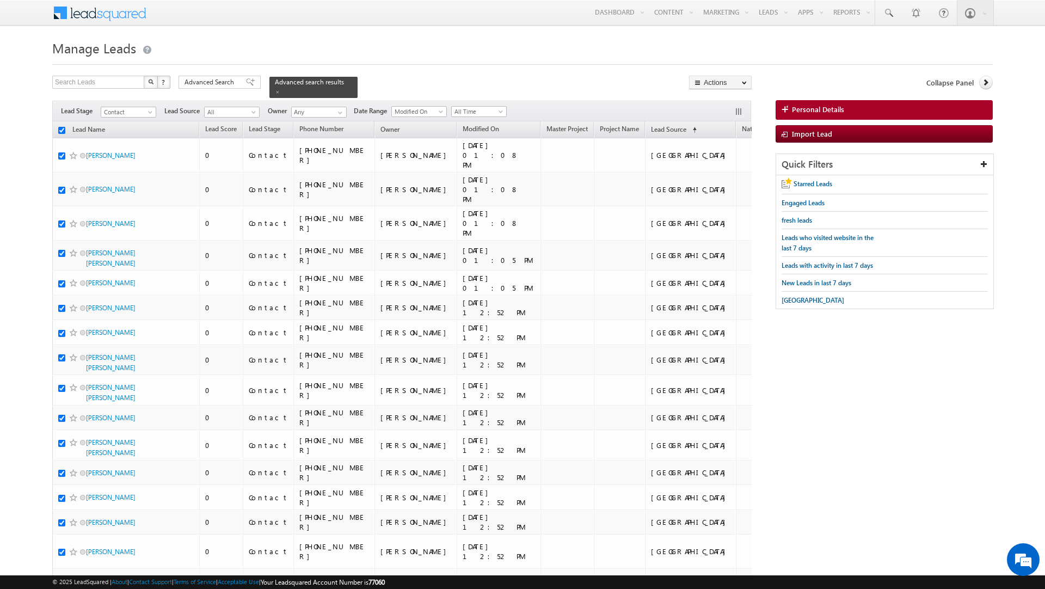
checkbox input "true"
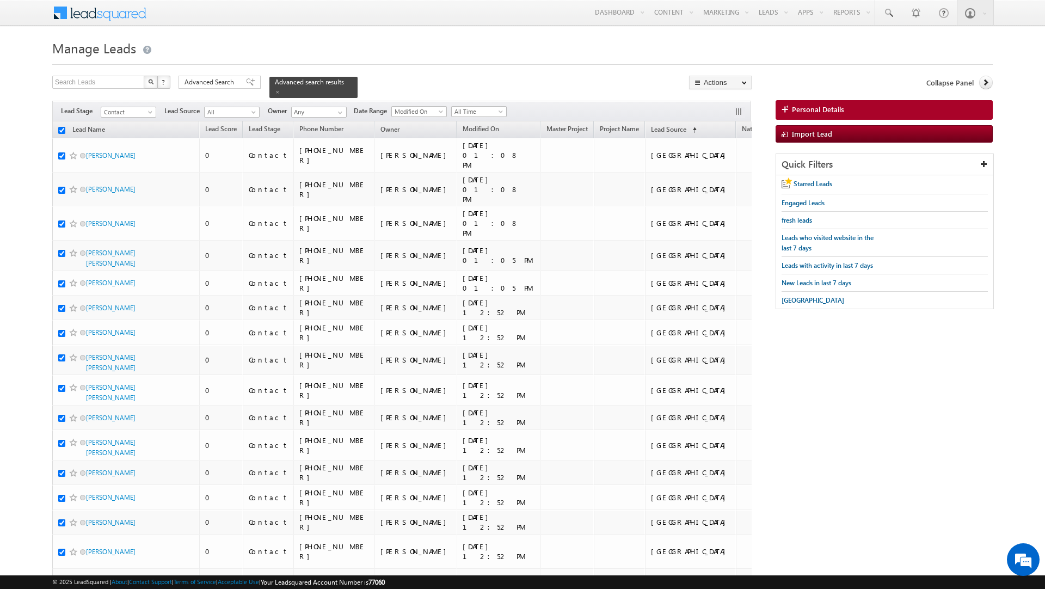
checkbox input "true"
click at [724, 180] on link "Change Owner" at bounding box center [721, 176] width 62 height 13
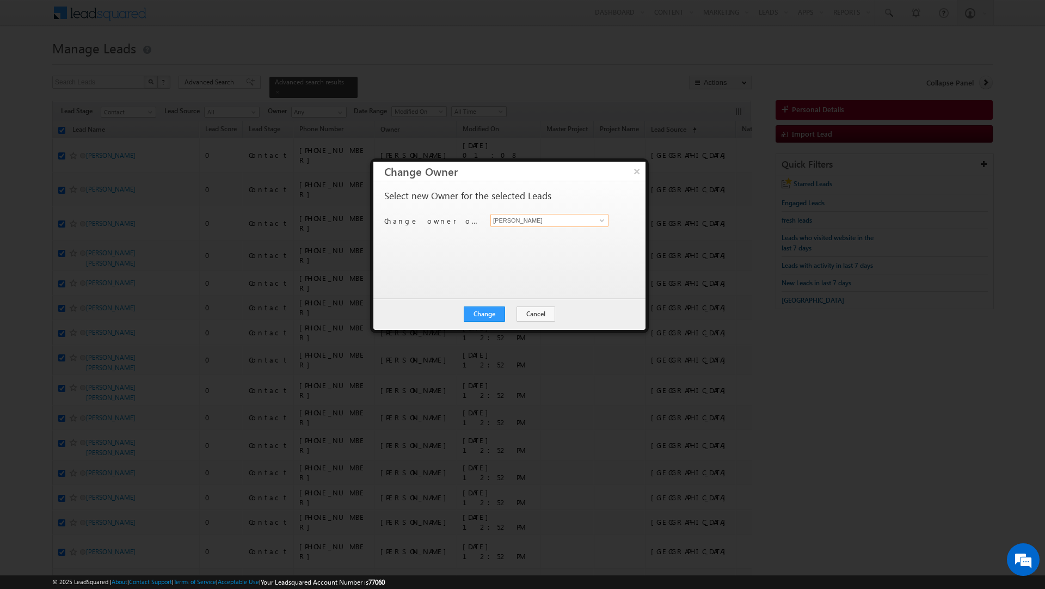
click at [541, 223] on input "[PERSON_NAME]" at bounding box center [550, 220] width 118 height 13
click at [517, 236] on link "[PERSON_NAME] [PERSON_NAME][EMAIL_ADDRESS][DOMAIN_NAME]" at bounding box center [550, 238] width 118 height 21
click at [488, 316] on button "Change" at bounding box center [484, 314] width 41 height 15
click at [512, 313] on button "Close" at bounding box center [511, 314] width 35 height 15
